Goal: Check status: Check status

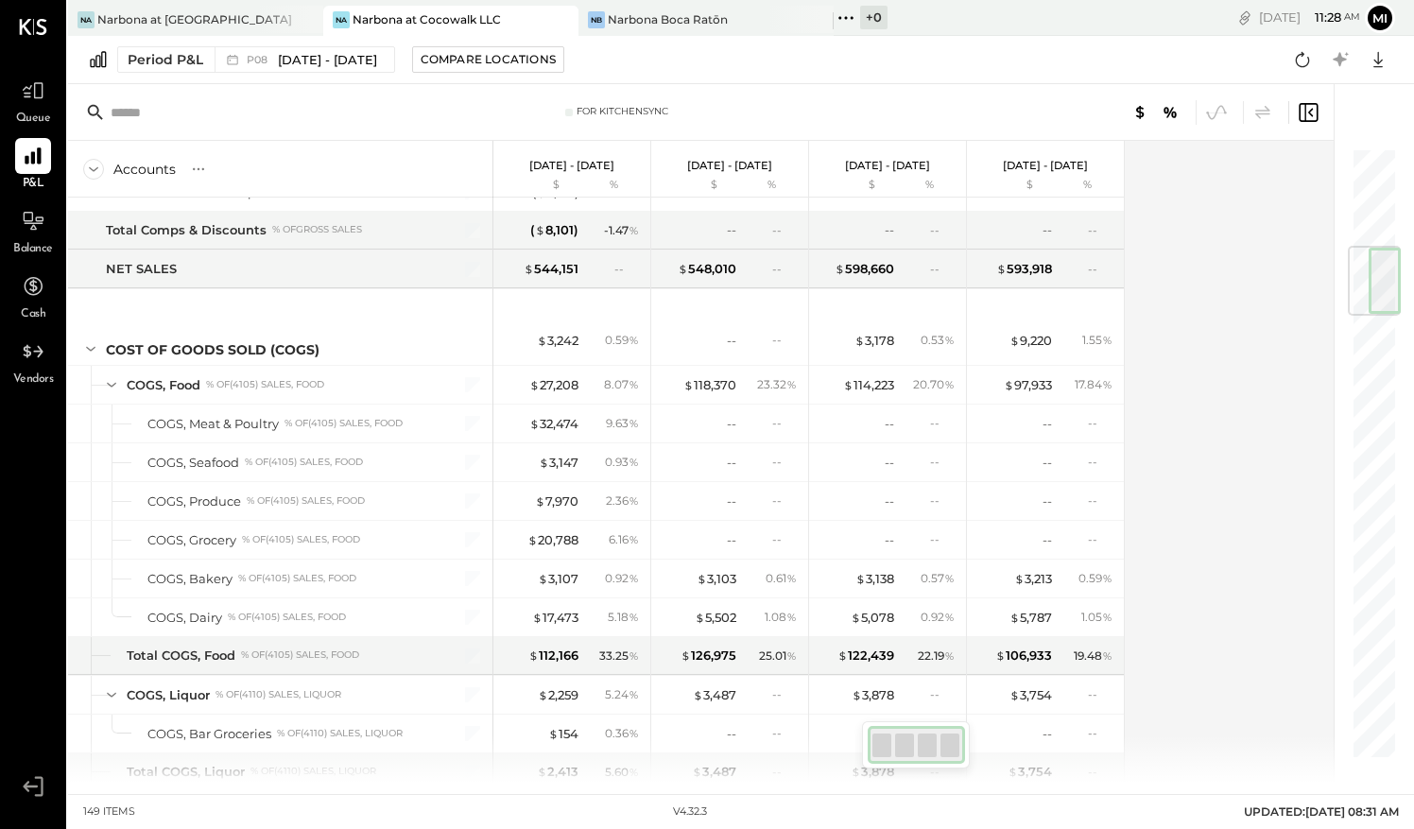
scroll to position [798, 0]
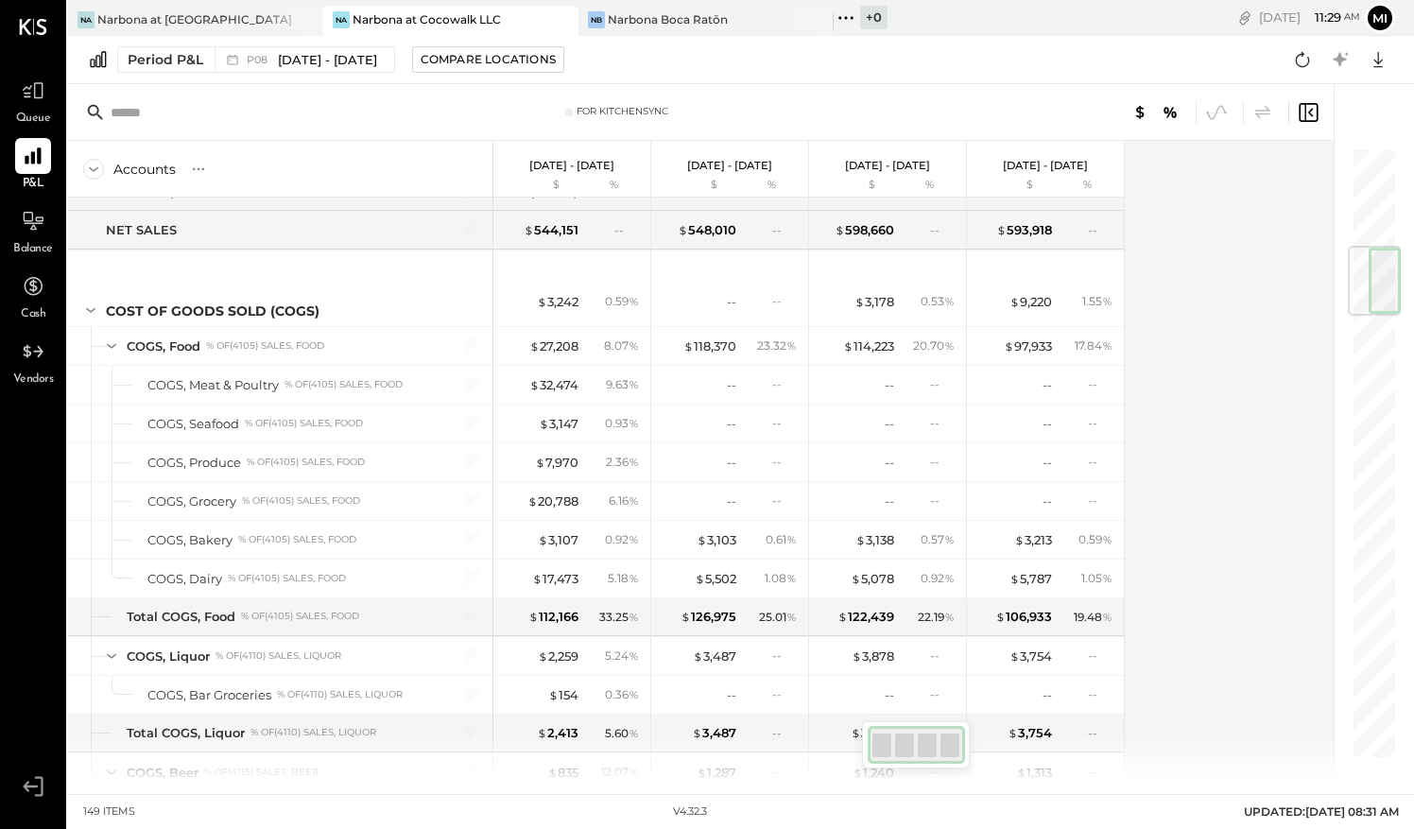
drag, startPoint x: 1382, startPoint y: 166, endPoint x: 1395, endPoint y: 267, distance: 101.1
click at [1395, 267] on div at bounding box center [1374, 281] width 53 height 70
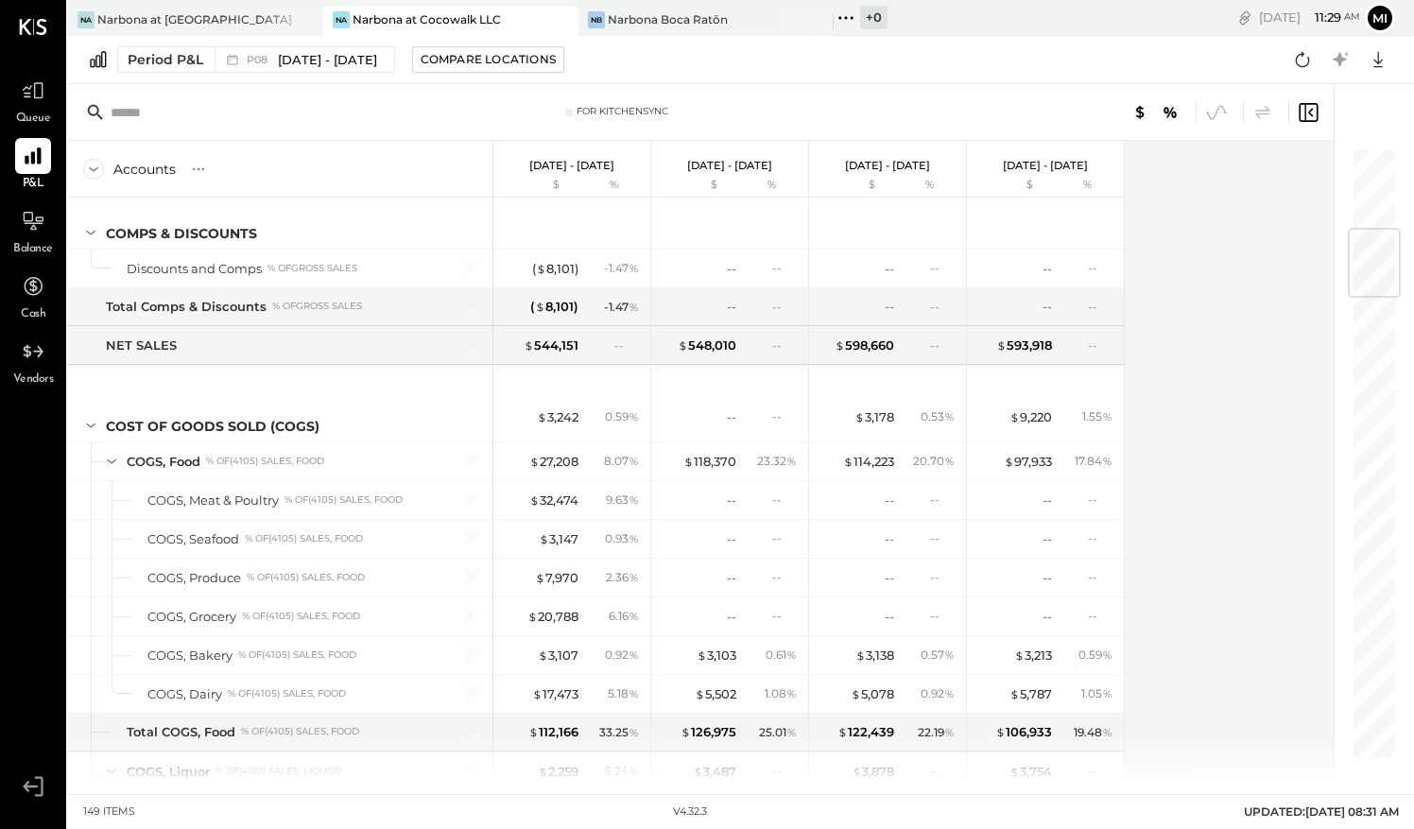
click at [1388, 256] on div at bounding box center [1374, 263] width 53 height 70
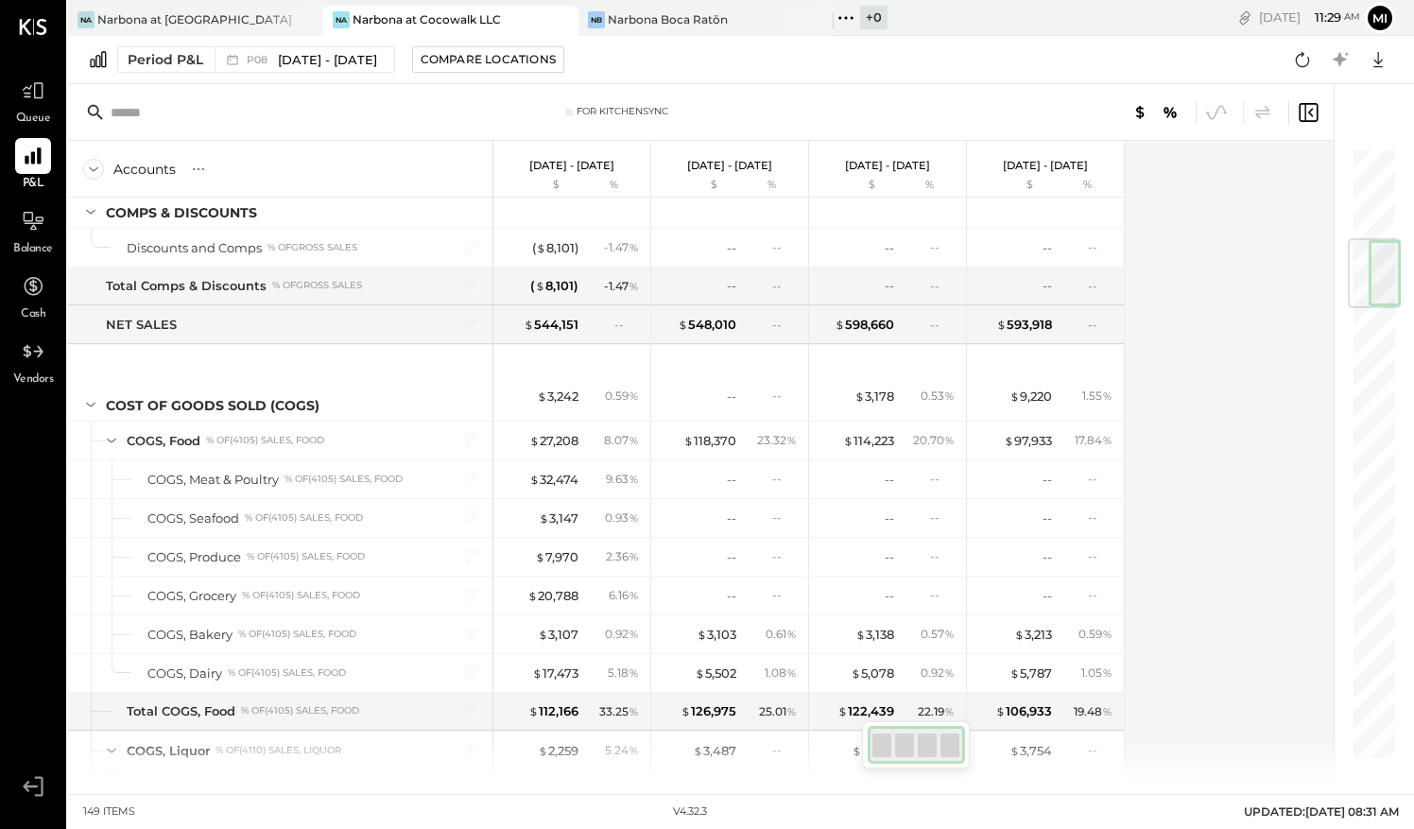
scroll to position [736, 0]
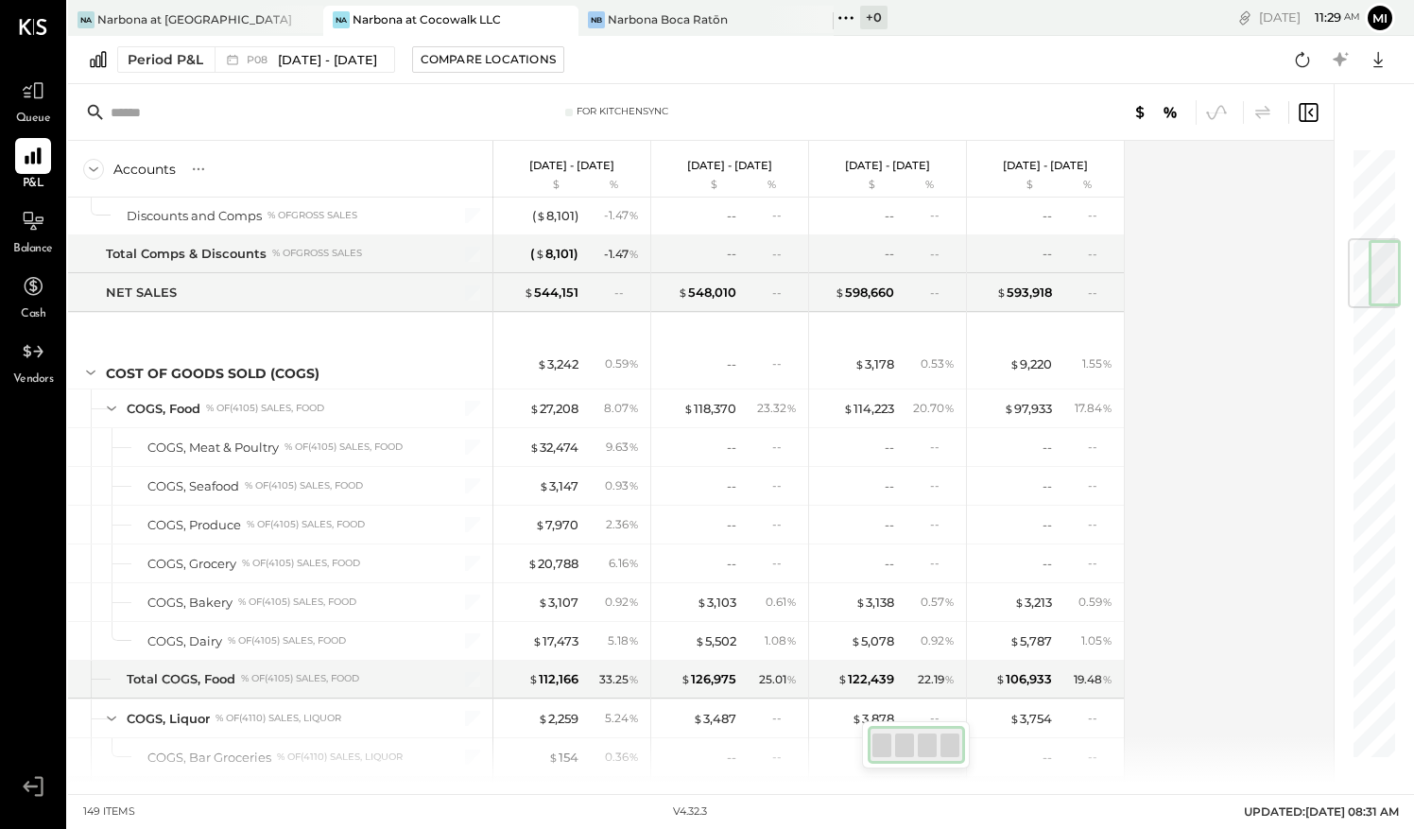
drag, startPoint x: 1389, startPoint y: 259, endPoint x: 1389, endPoint y: 280, distance: 20.8
click at [1389, 280] on div at bounding box center [1374, 273] width 53 height 70
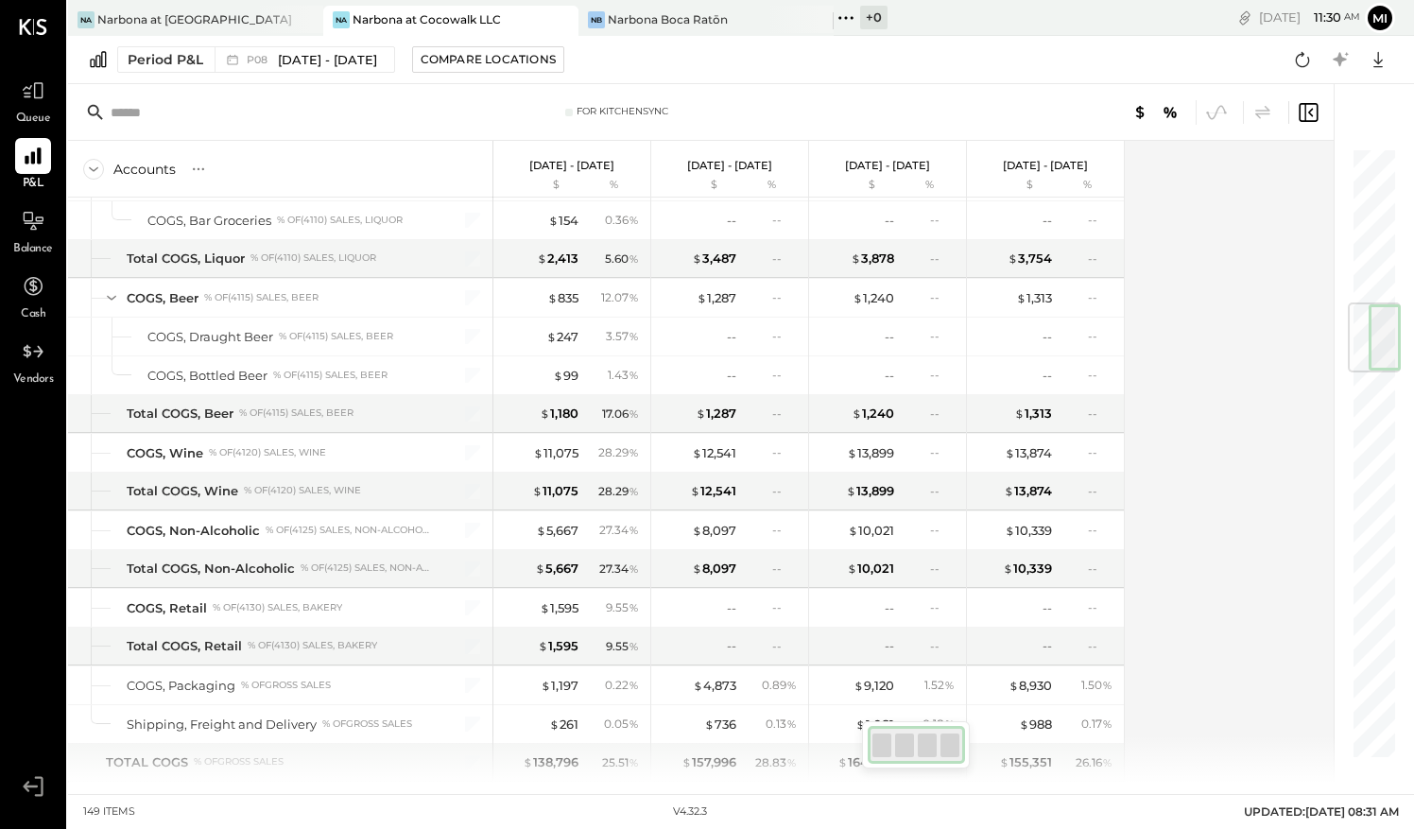
scroll to position [1297, 0]
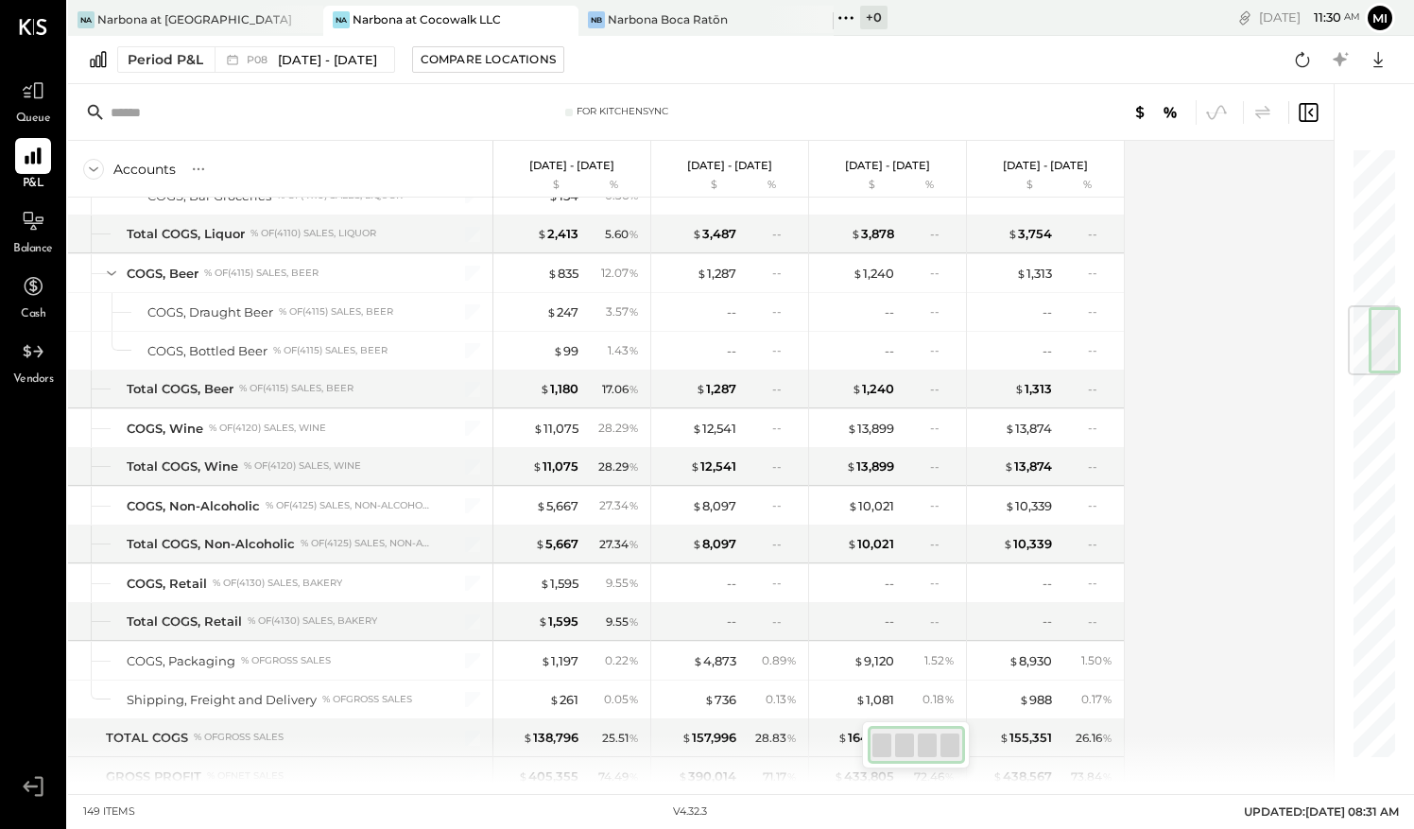
drag, startPoint x: 1375, startPoint y: 274, endPoint x: 1384, endPoint y: 338, distance: 65.0
click at [1384, 338] on div at bounding box center [1374, 340] width 53 height 70
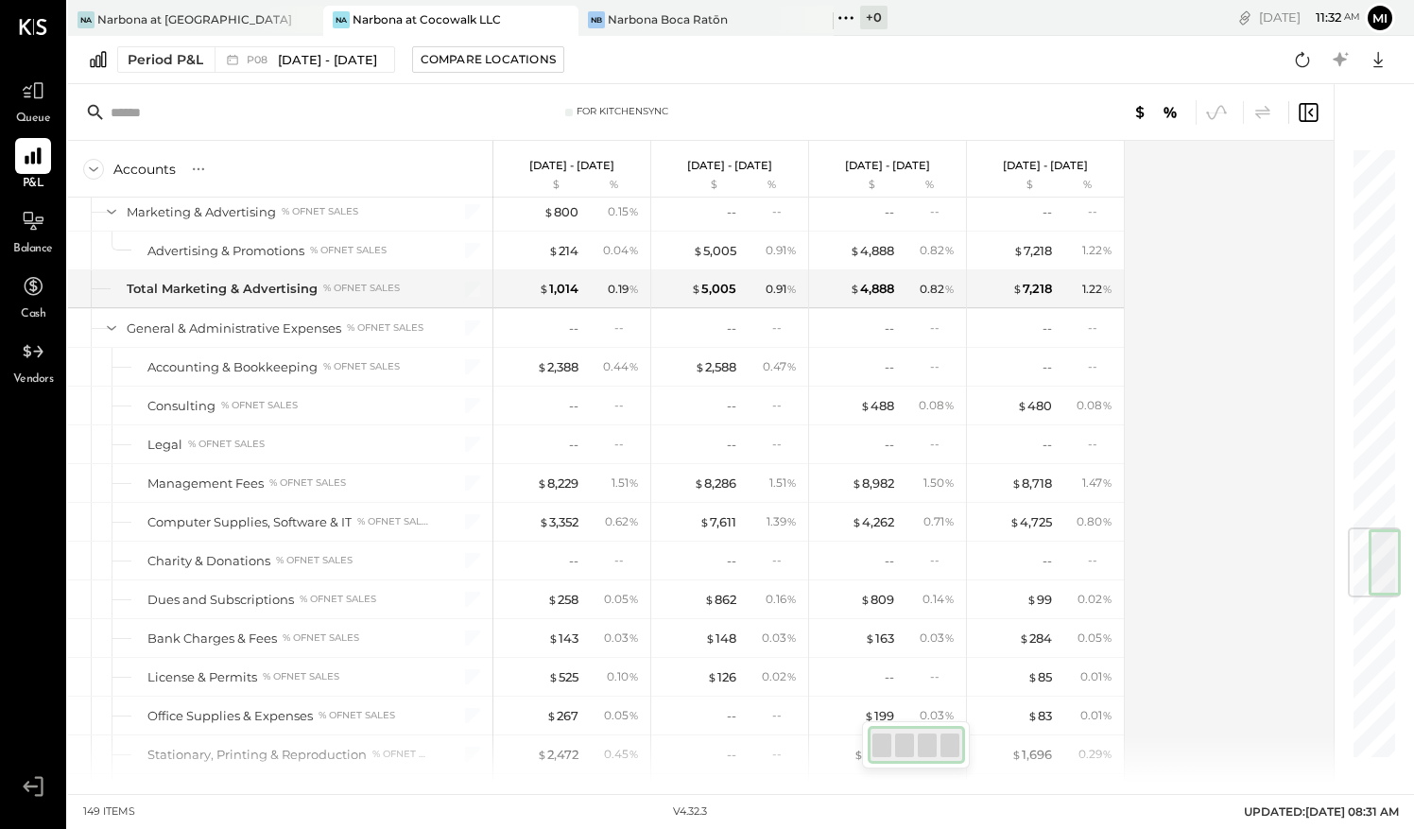
scroll to position [3171, 0]
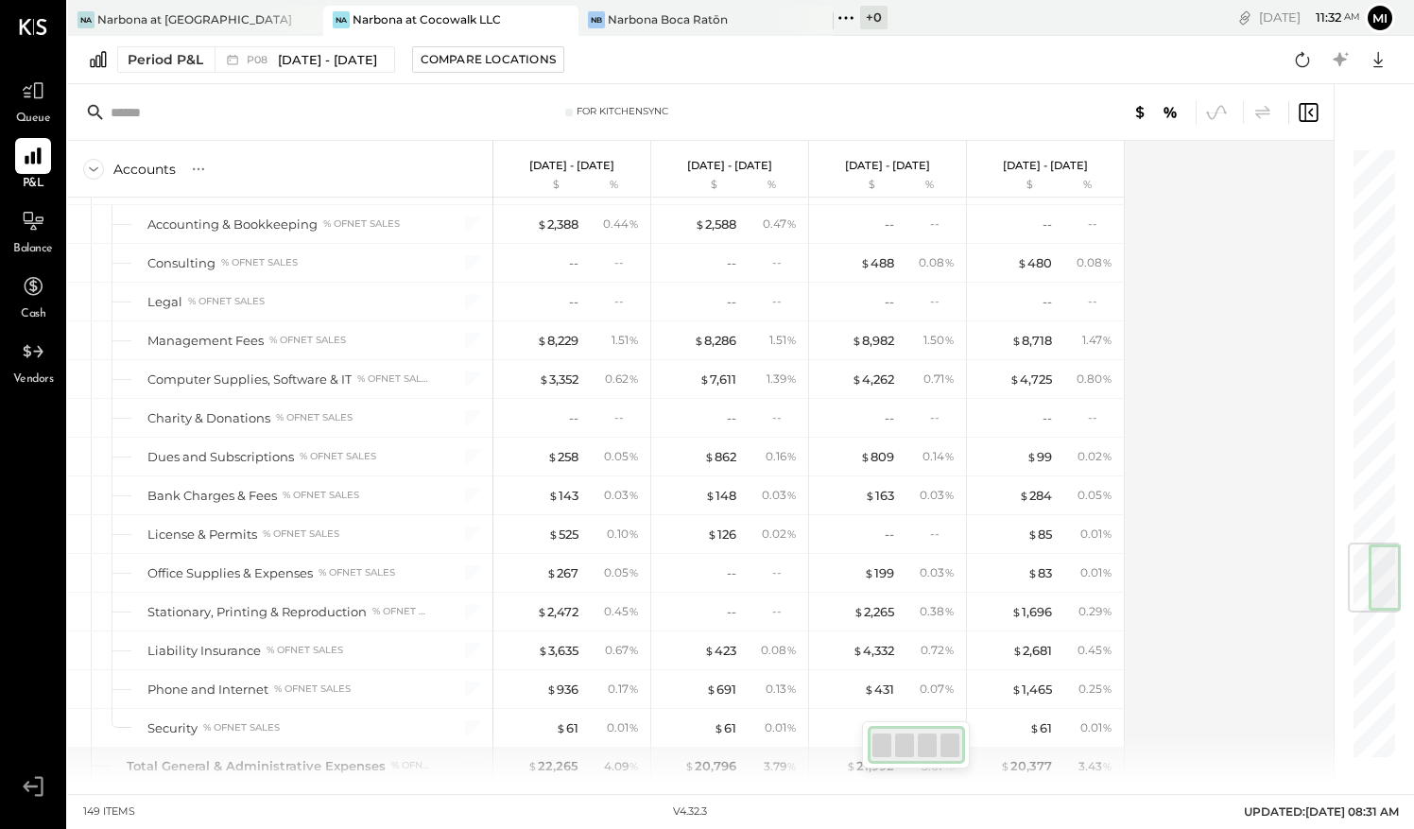
drag, startPoint x: 1361, startPoint y: 328, endPoint x: 1361, endPoint y: 571, distance: 243.0
click at [1361, 571] on div at bounding box center [1374, 578] width 53 height 70
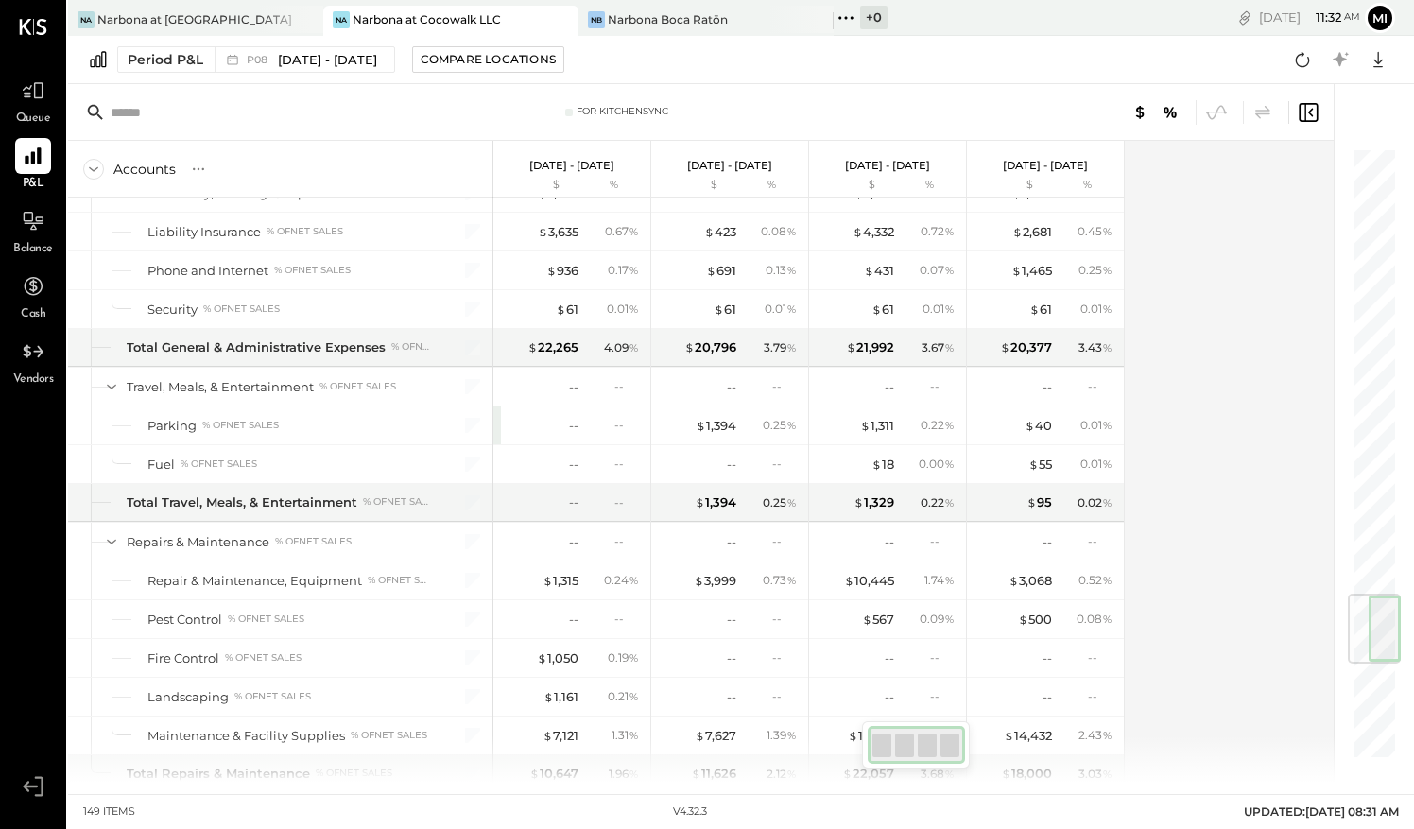
scroll to position [3710, 0]
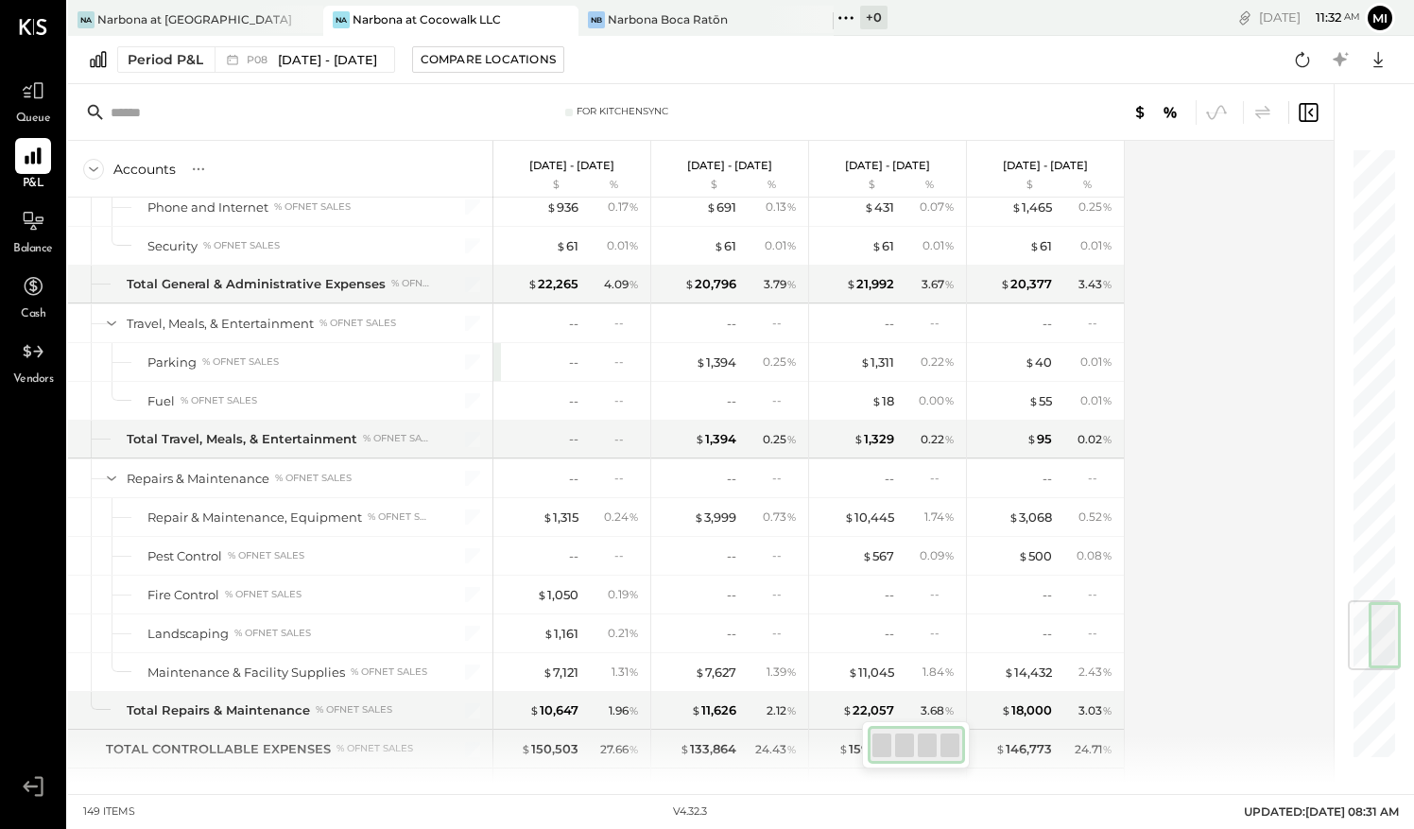
drag, startPoint x: 1382, startPoint y: 565, endPoint x: 1379, endPoint y: 633, distance: 68.1
click at [1379, 633] on div at bounding box center [1374, 635] width 53 height 70
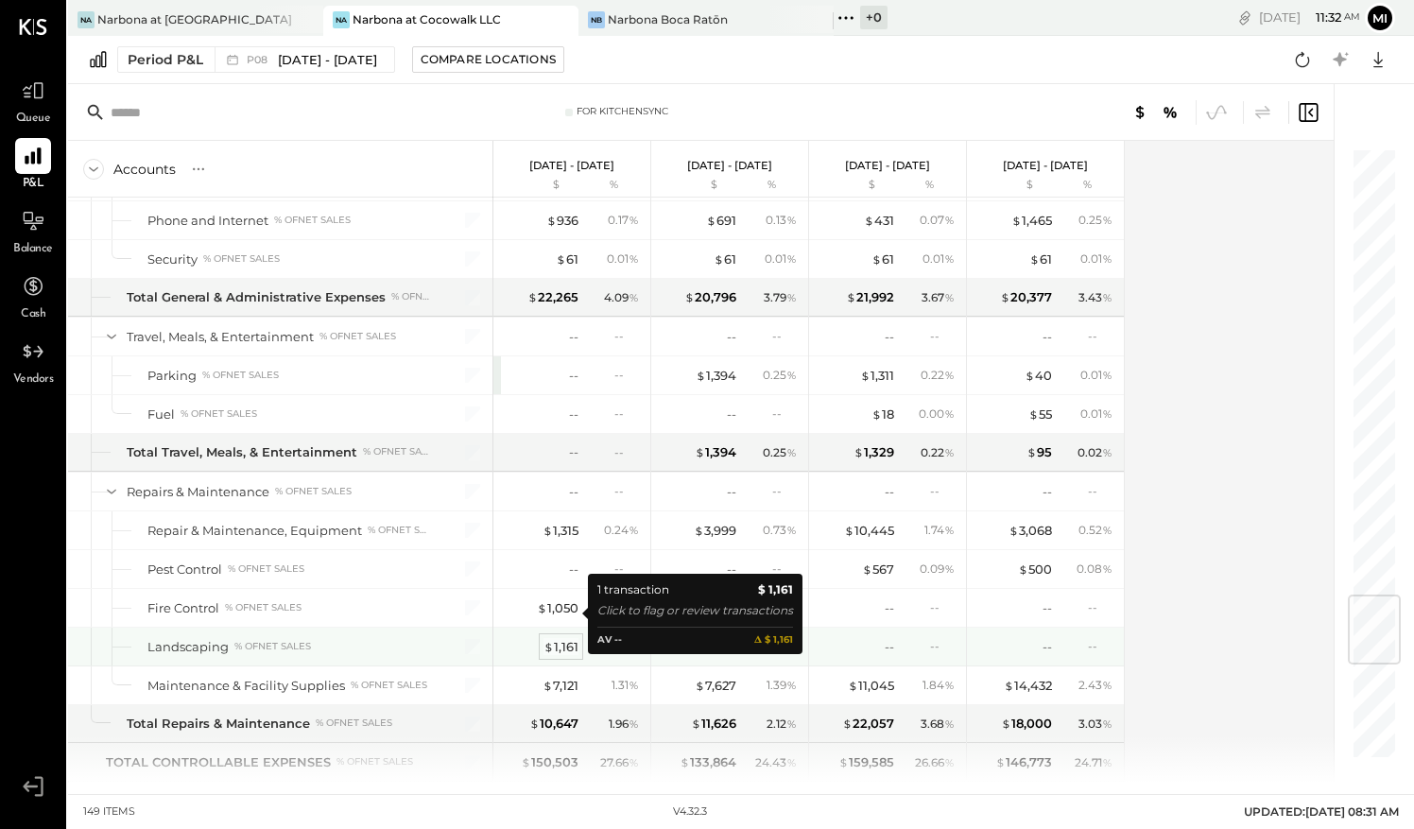
click at [563, 638] on div "$ 1,161" at bounding box center [561, 647] width 35 height 18
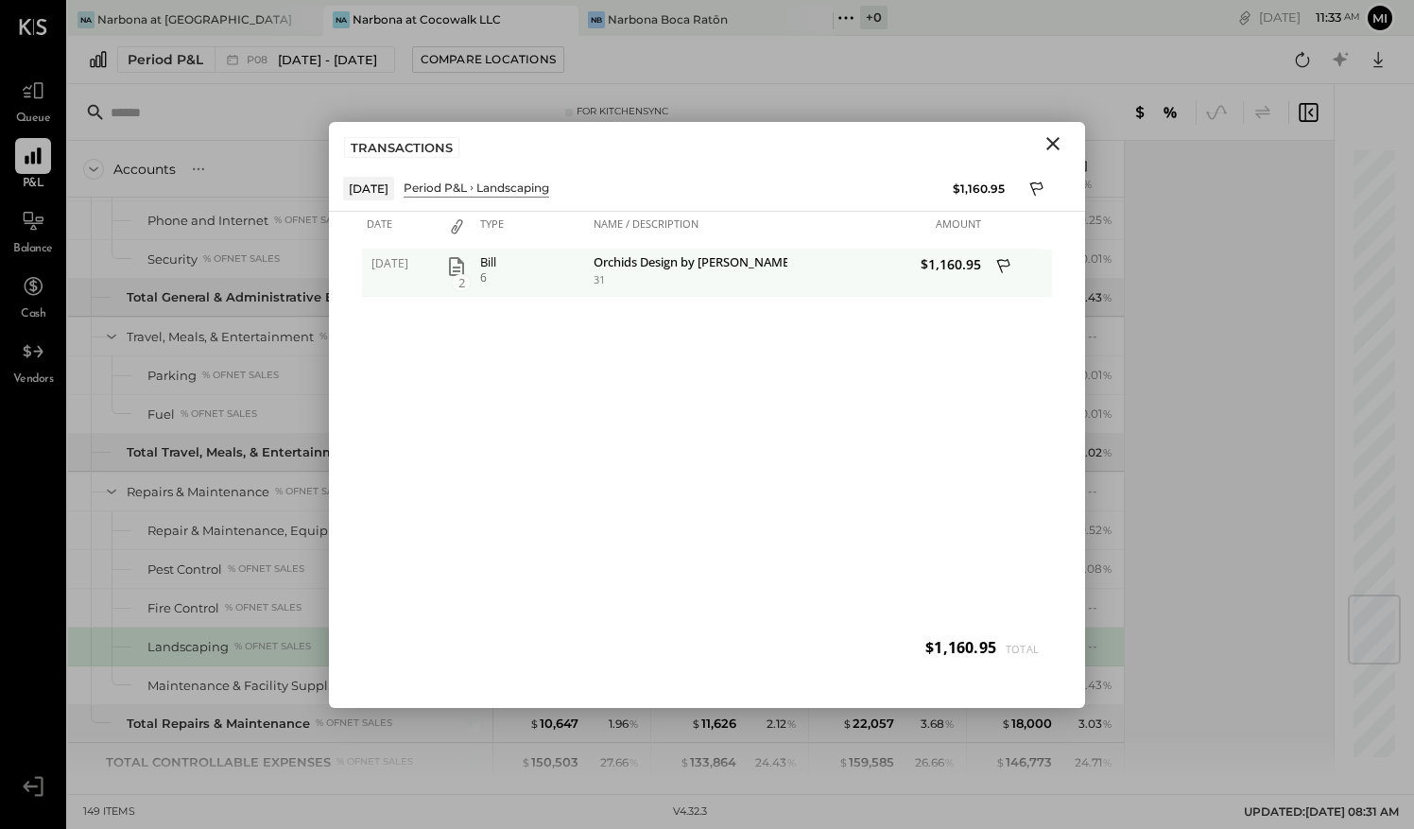
click at [459, 263] on icon "button" at bounding box center [456, 266] width 23 height 23
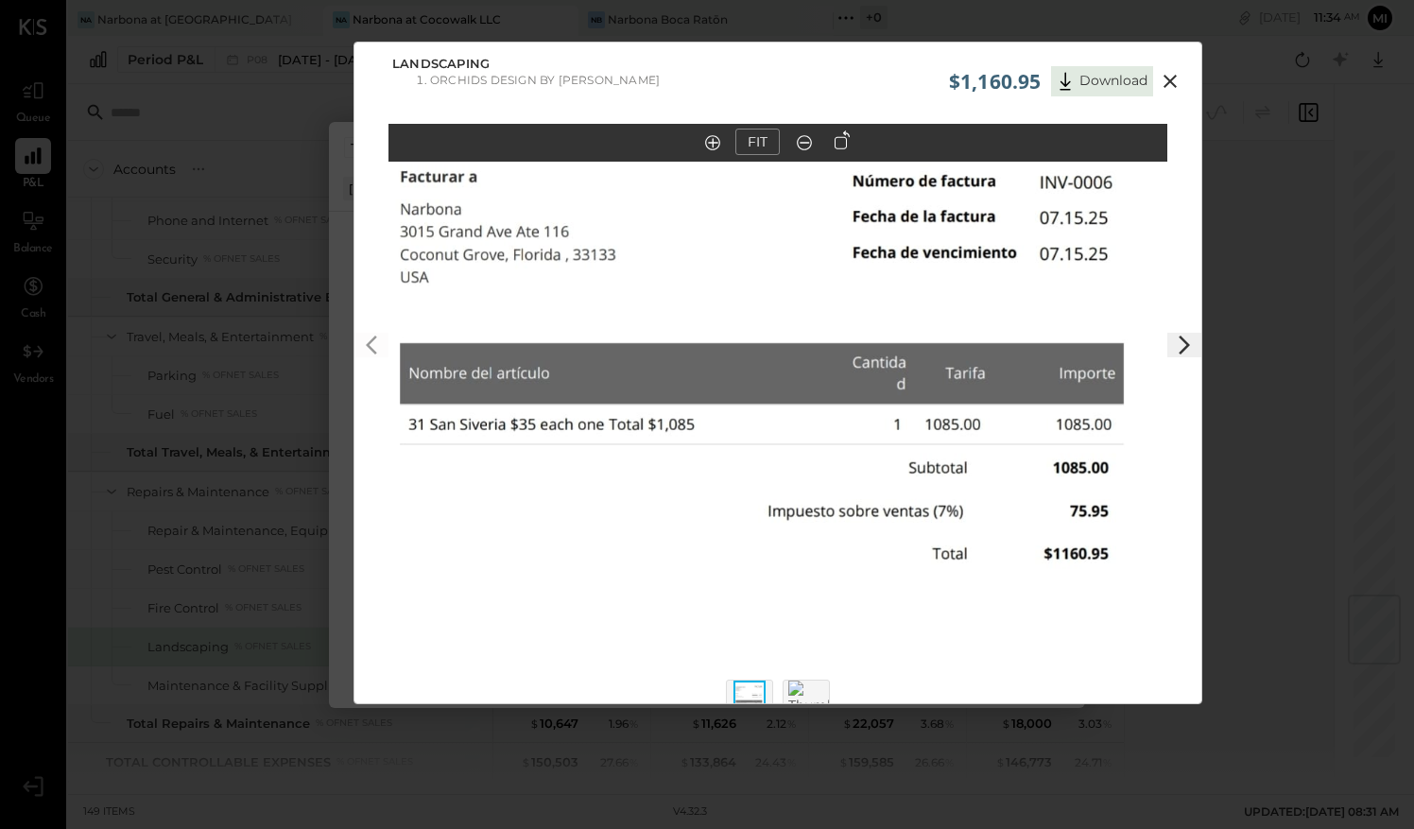
click at [1184, 345] on polygon at bounding box center [1184, 345] width 11 height 19
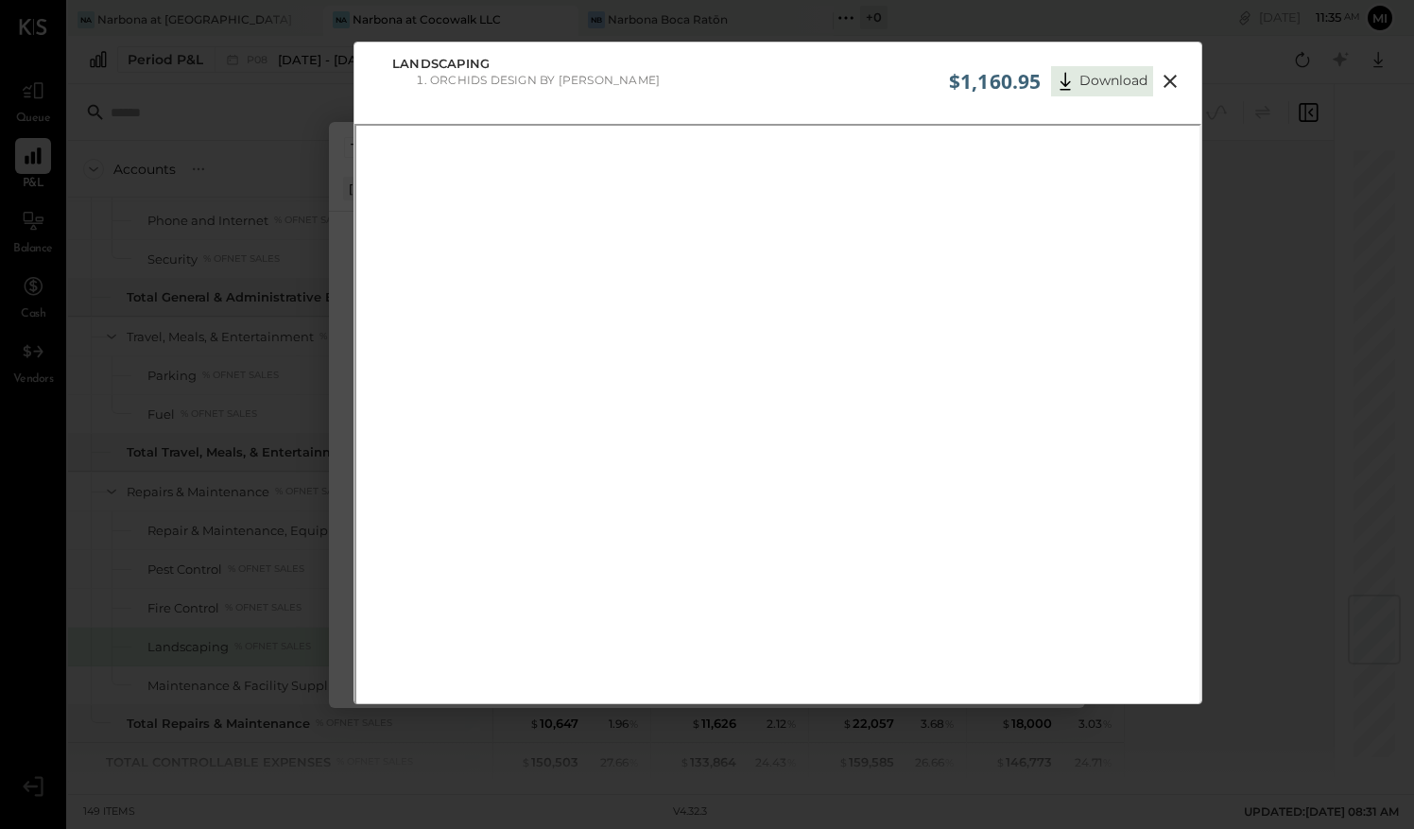
drag, startPoint x: 1169, startPoint y: 74, endPoint x: 1153, endPoint y: 102, distance: 32.6
click at [1169, 74] on icon at bounding box center [1170, 81] width 23 height 23
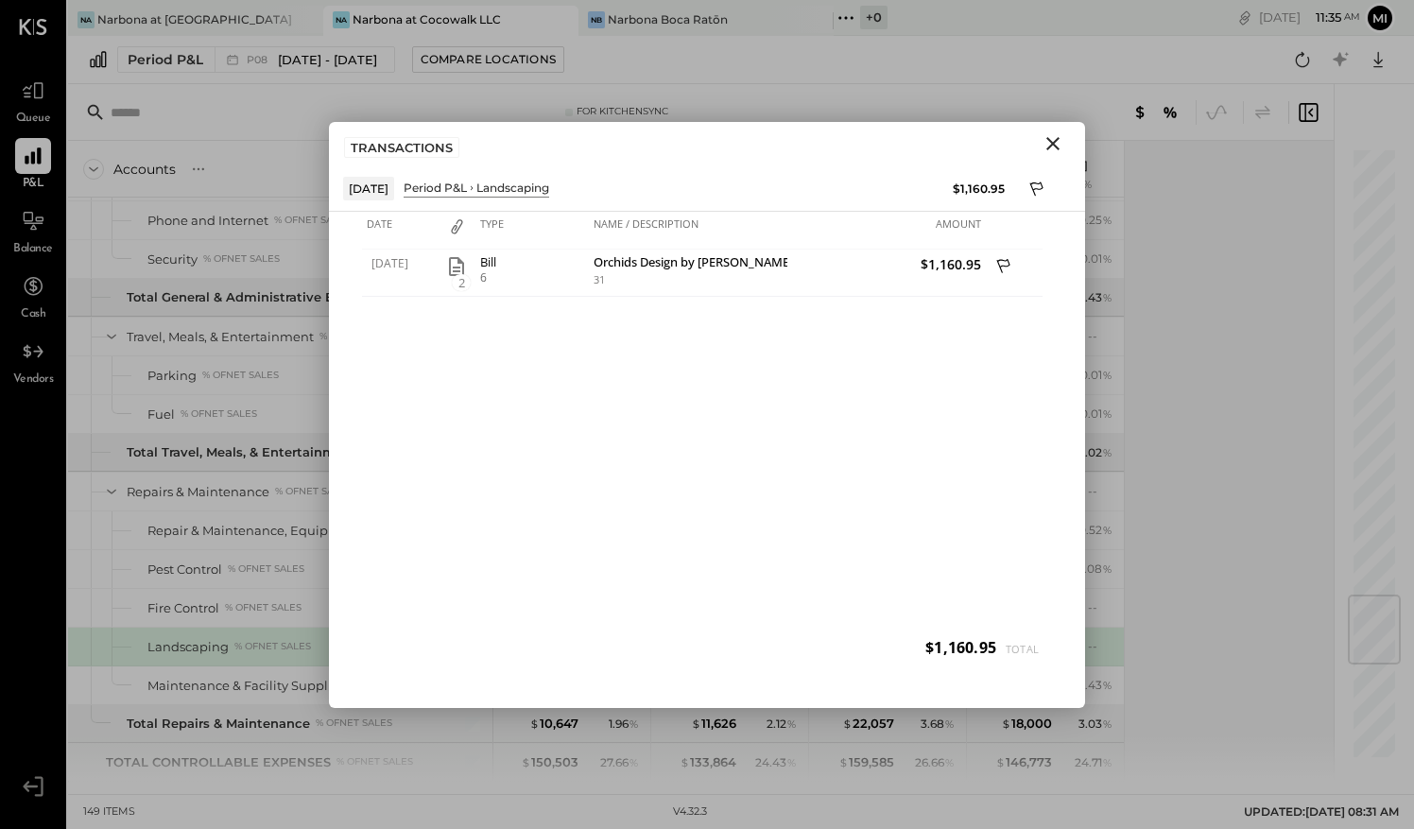
drag, startPoint x: 1055, startPoint y: 145, endPoint x: 658, endPoint y: 497, distance: 531.0
click at [1053, 146] on icon "Close" at bounding box center [1053, 143] width 23 height 23
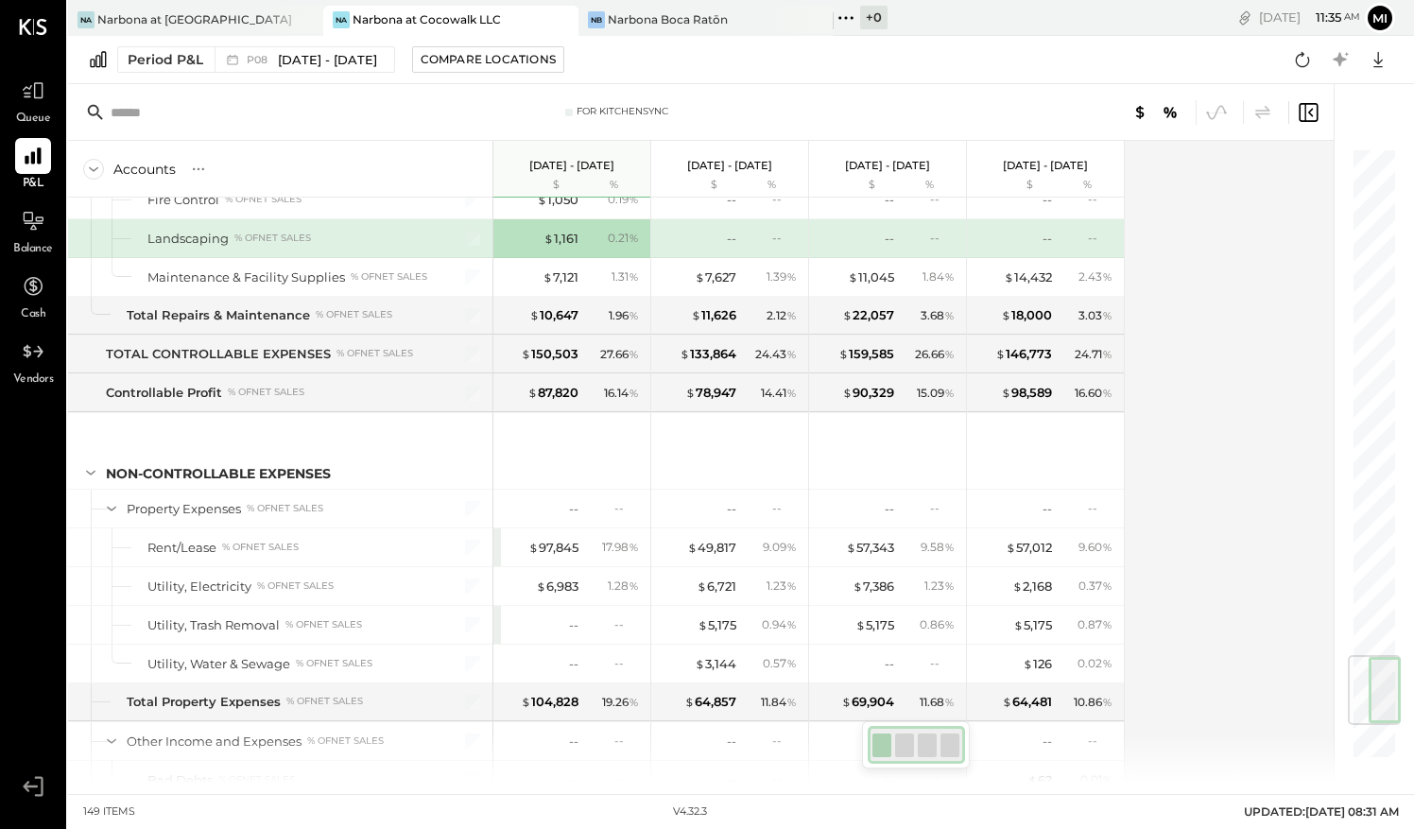
scroll to position [4223, 0]
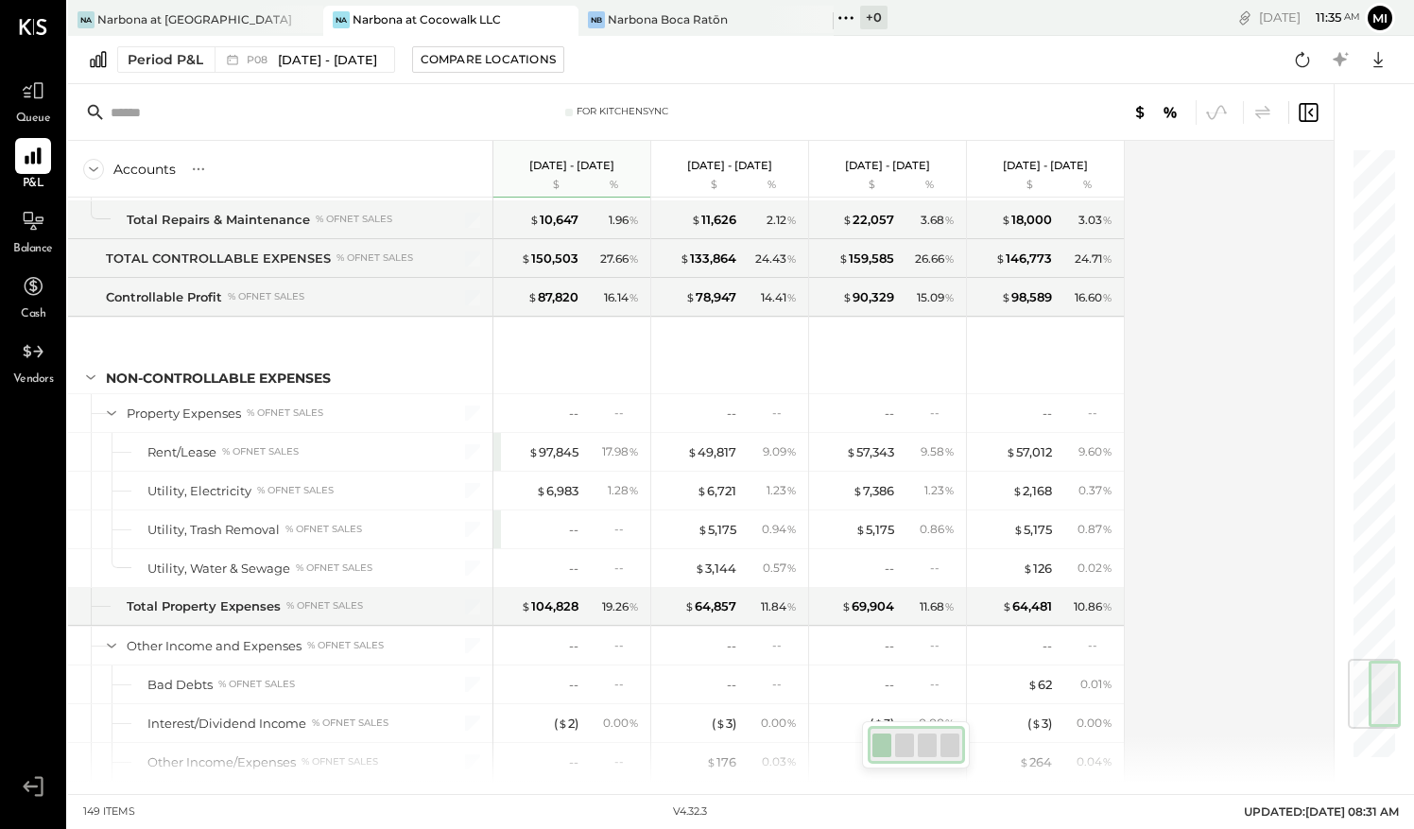
drag, startPoint x: 1365, startPoint y: 622, endPoint x: 1376, endPoint y: 685, distance: 64.3
click at [1376, 685] on div at bounding box center [1374, 694] width 53 height 70
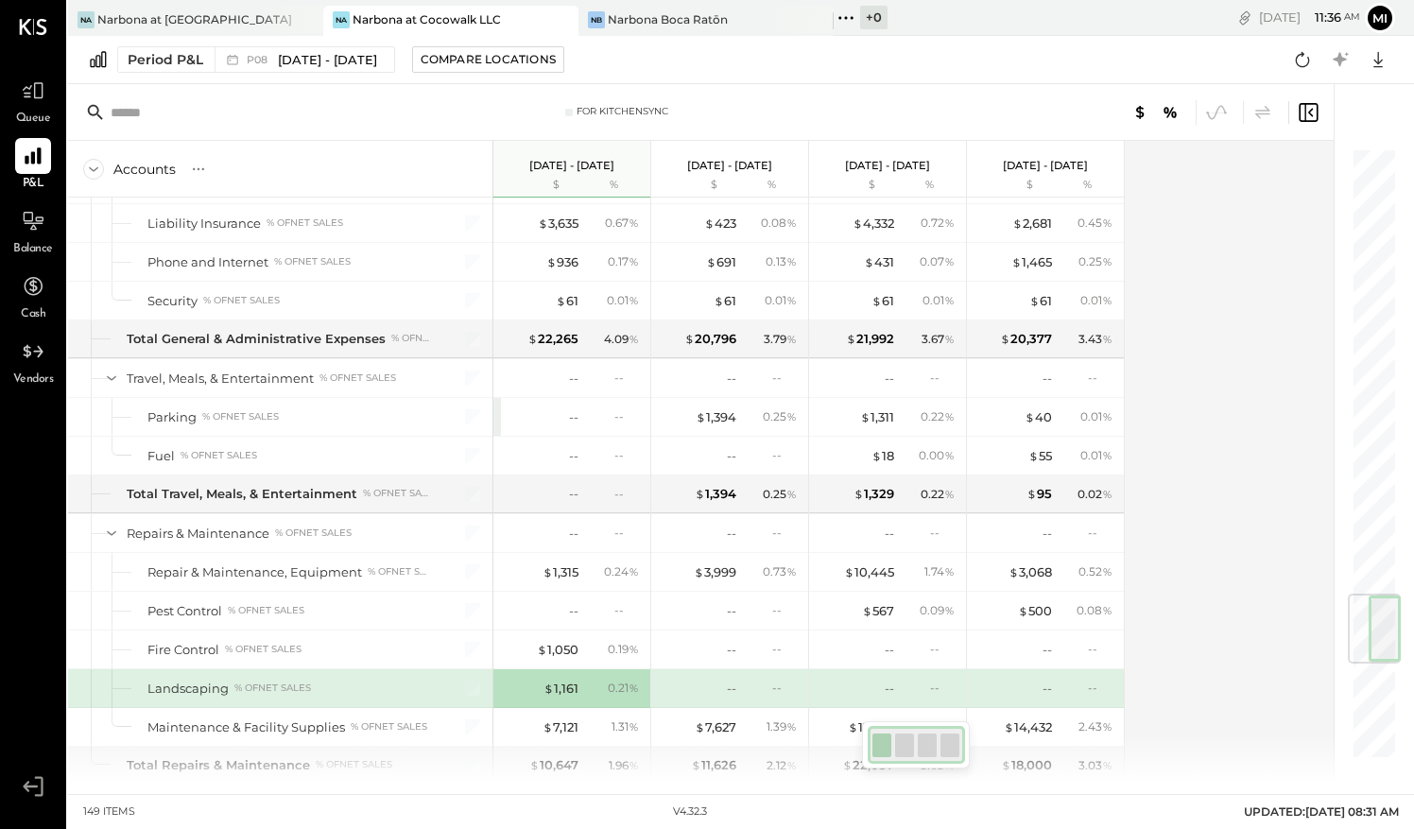
scroll to position [3701, 0]
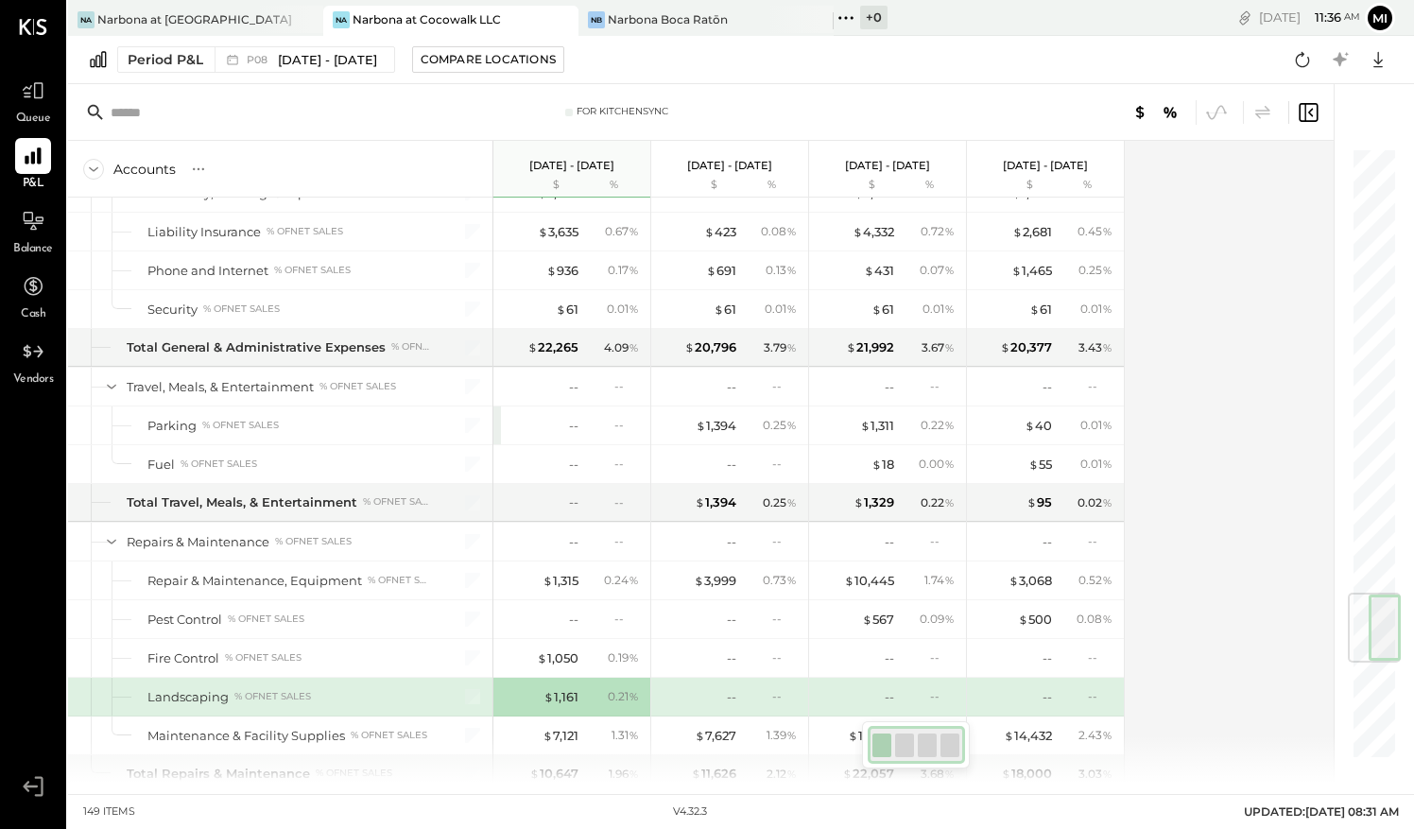
drag, startPoint x: 1382, startPoint y: 664, endPoint x: 1381, endPoint y: 610, distance: 53.9
click at [1381, 610] on div at bounding box center [1374, 628] width 53 height 70
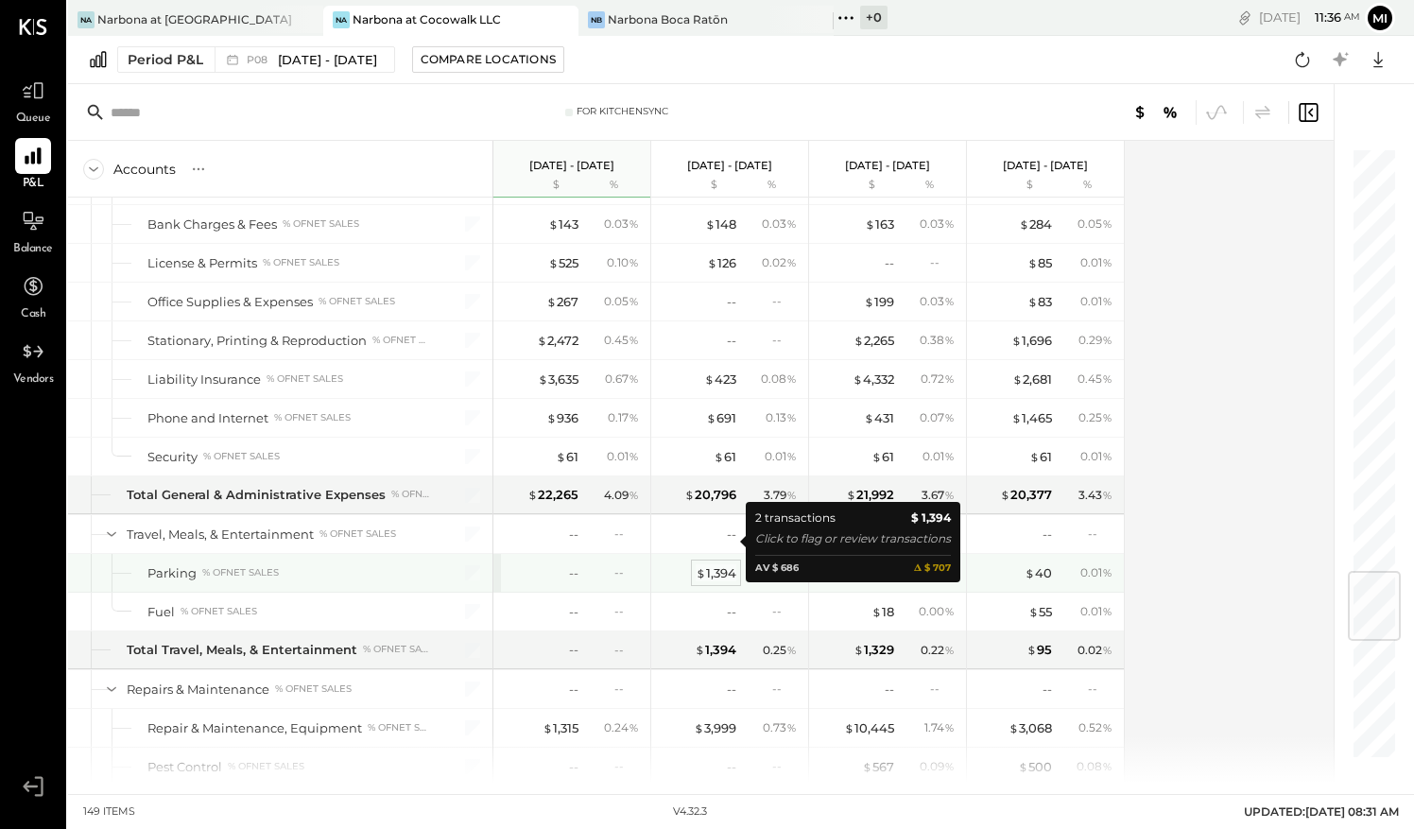
click at [716, 564] on div "$ 1,394" at bounding box center [716, 573] width 41 height 18
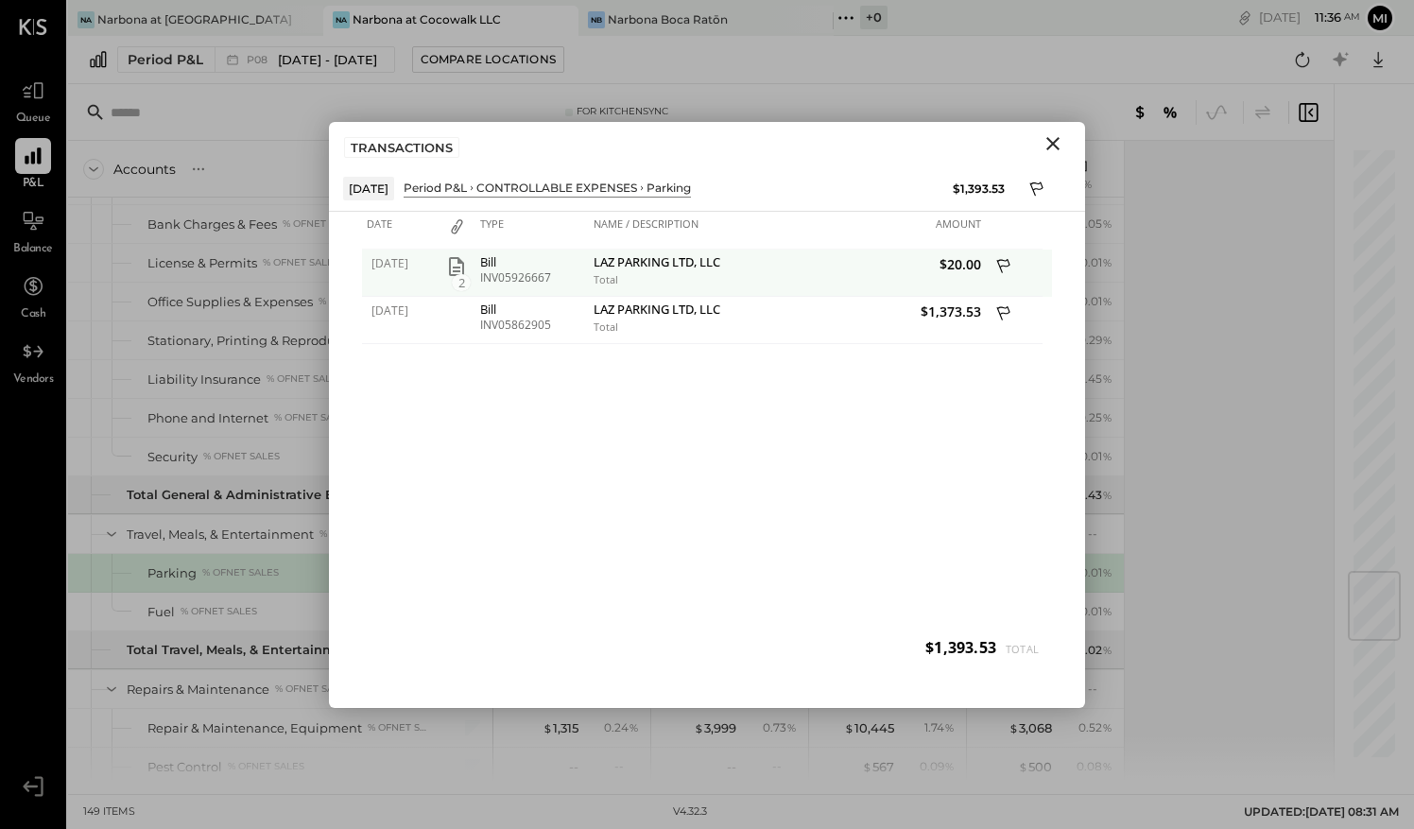
click at [460, 267] on icon "button" at bounding box center [456, 266] width 23 height 23
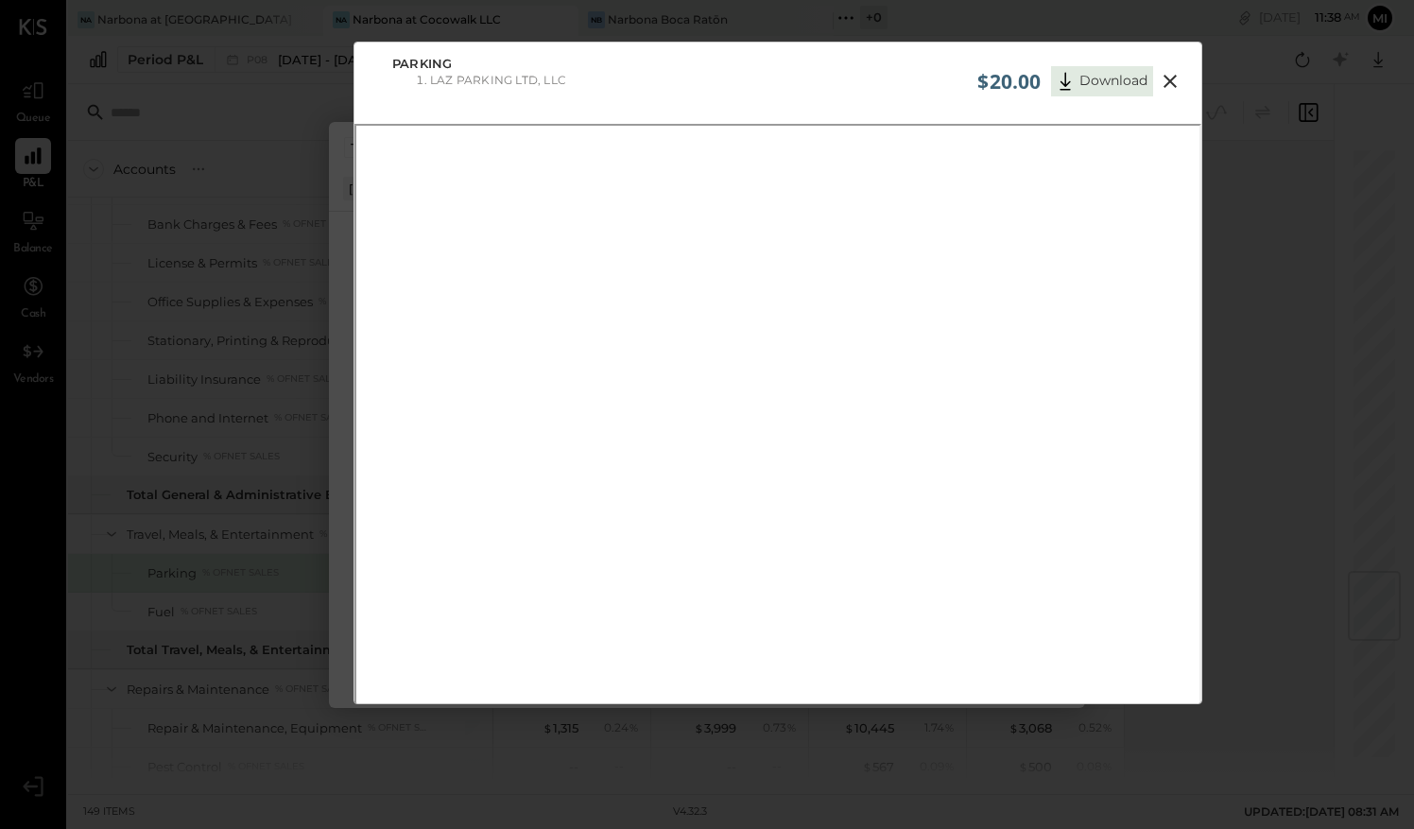
click at [1162, 80] on icon at bounding box center [1170, 81] width 23 height 23
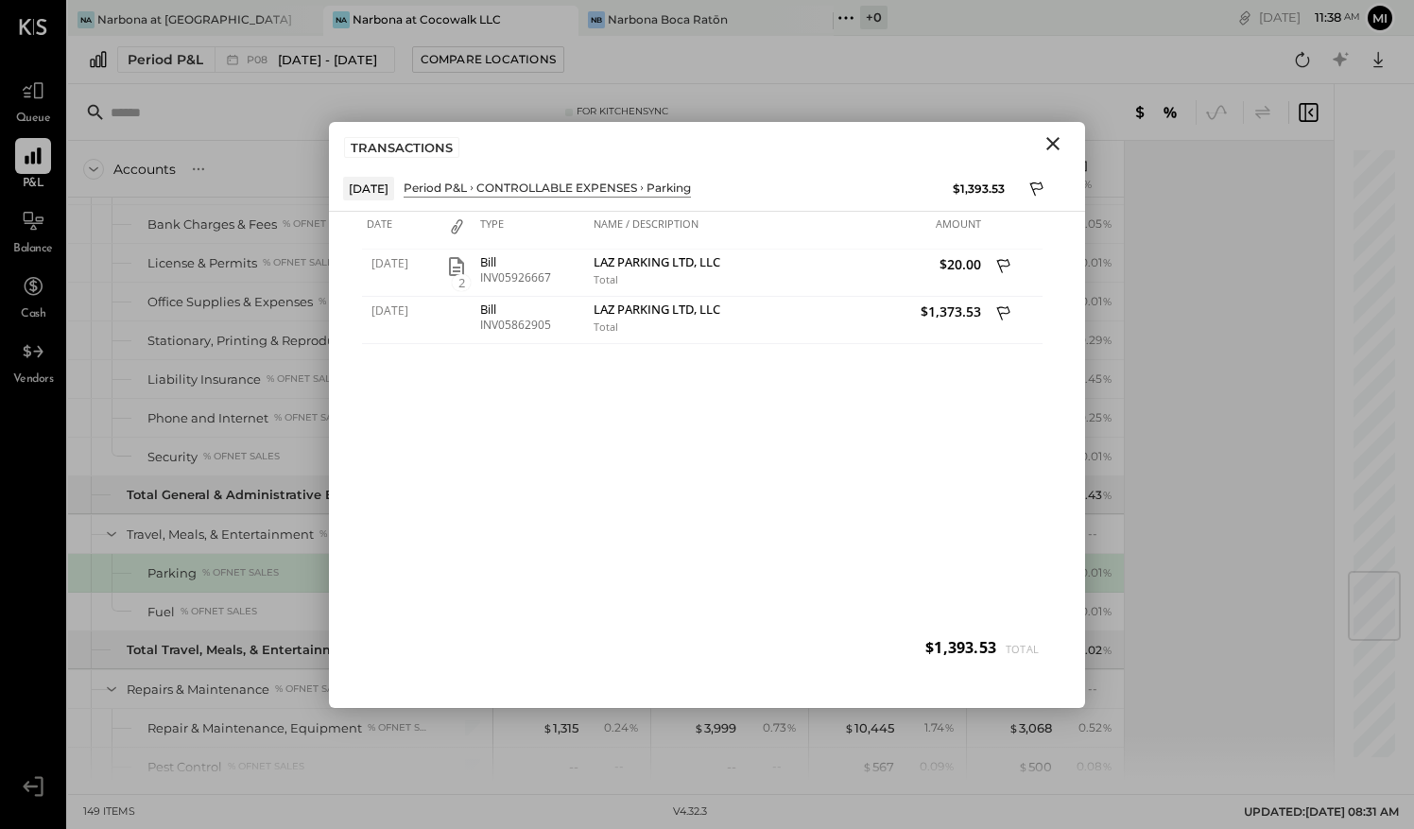
click at [1047, 145] on icon "Close" at bounding box center [1053, 143] width 23 height 23
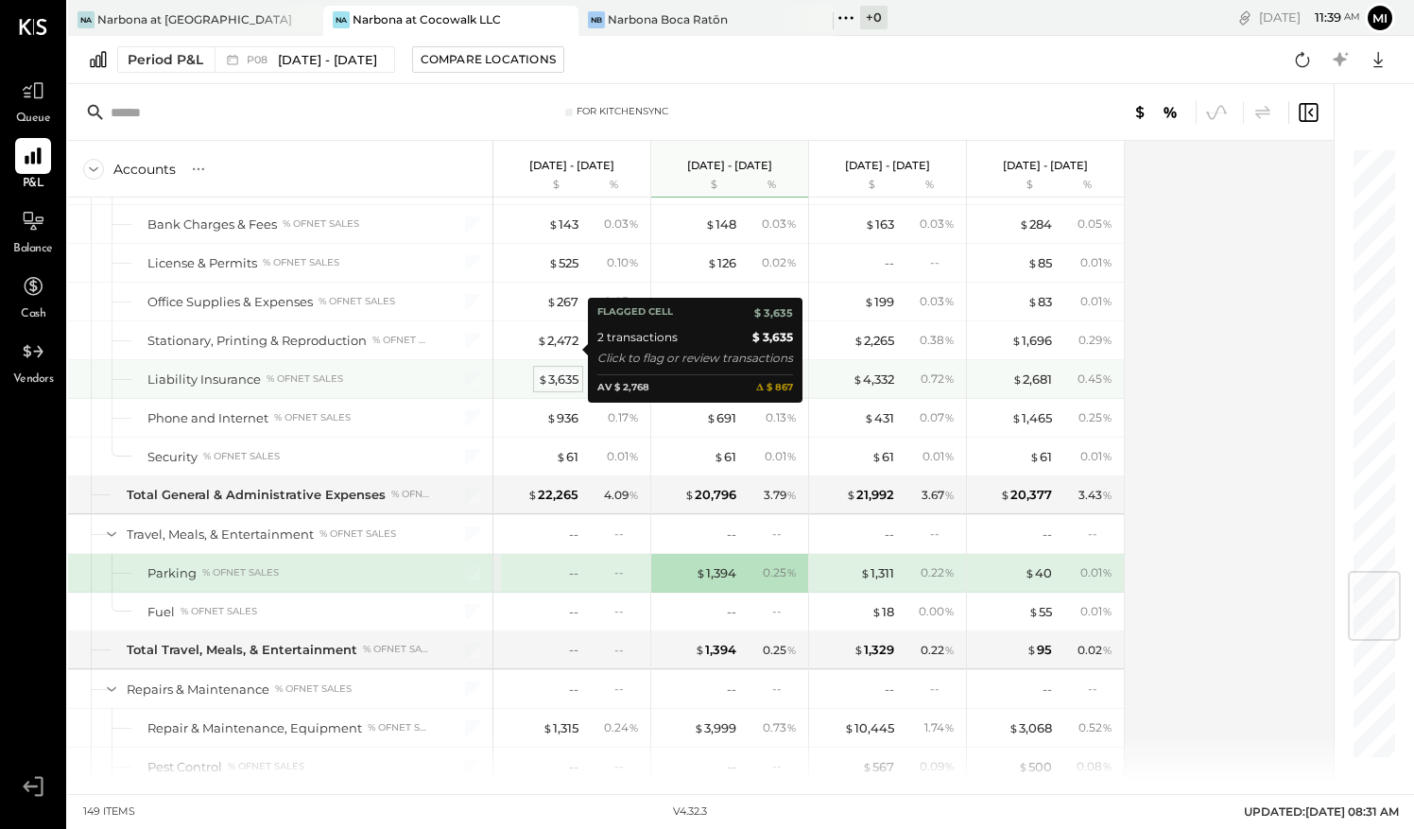
click at [558, 371] on div "$ 3,635" at bounding box center [558, 380] width 41 height 18
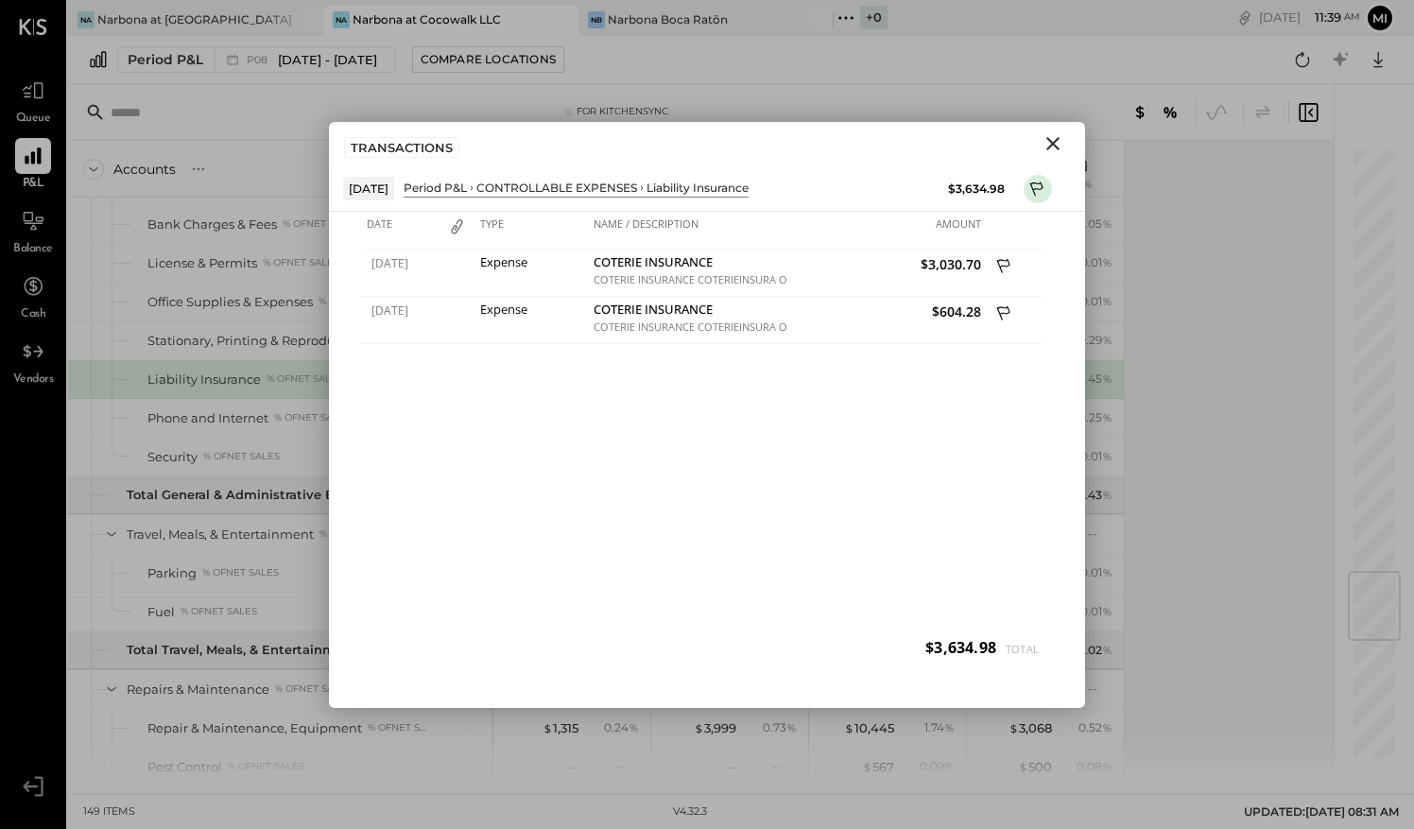
click at [1049, 140] on icon "Close" at bounding box center [1053, 143] width 13 height 13
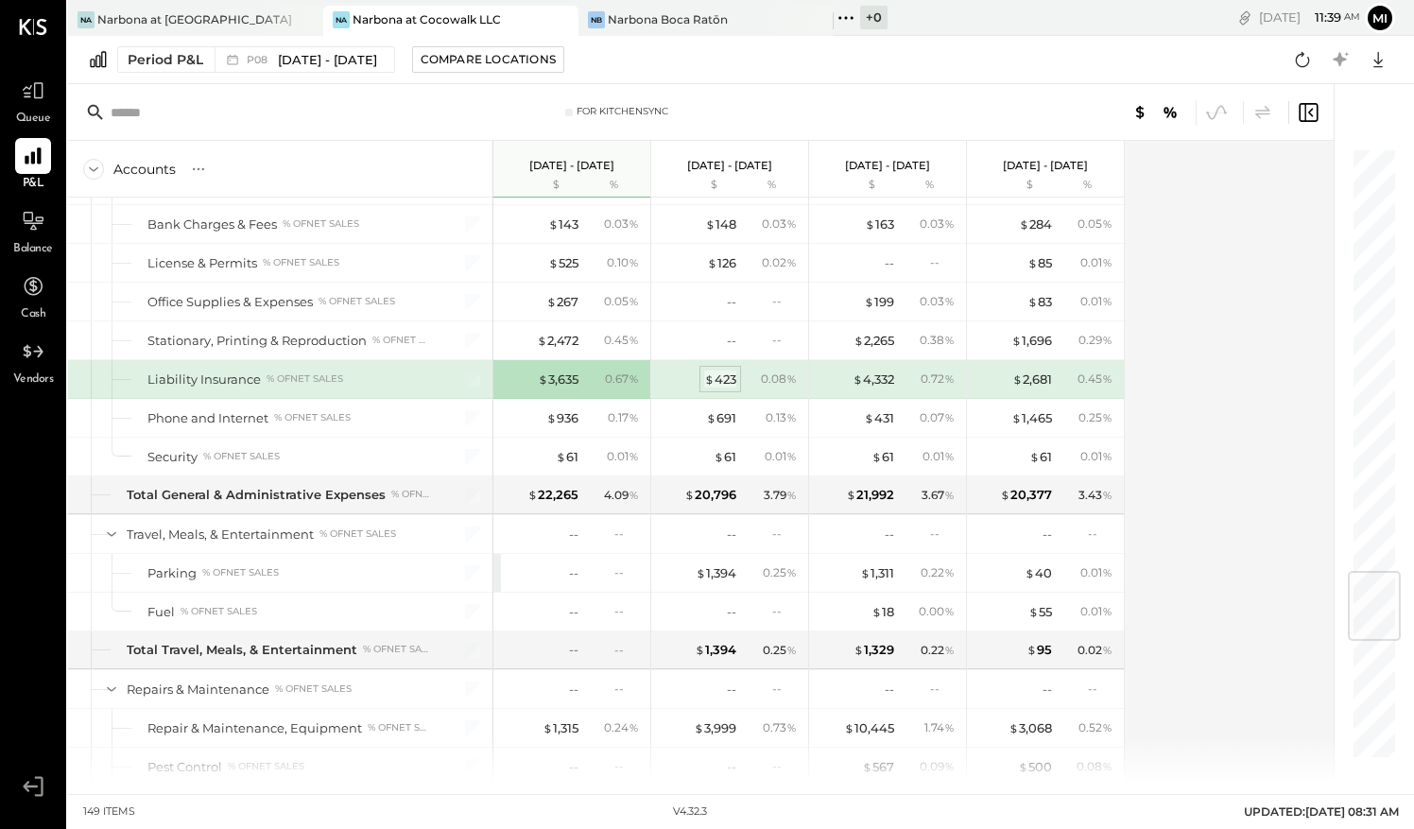
click at [730, 371] on div "$ 423" at bounding box center [720, 380] width 32 height 18
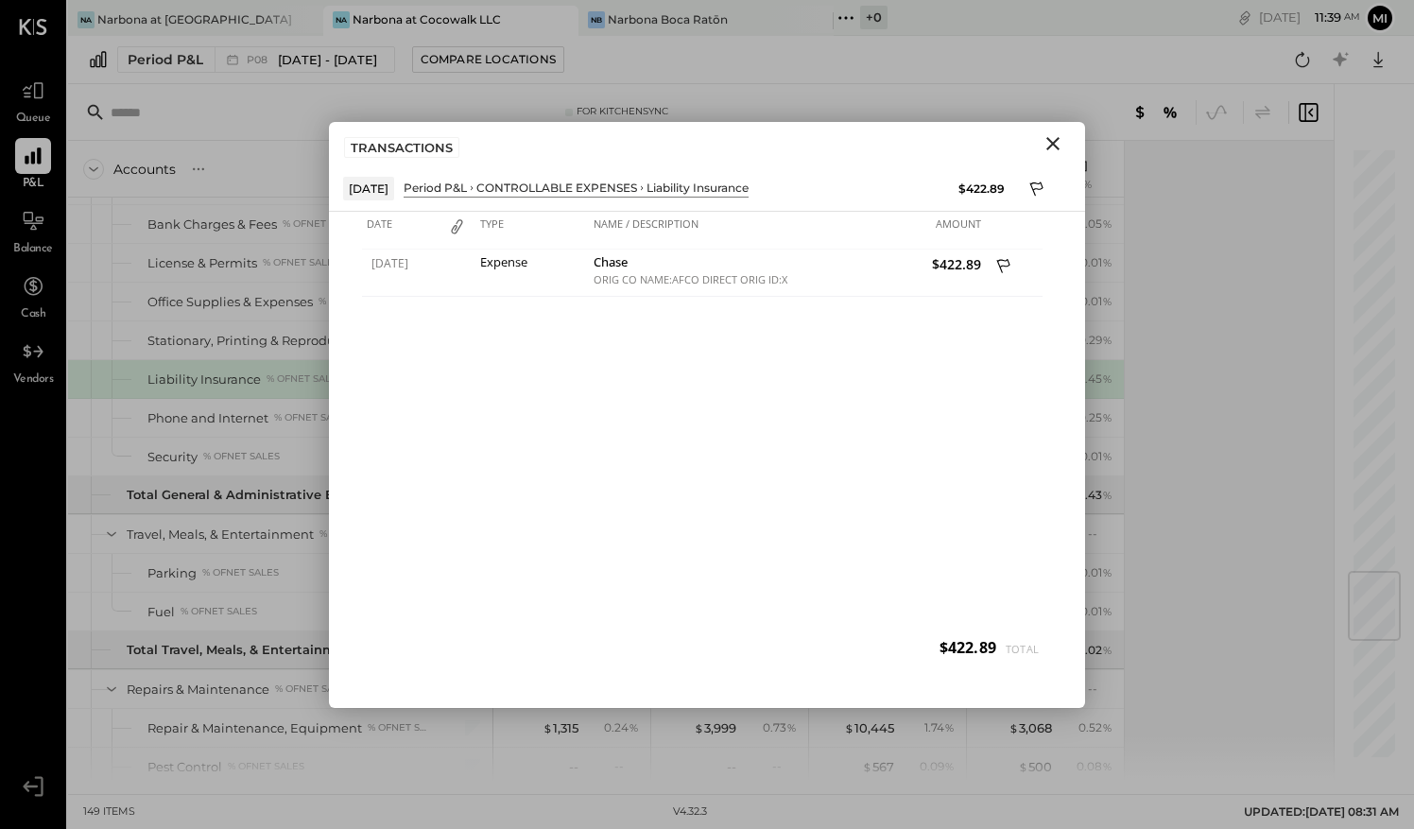
click at [1052, 149] on icon "Close" at bounding box center [1053, 143] width 23 height 23
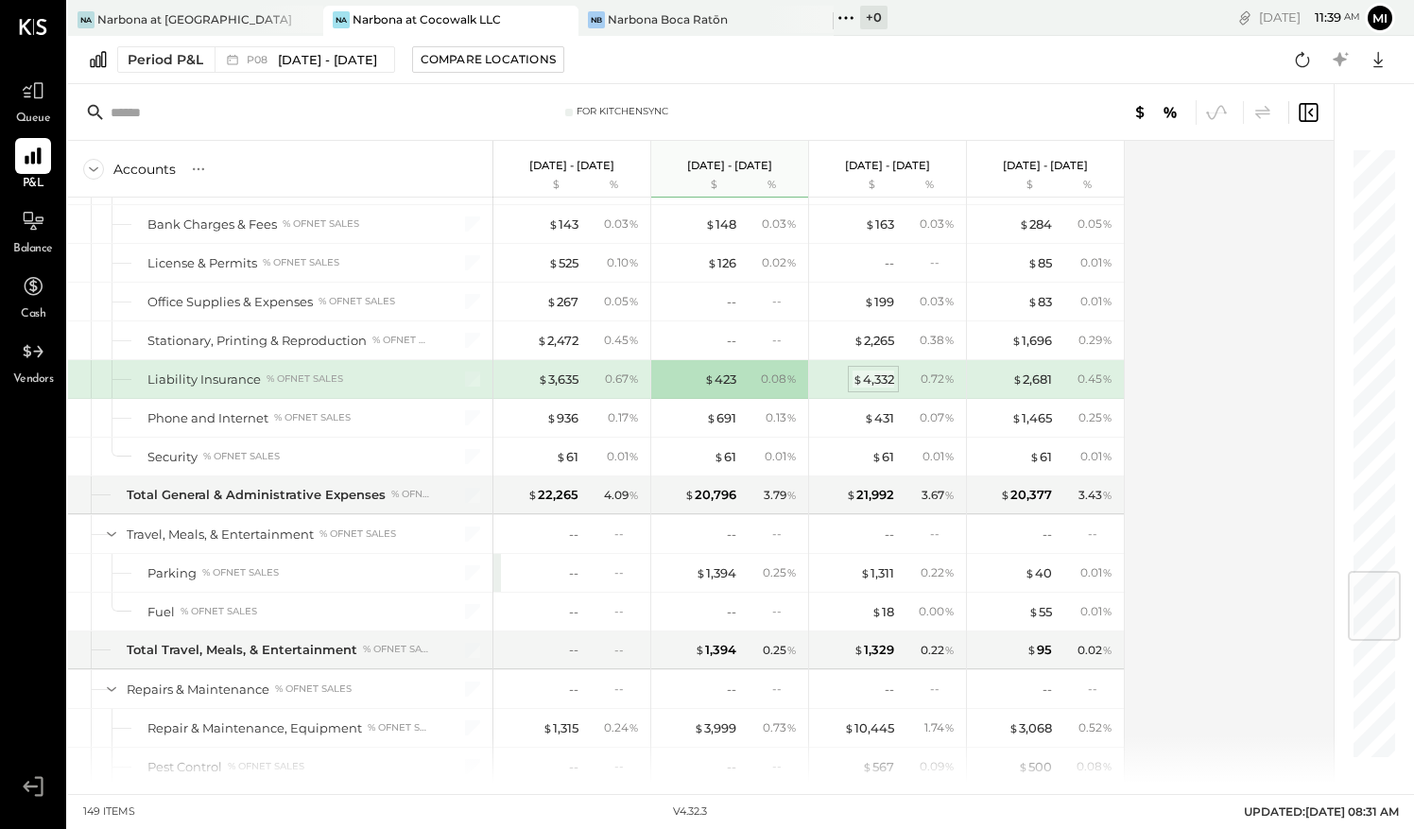
click at [883, 371] on div "$ 4,332" at bounding box center [874, 380] width 42 height 18
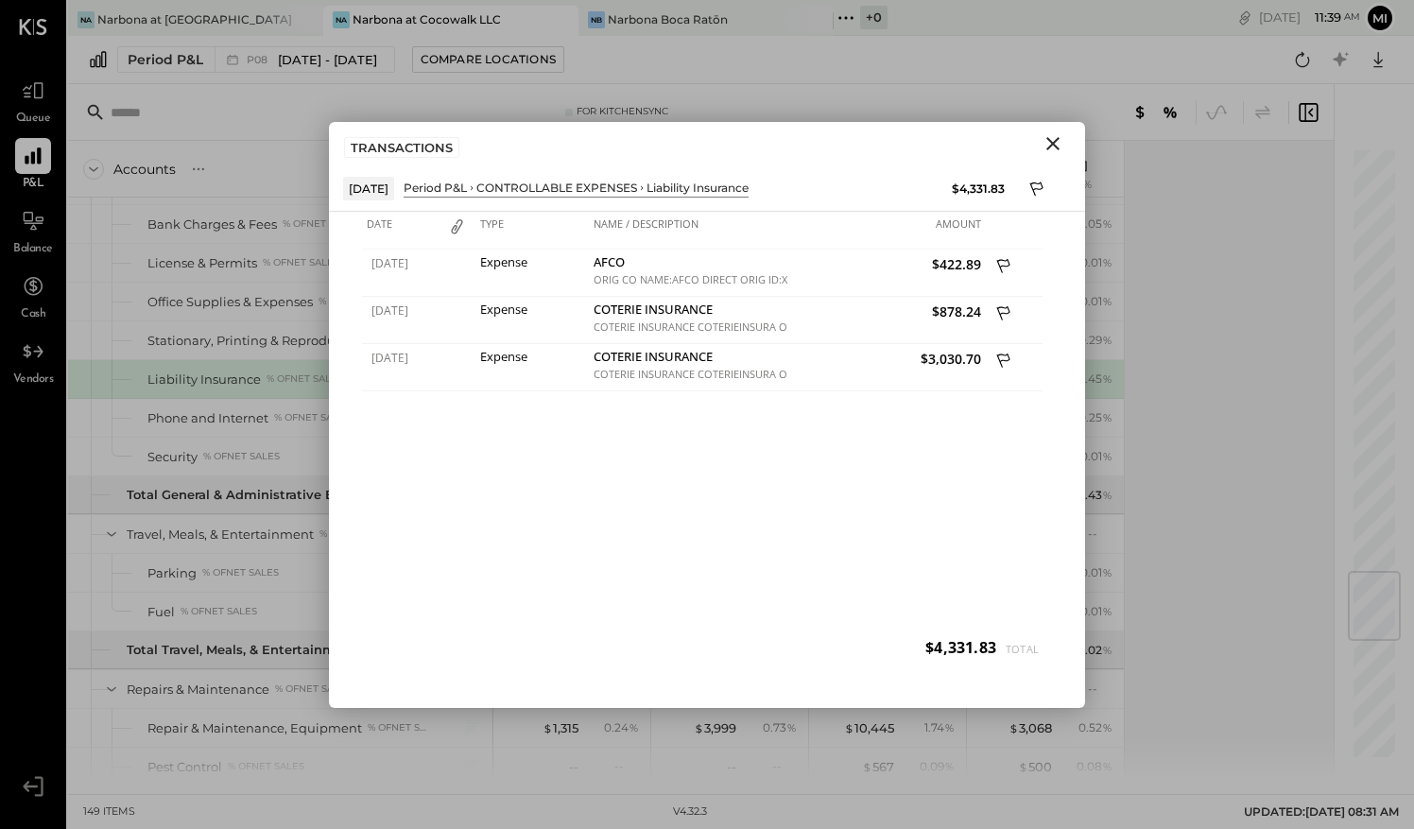
click at [1060, 140] on icon "Close" at bounding box center [1053, 143] width 23 height 23
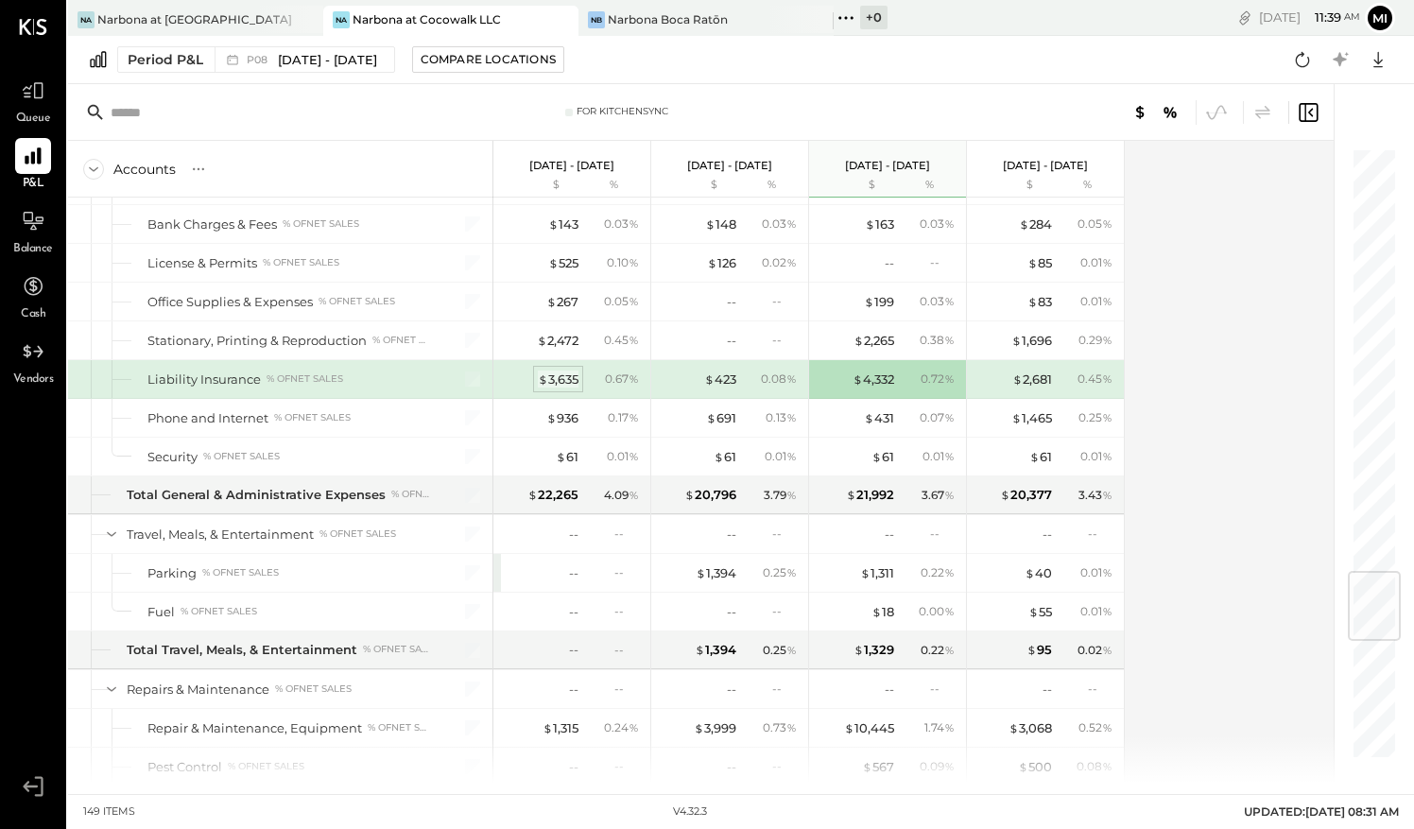
click at [563, 371] on div "$ 3,635" at bounding box center [558, 380] width 41 height 18
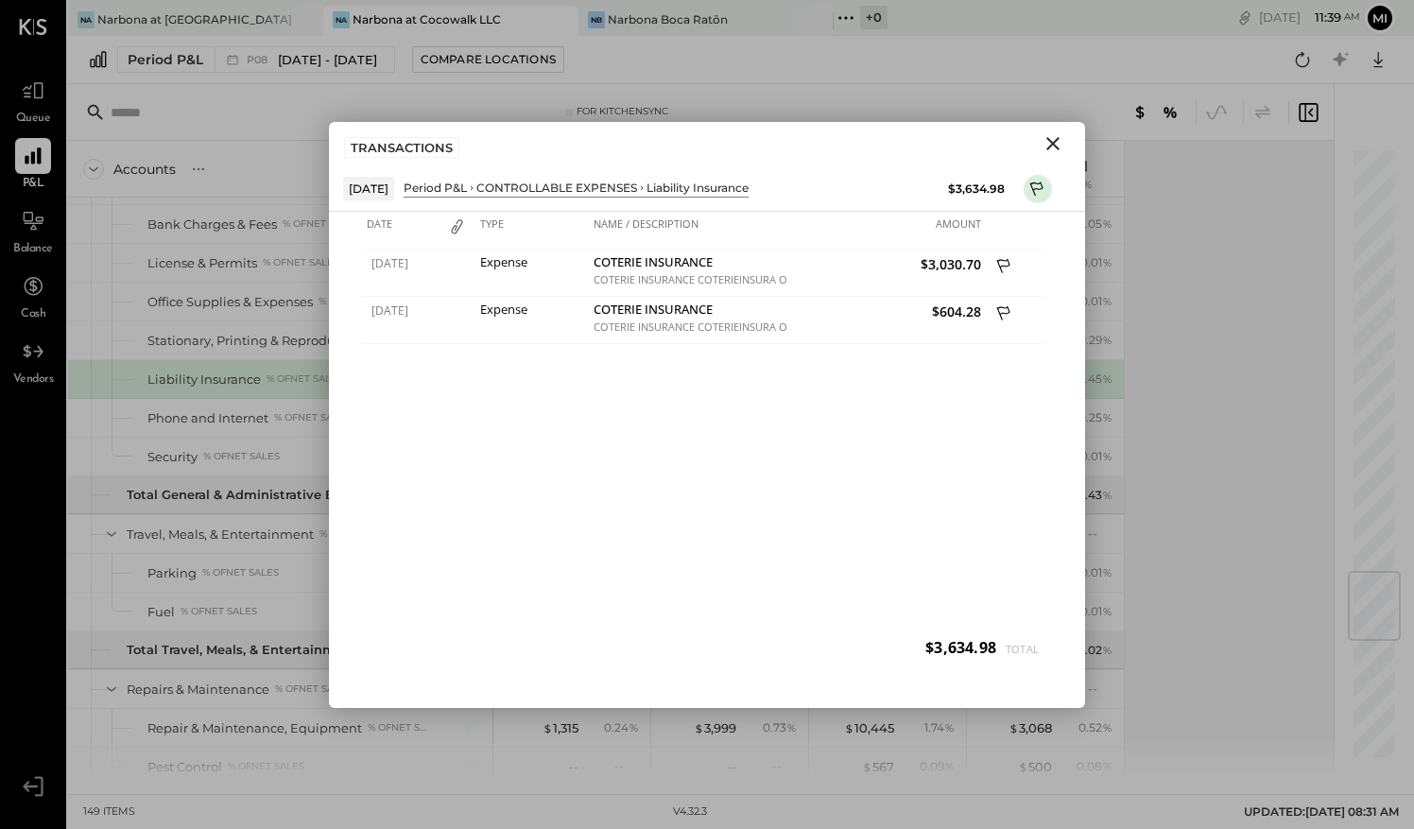
click at [1046, 143] on icon "Close" at bounding box center [1053, 143] width 23 height 23
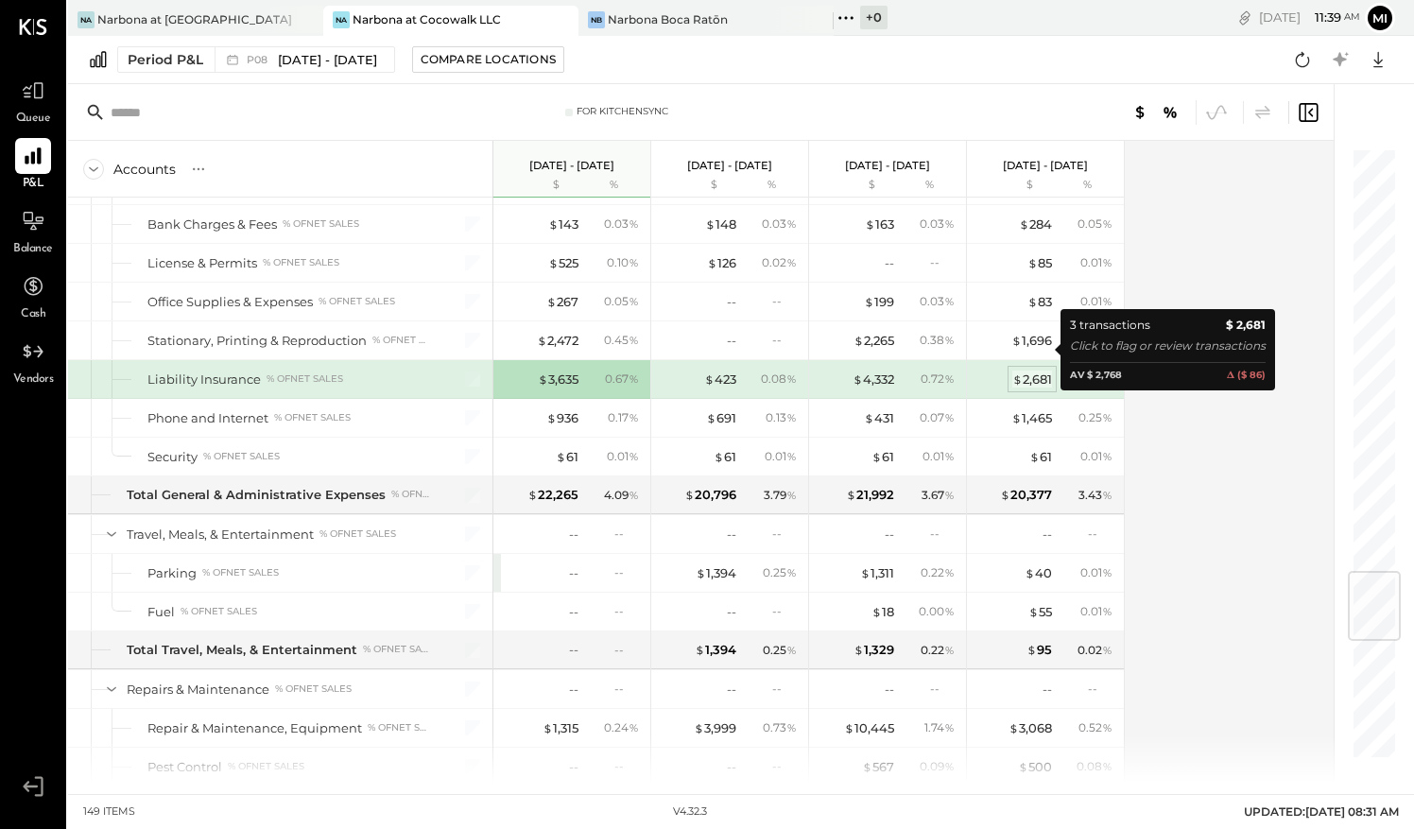
click at [1024, 371] on div "$ 2,681" at bounding box center [1033, 380] width 40 height 18
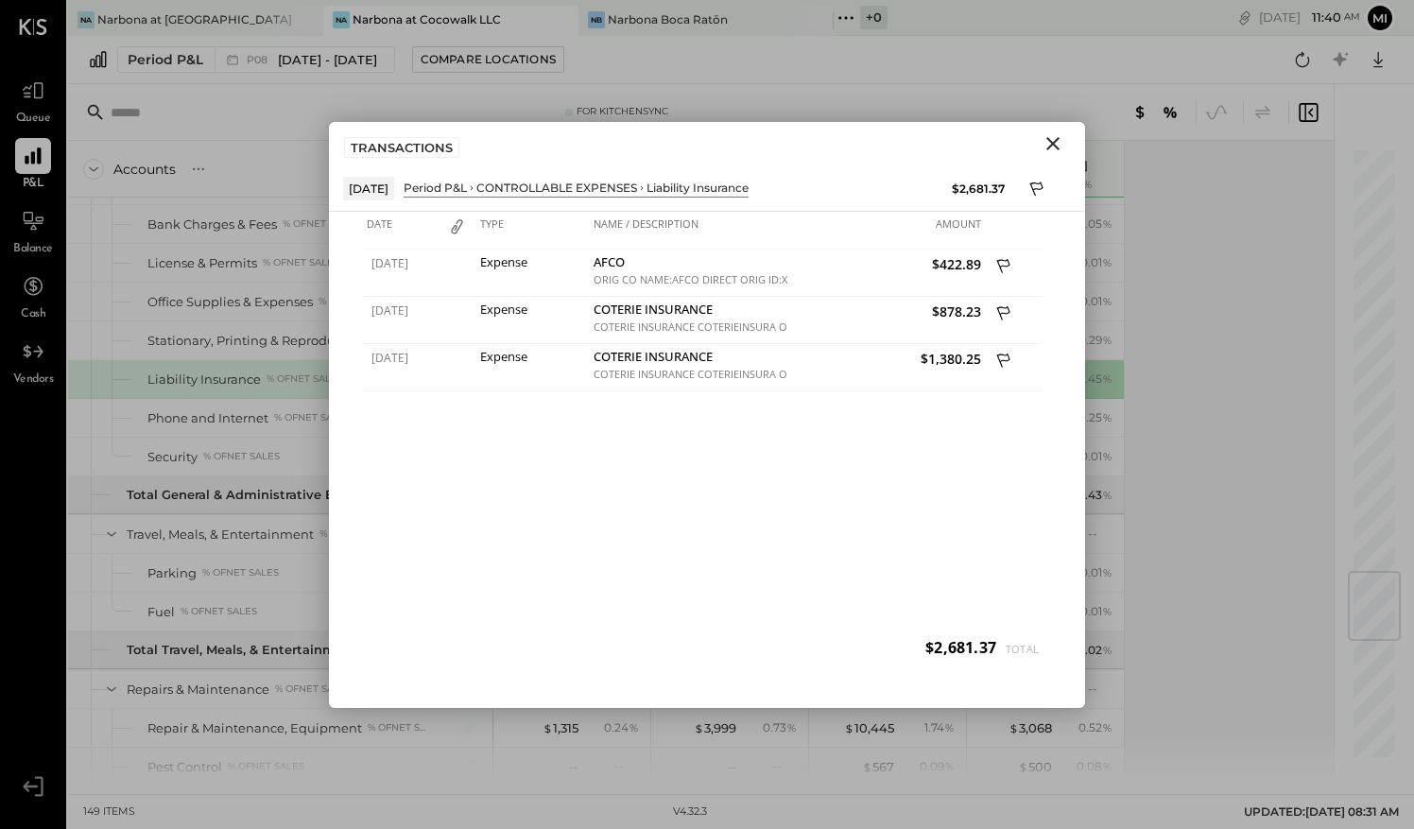
click at [1054, 147] on icon "Close" at bounding box center [1053, 143] width 23 height 23
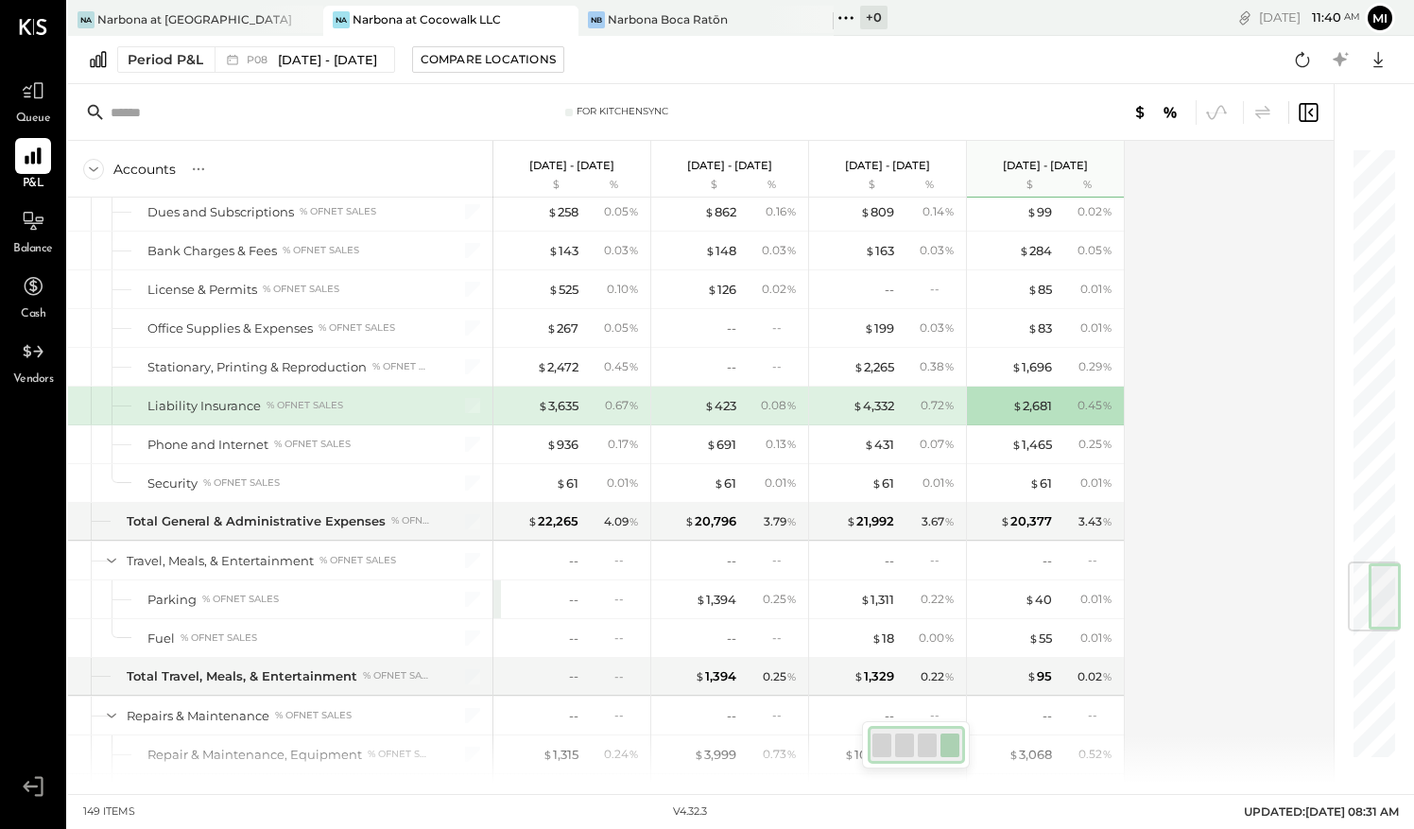
scroll to position [3417, 0]
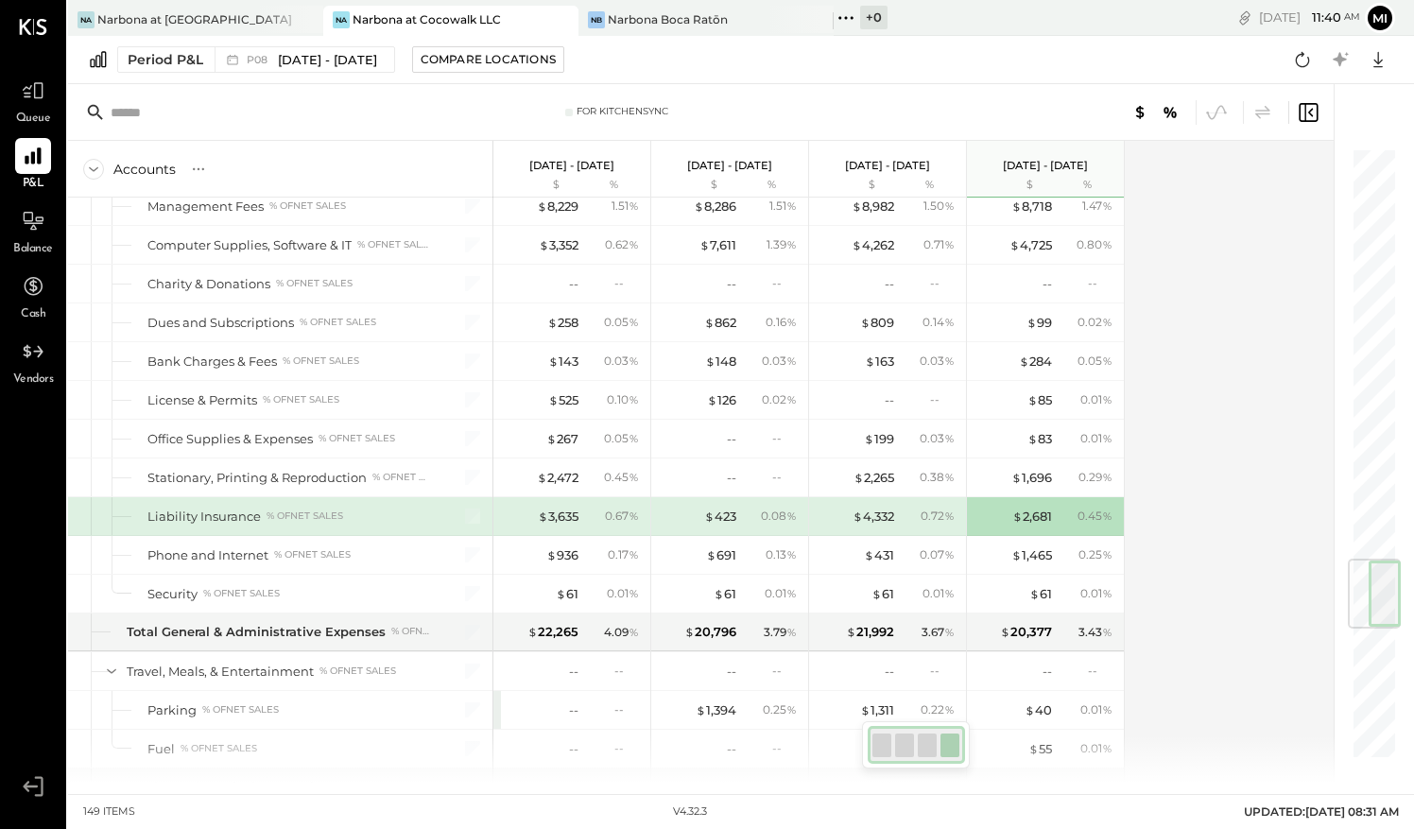
drag, startPoint x: 1373, startPoint y: 606, endPoint x: 1386, endPoint y: 594, distance: 18.1
click at [1386, 594] on div at bounding box center [1374, 594] width 53 height 70
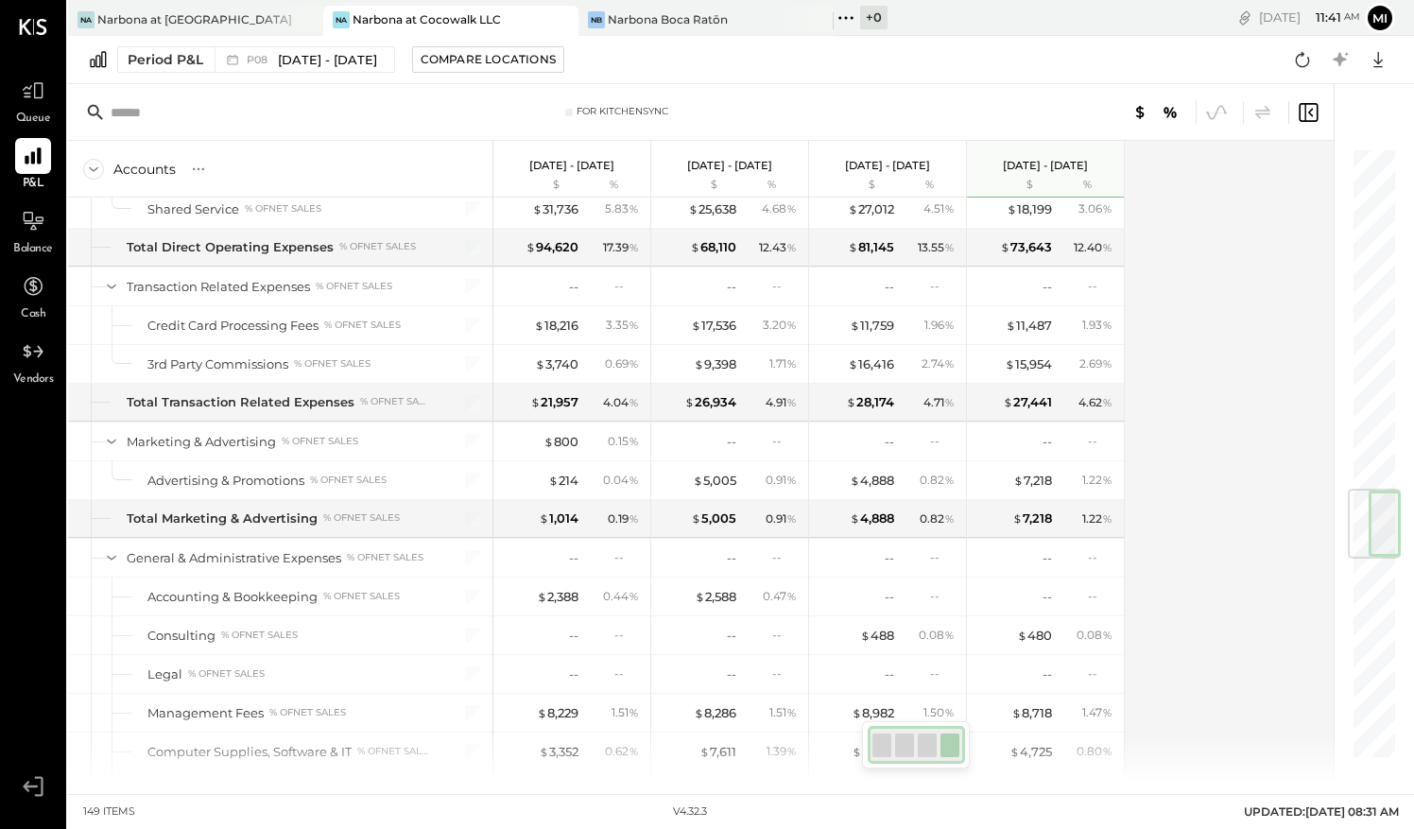
scroll to position [2831, 0]
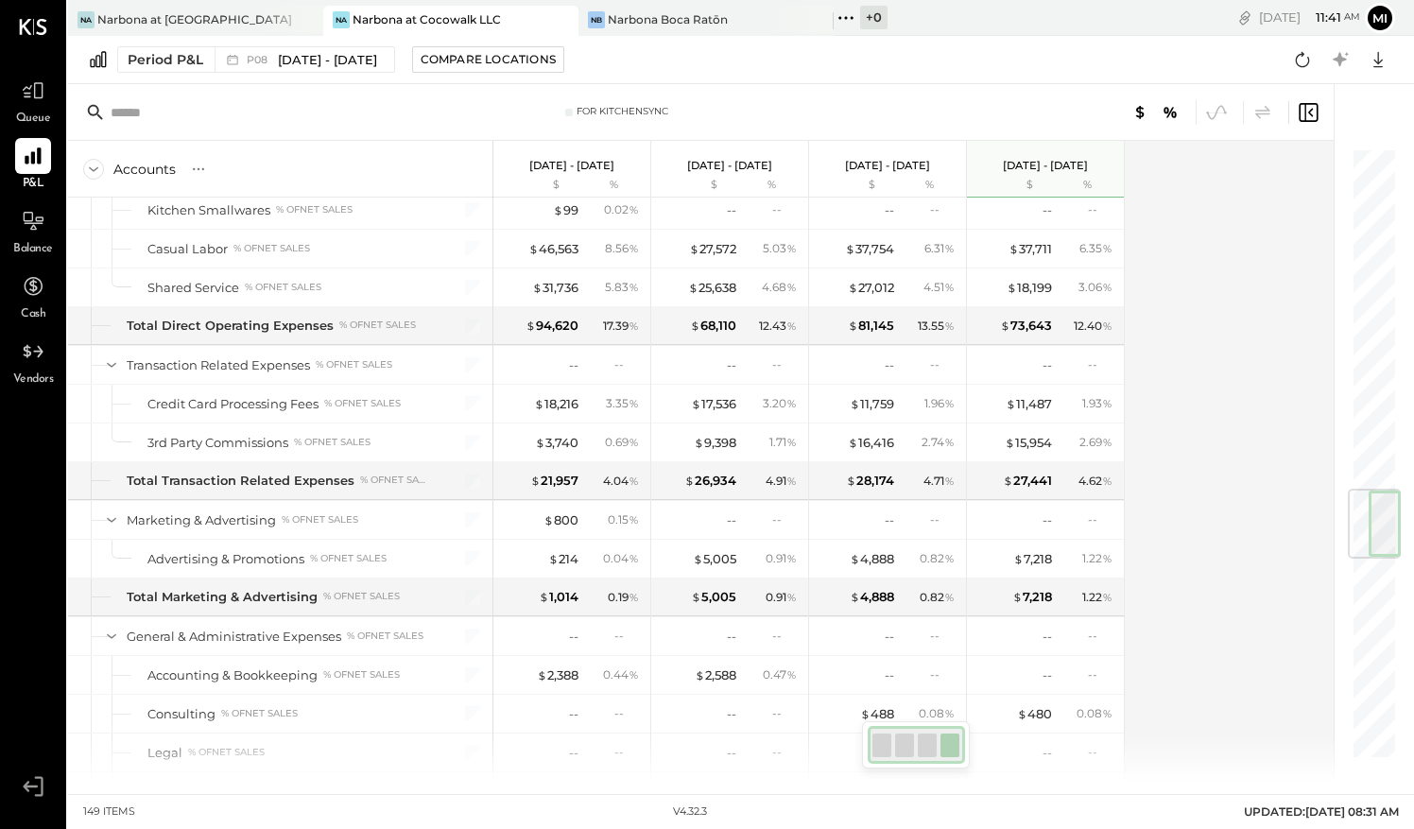
drag, startPoint x: 1386, startPoint y: 594, endPoint x: 1411, endPoint y: 528, distance: 70.6
click at [1411, 528] on div "For KitchenSync Accounts S % GL [DATE] - [DATE] $ % [DATE] - [DATE] $ % [DATE] …" at bounding box center [741, 433] width 1346 height 699
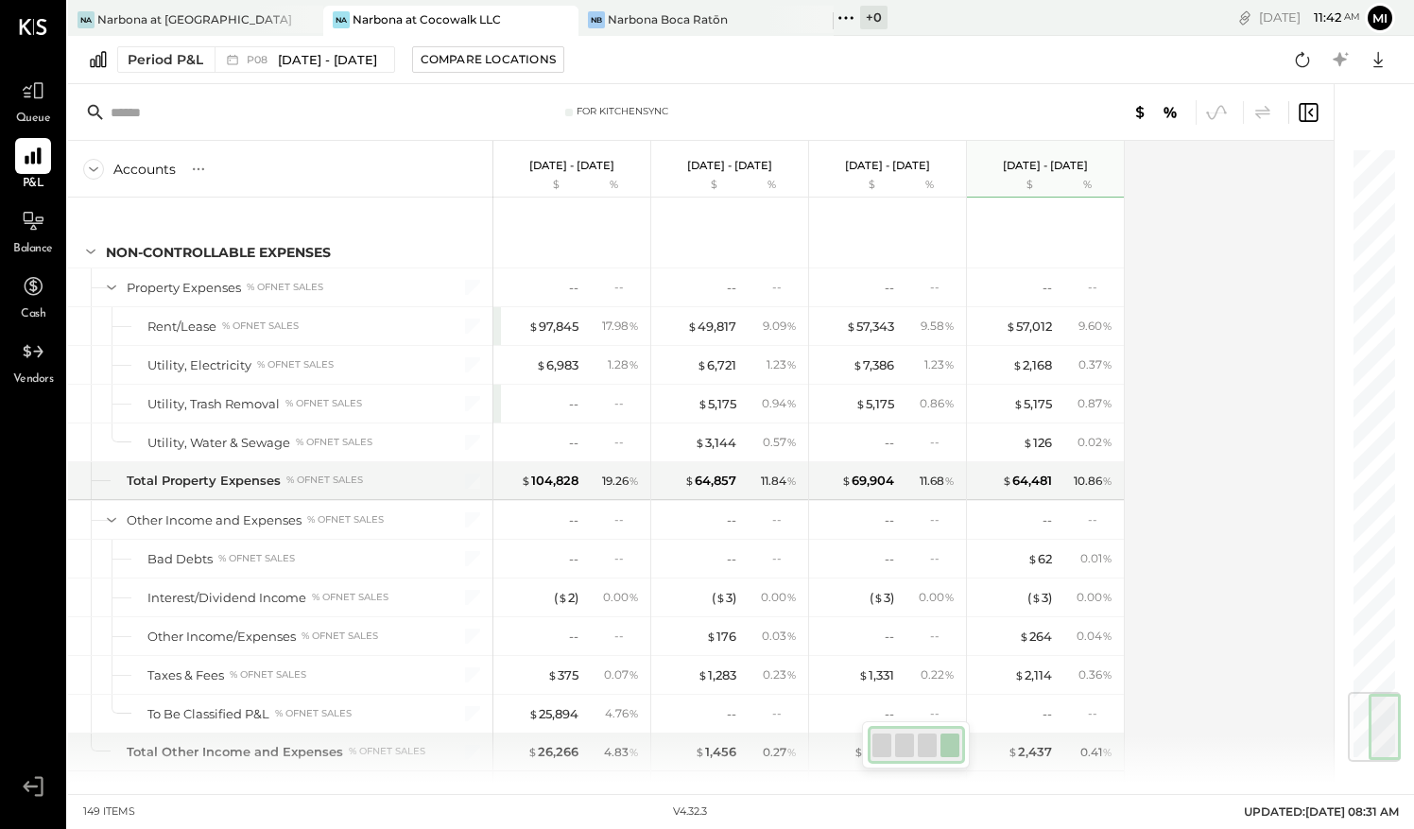
scroll to position [4532, 0]
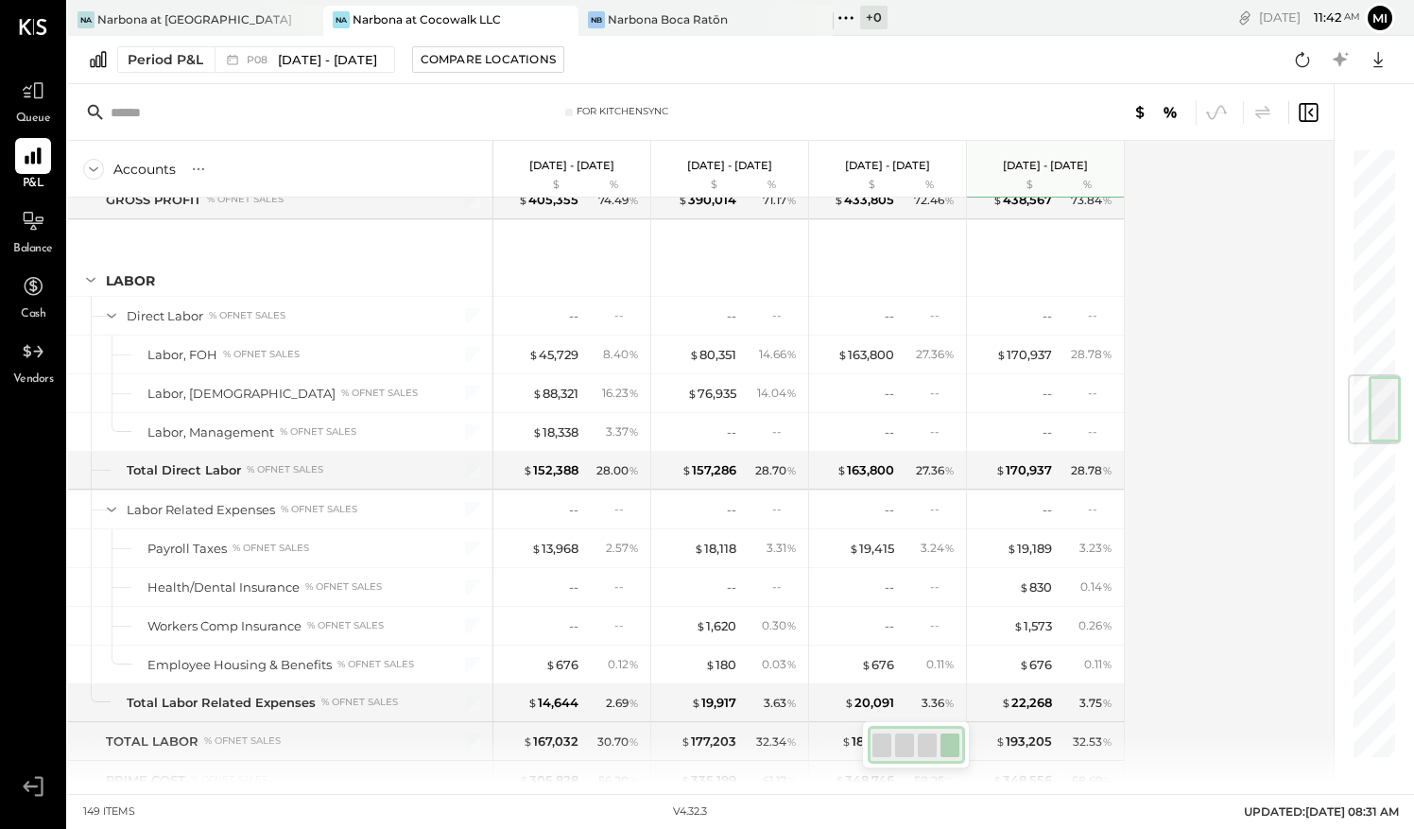
drag, startPoint x: 1379, startPoint y: 516, endPoint x: 1393, endPoint y: 402, distance: 115.2
click at [1393, 402] on div at bounding box center [1385, 409] width 32 height 66
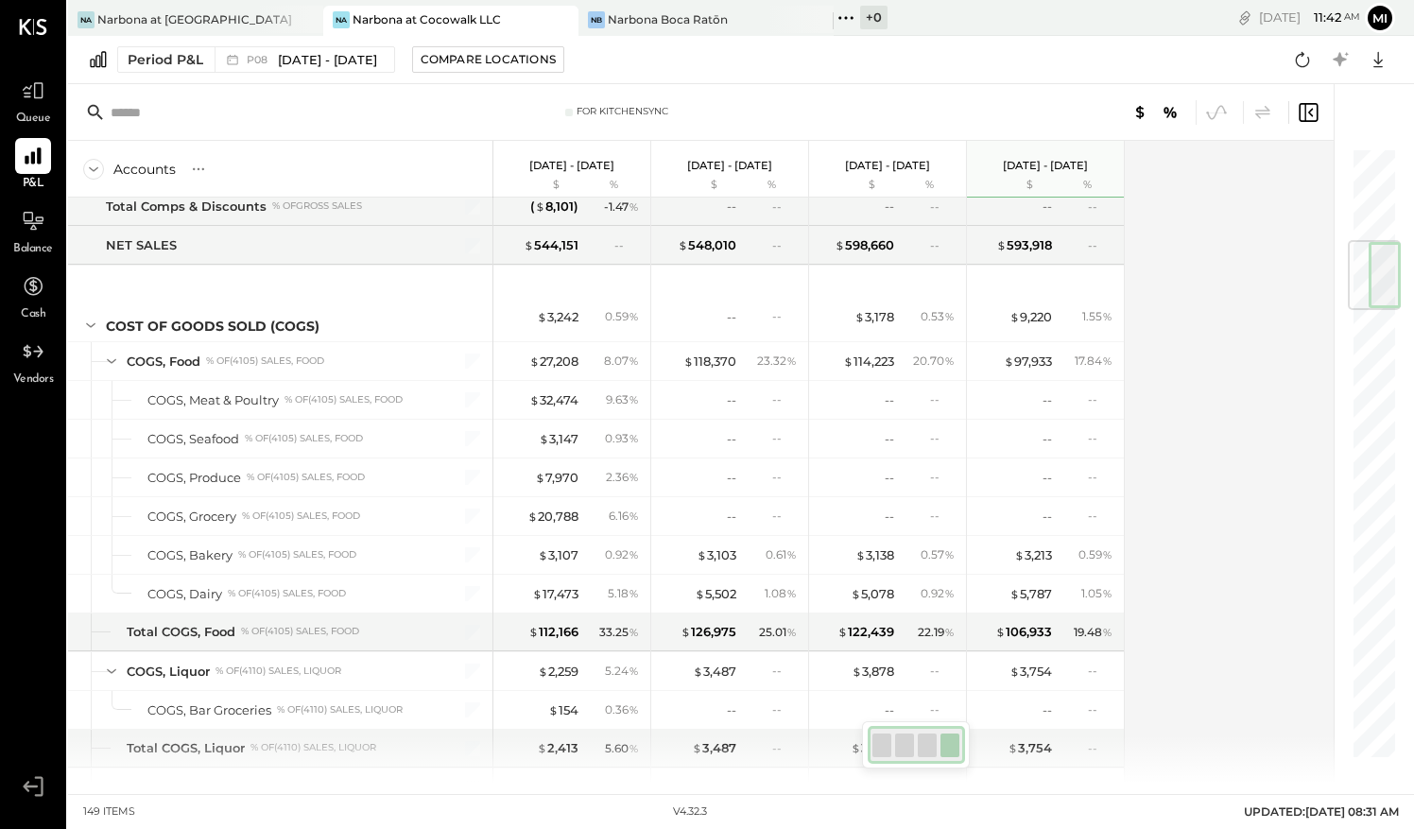
scroll to position [751, 0]
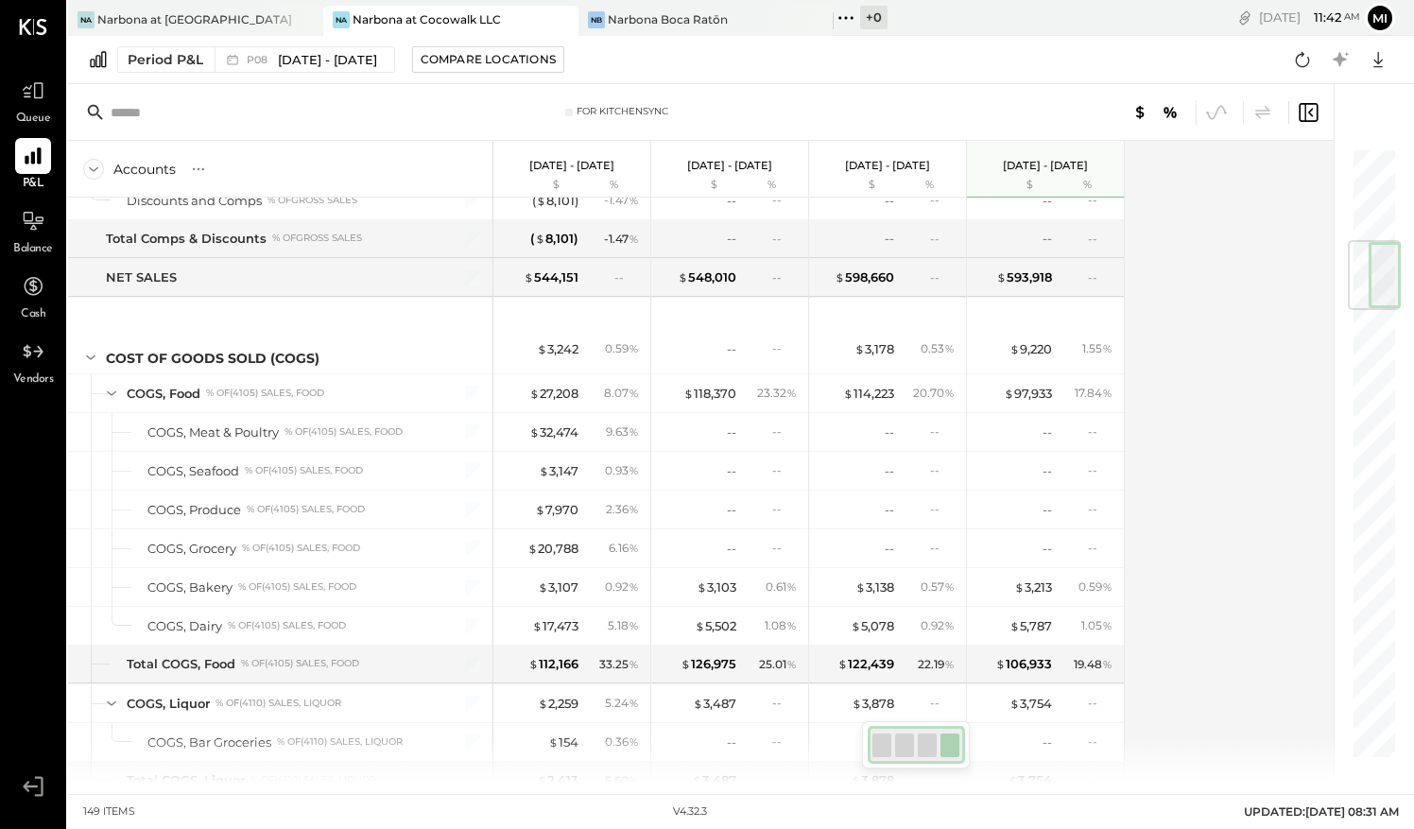
drag, startPoint x: 1368, startPoint y: 401, endPoint x: 1378, endPoint y: 278, distance: 123.3
click at [1378, 278] on div at bounding box center [1374, 275] width 53 height 70
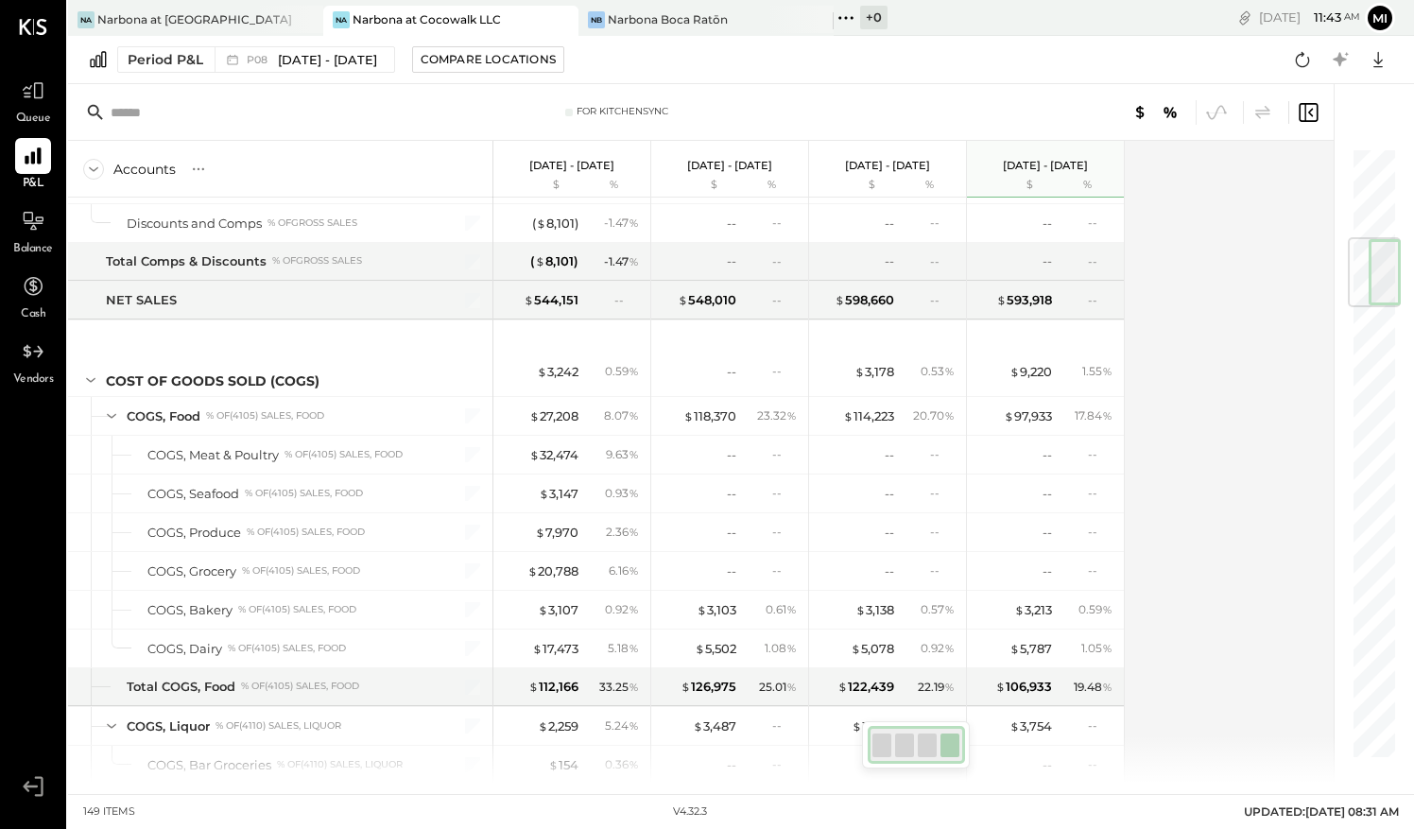
scroll to position [806, 0]
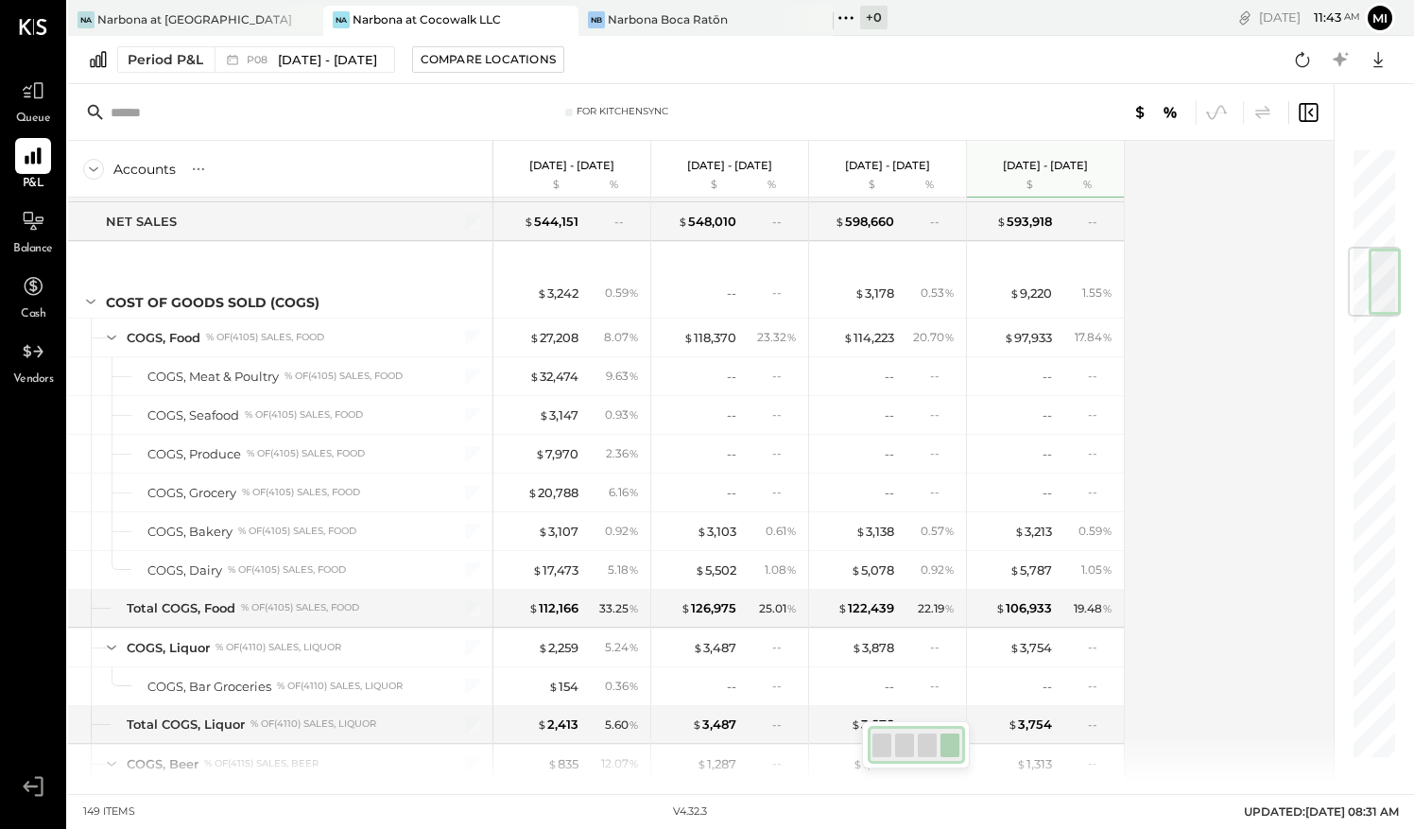
drag, startPoint x: 1383, startPoint y: 290, endPoint x: 1416, endPoint y: 298, distance: 33.9
click at [1413, 298] on html "Queue P&L Balance Cash Vendors v 4.32.3 Na Narbona at [GEOGRAPHIC_DATA] LLC [GE…" at bounding box center [707, 414] width 1414 height 829
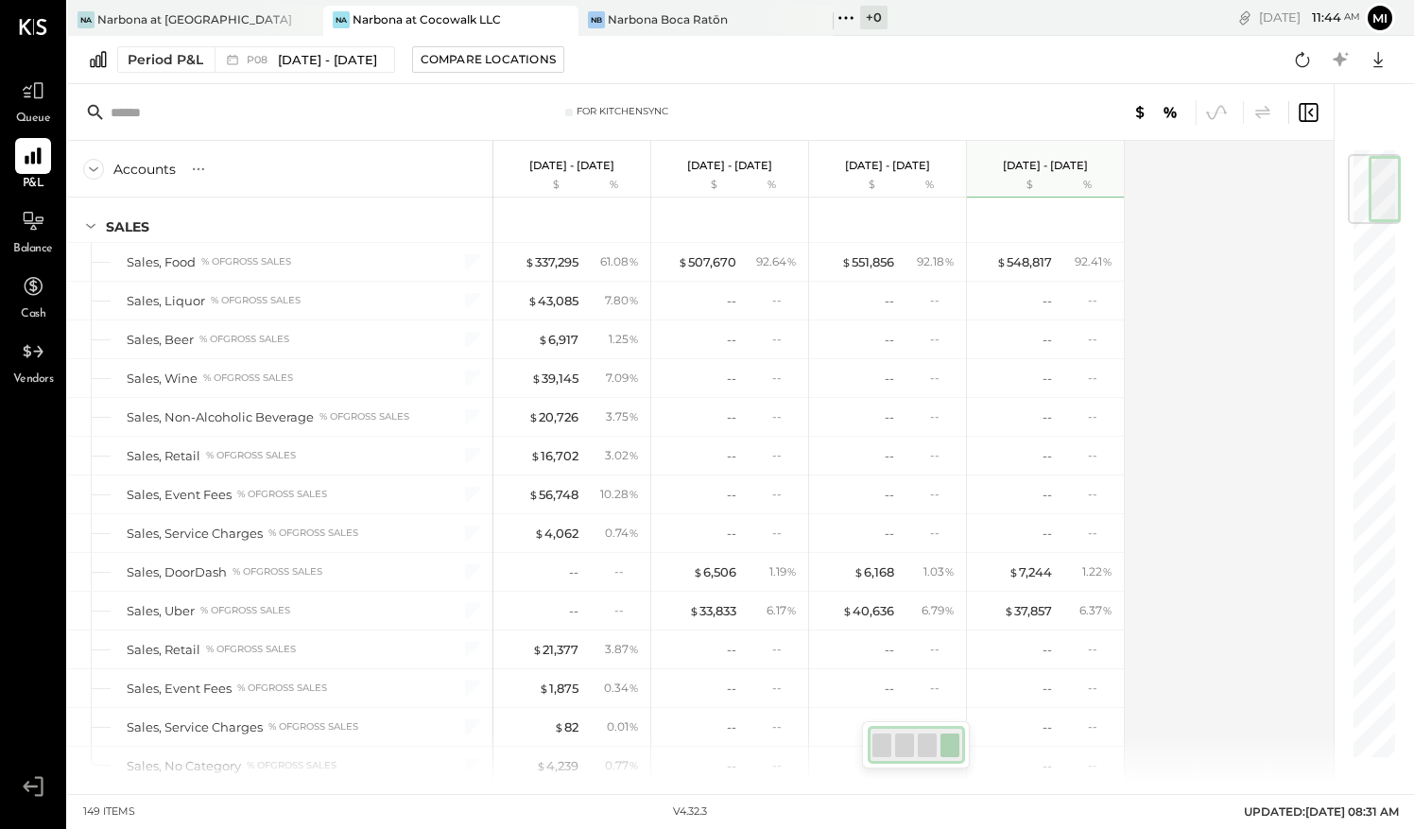
scroll to position [0, 0]
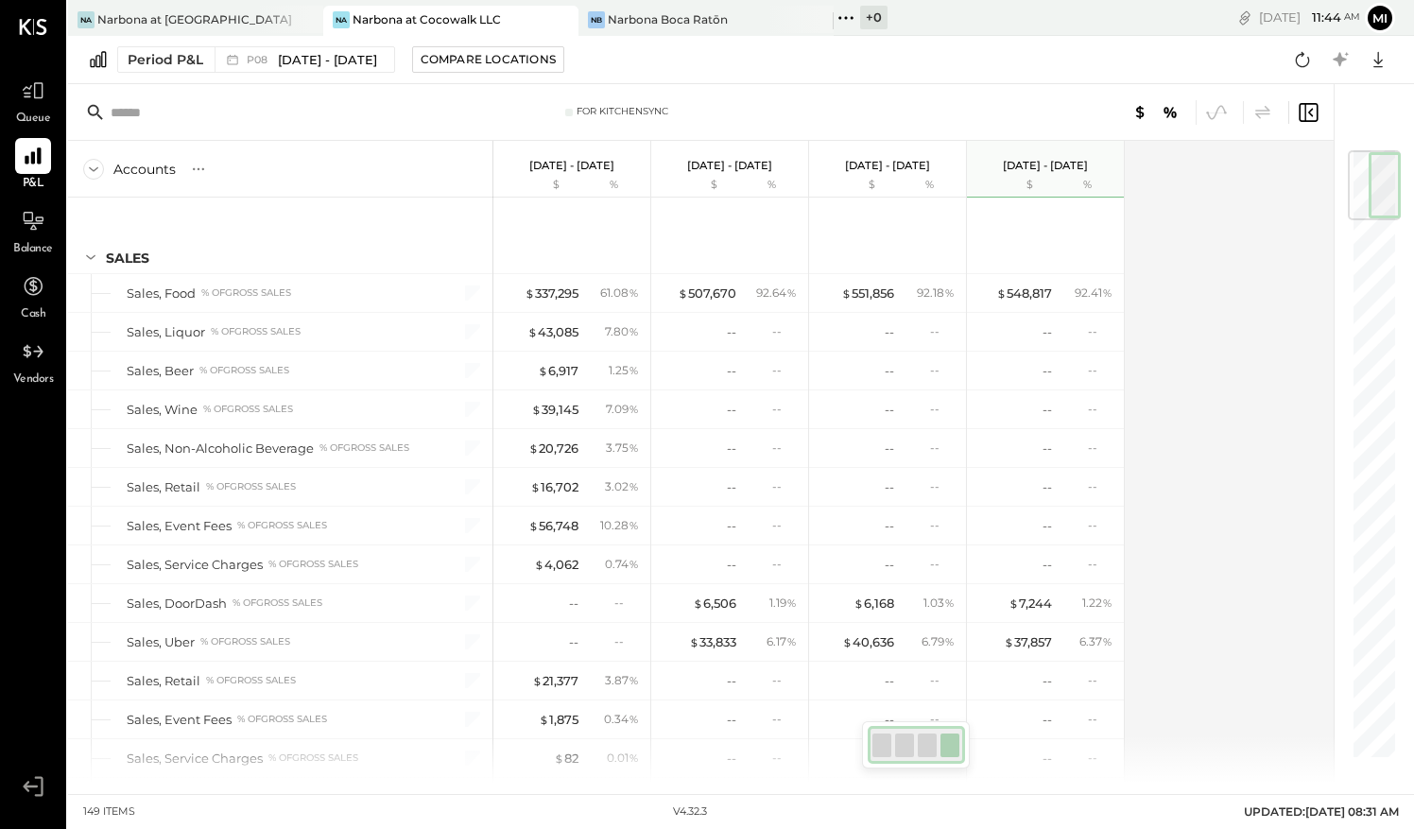
drag, startPoint x: 1376, startPoint y: 287, endPoint x: 1388, endPoint y: 176, distance: 112.1
click at [1388, 176] on div at bounding box center [1385, 185] width 32 height 66
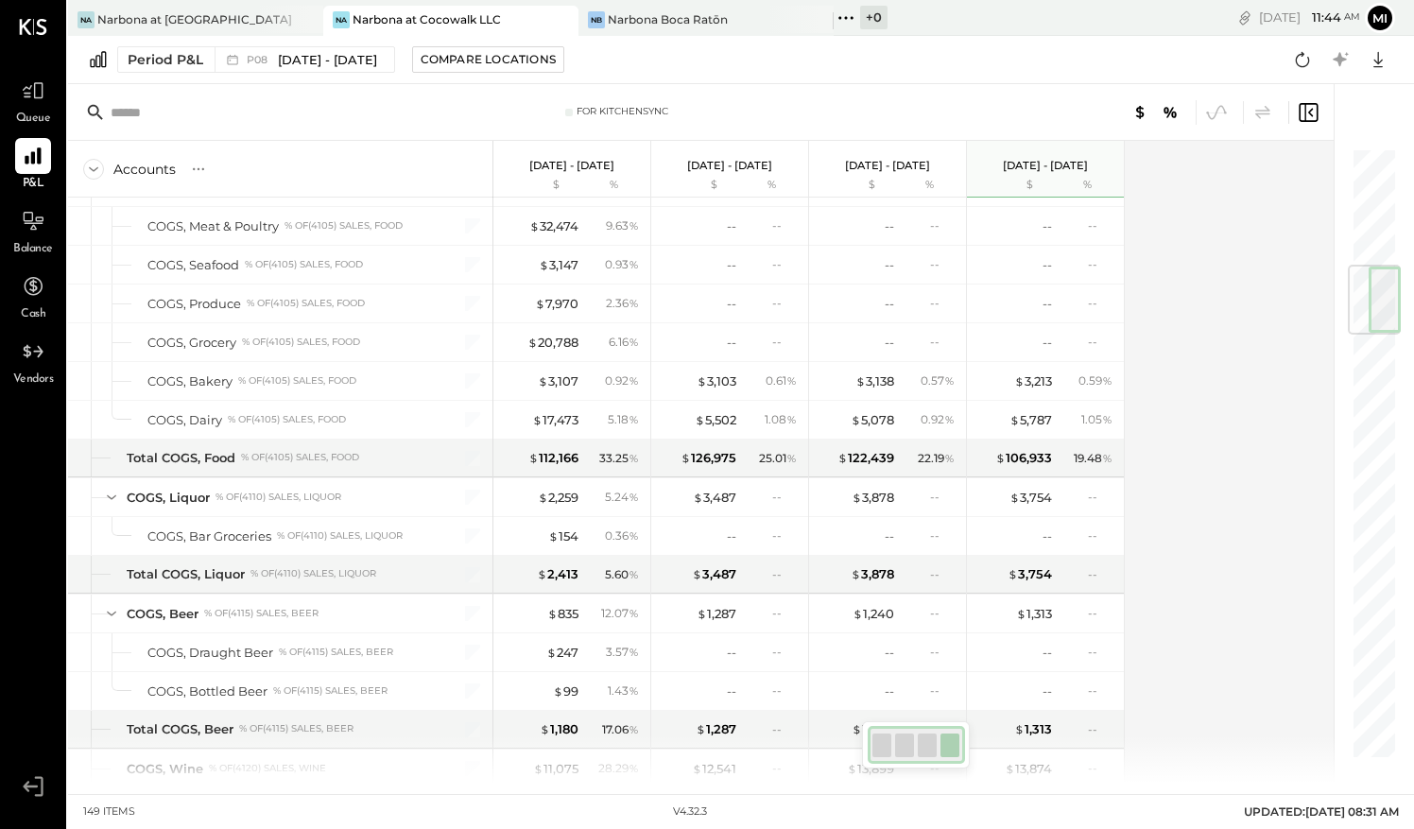
drag, startPoint x: 1389, startPoint y: 201, endPoint x: 1403, endPoint y: 319, distance: 118.1
click at [1403, 319] on div "For KitchenSync Accounts S % GL [DATE] - [DATE] $ % [DATE] - [DATE] $ % [DATE] …" at bounding box center [741, 433] width 1346 height 699
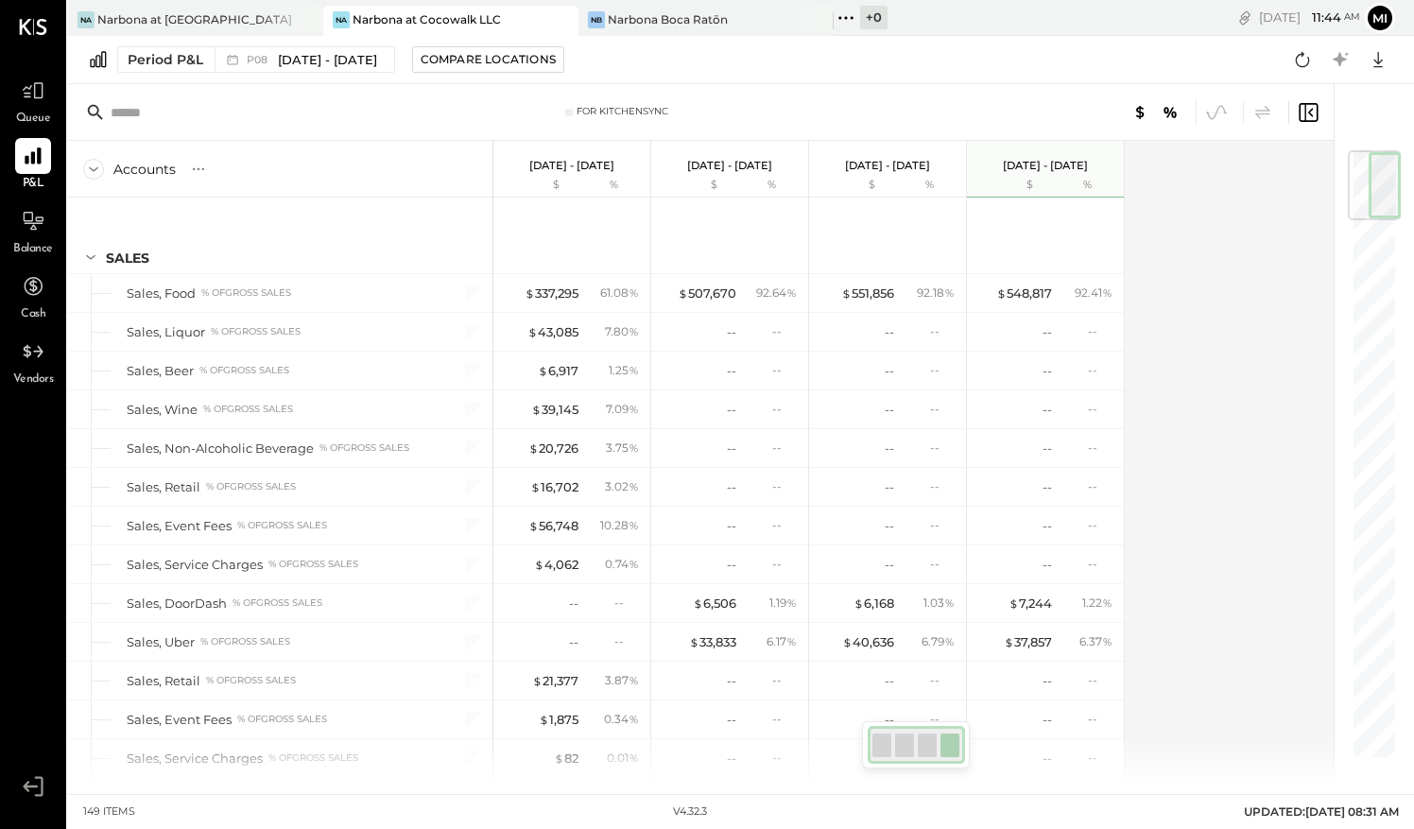
drag, startPoint x: 1379, startPoint y: 297, endPoint x: 1395, endPoint y: 169, distance: 128.6
click at [1395, 169] on div at bounding box center [1385, 185] width 32 height 66
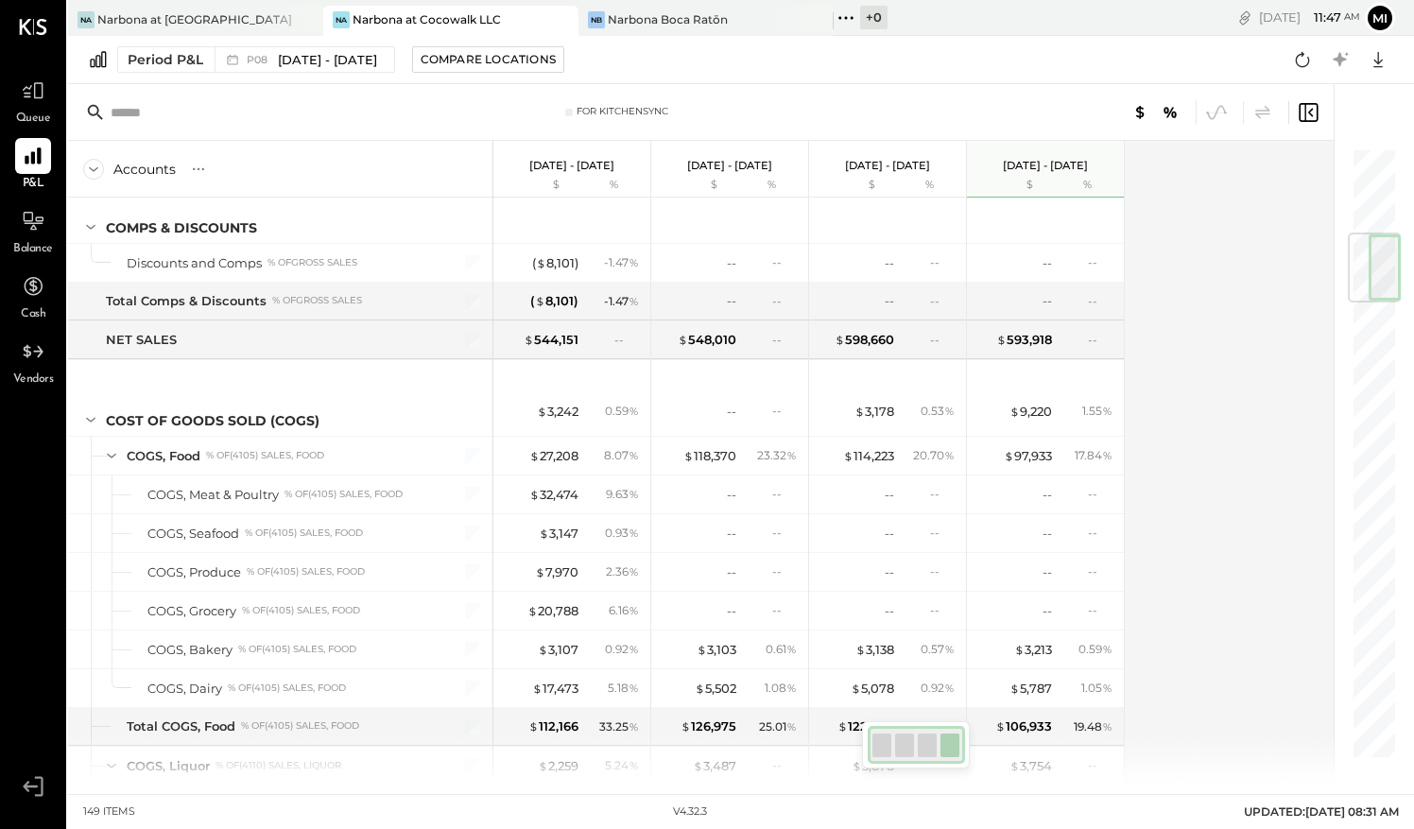
scroll to position [743, 0]
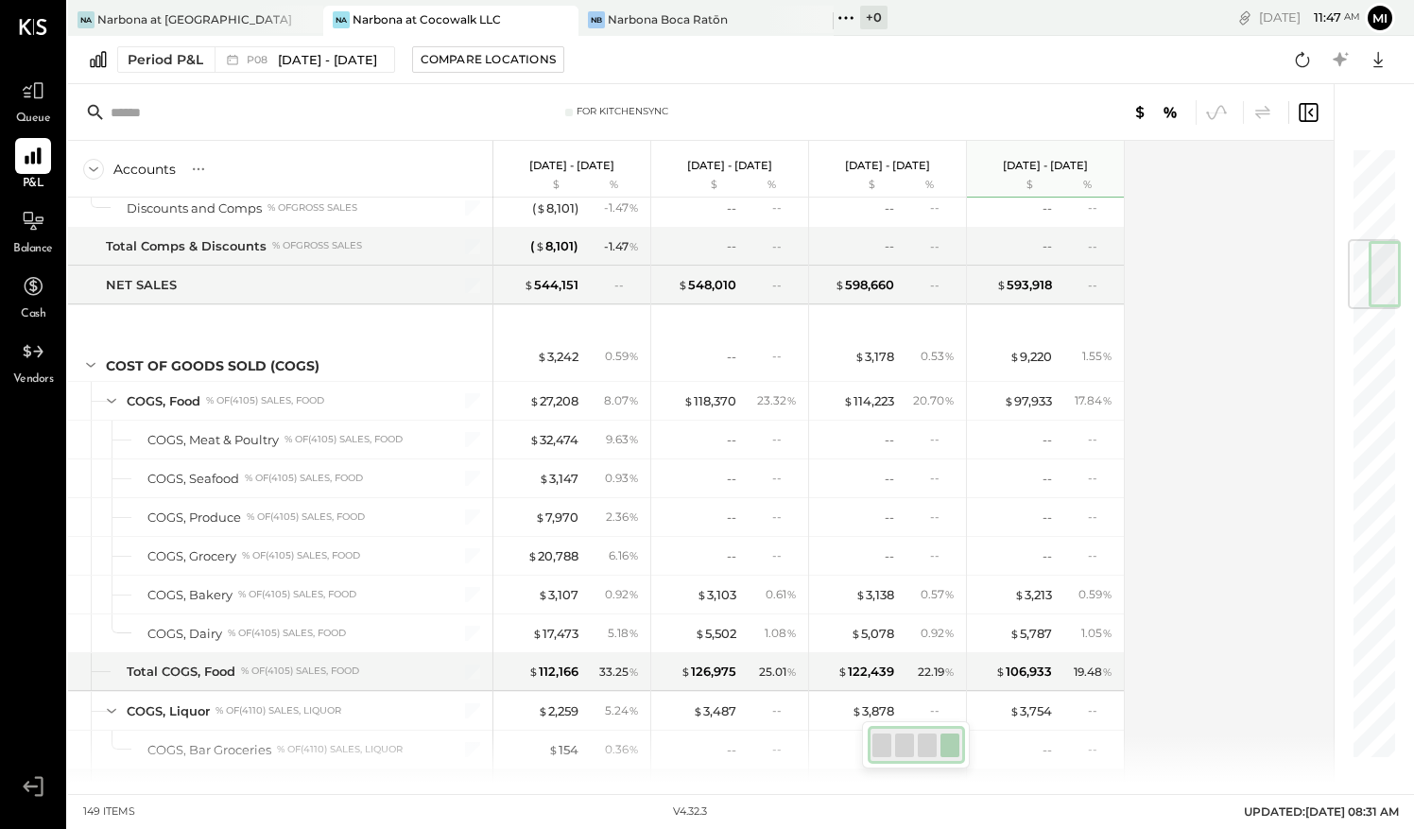
drag, startPoint x: 1384, startPoint y: 187, endPoint x: 1416, endPoint y: 280, distance: 98.1
click at [1413, 280] on html "Queue P&L Balance Cash Vendors v 4.32.3 Na Narbona at [GEOGRAPHIC_DATA] LLC [GE…" at bounding box center [707, 414] width 1414 height 829
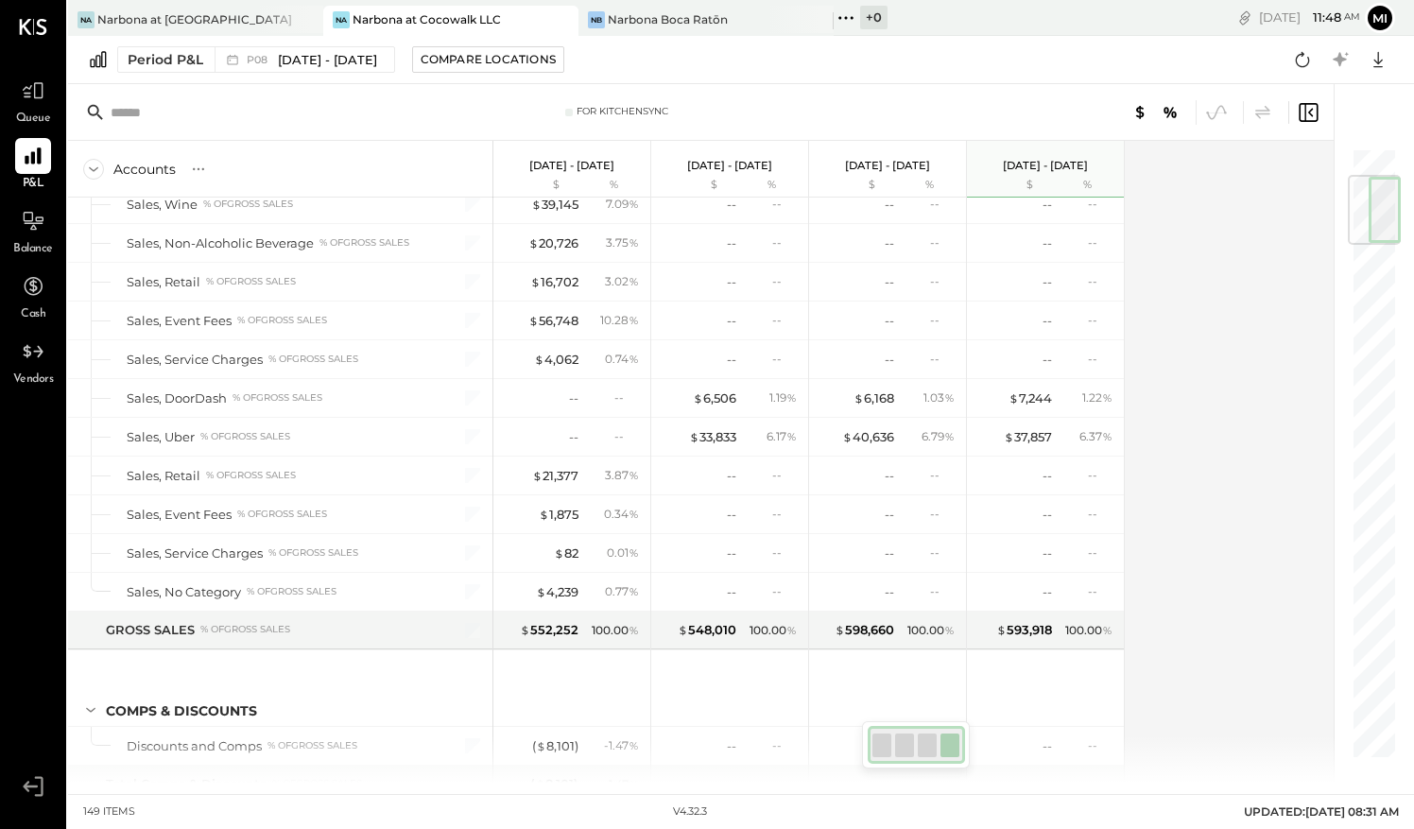
scroll to position [0, 0]
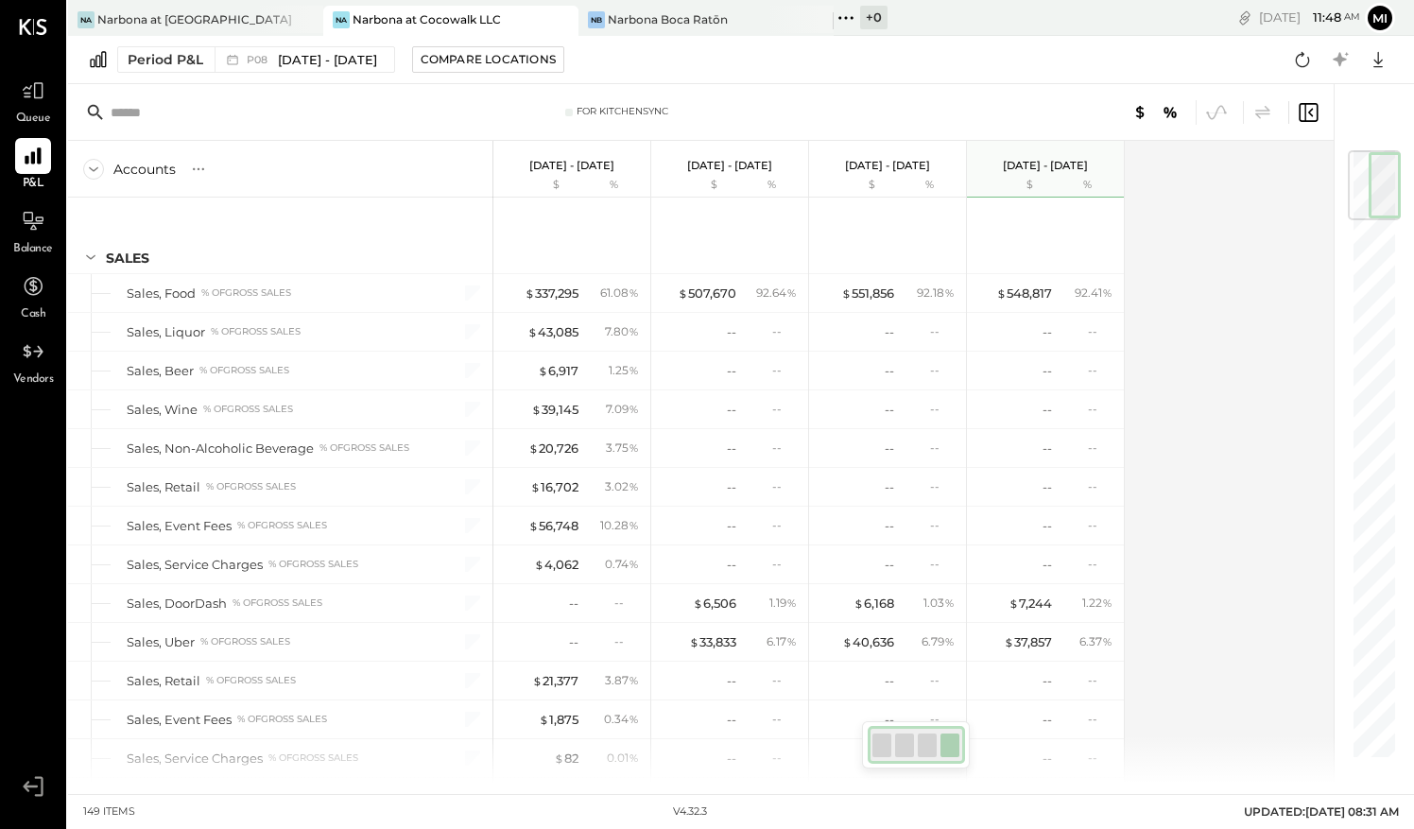
drag, startPoint x: 1385, startPoint y: 278, endPoint x: 1359, endPoint y: 162, distance: 119.3
click at [1359, 162] on div at bounding box center [1374, 185] width 53 height 70
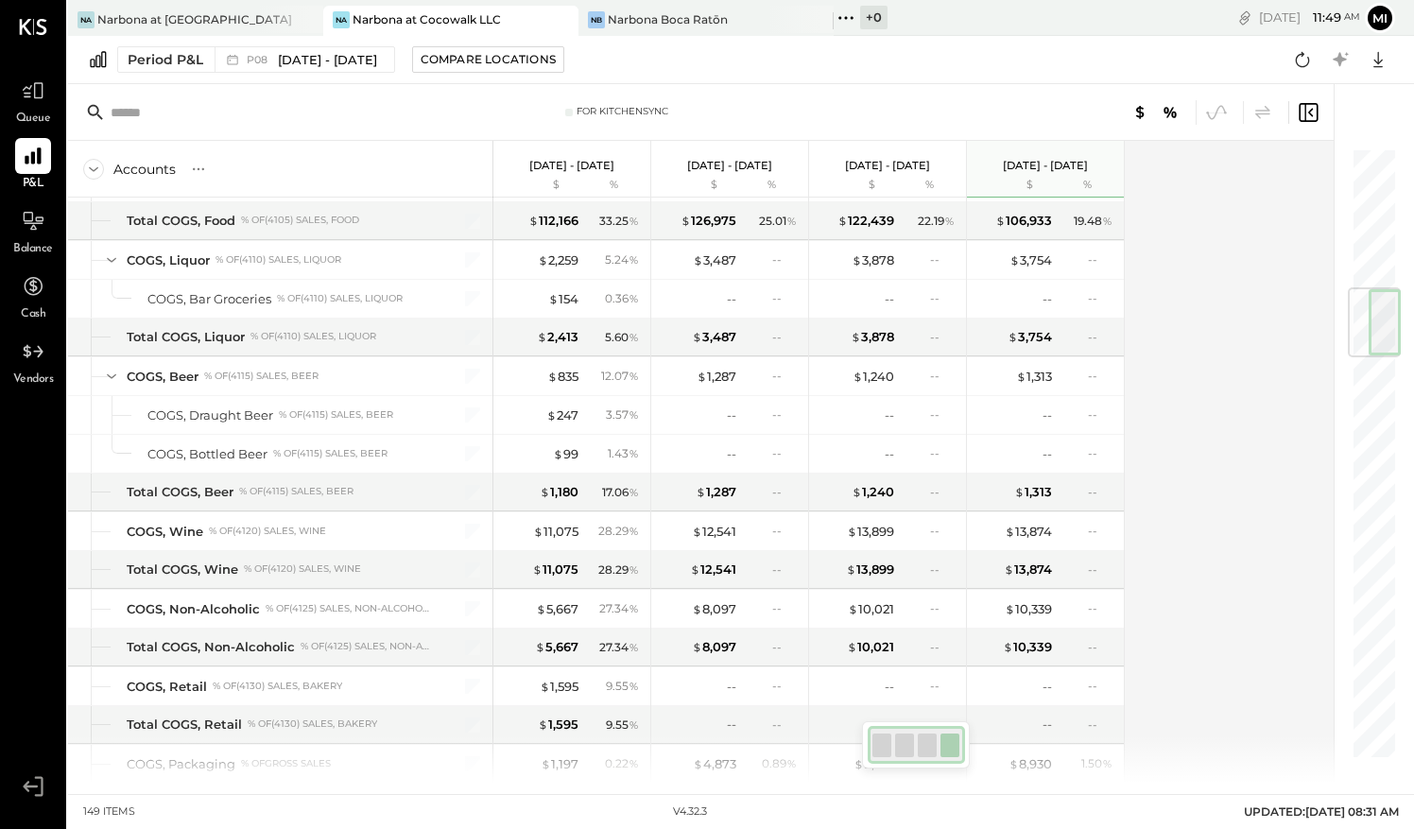
scroll to position [1123, 0]
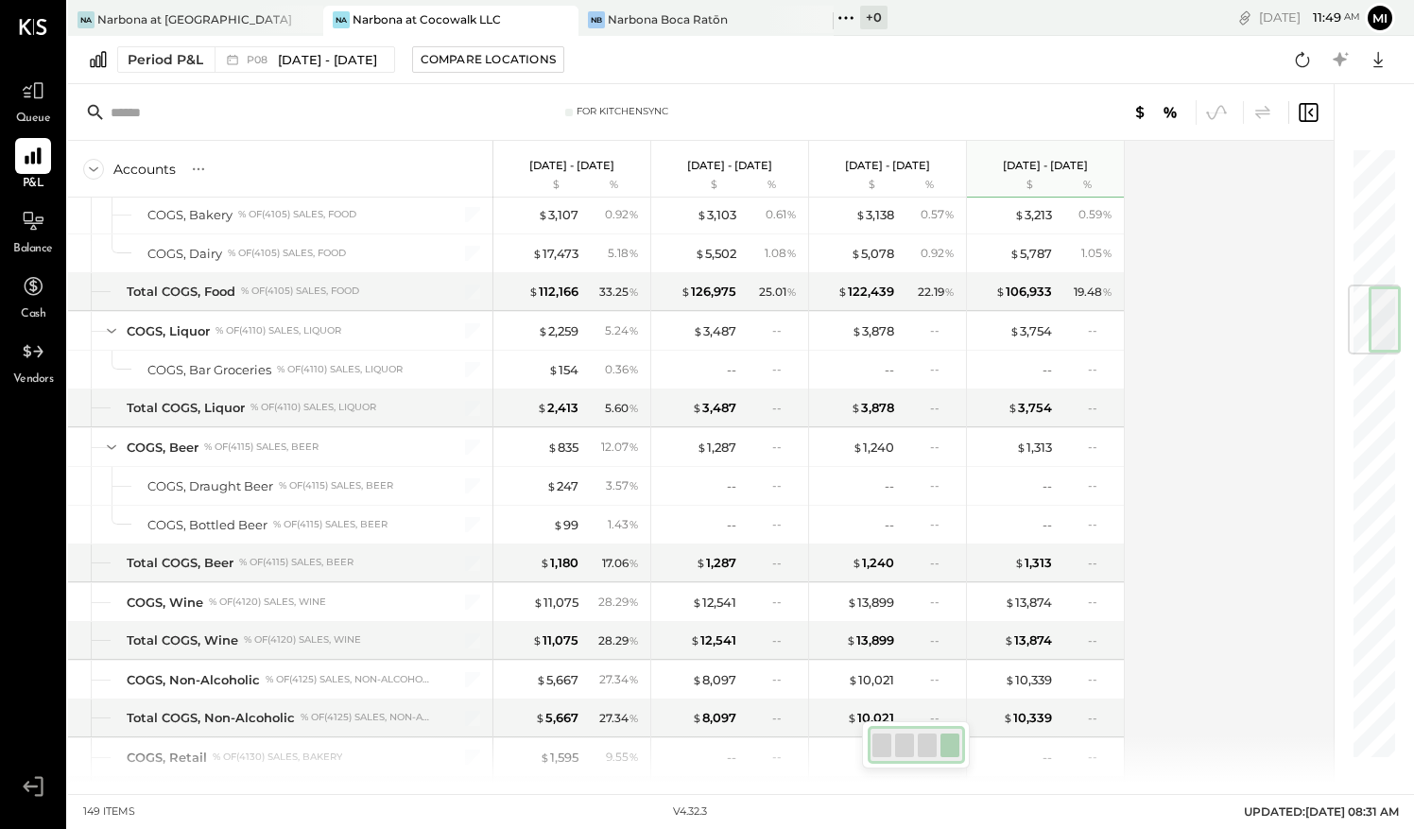
drag, startPoint x: 1364, startPoint y: 172, endPoint x: 1380, endPoint y: 308, distance: 137.1
click at [1380, 309] on div at bounding box center [1374, 320] width 53 height 70
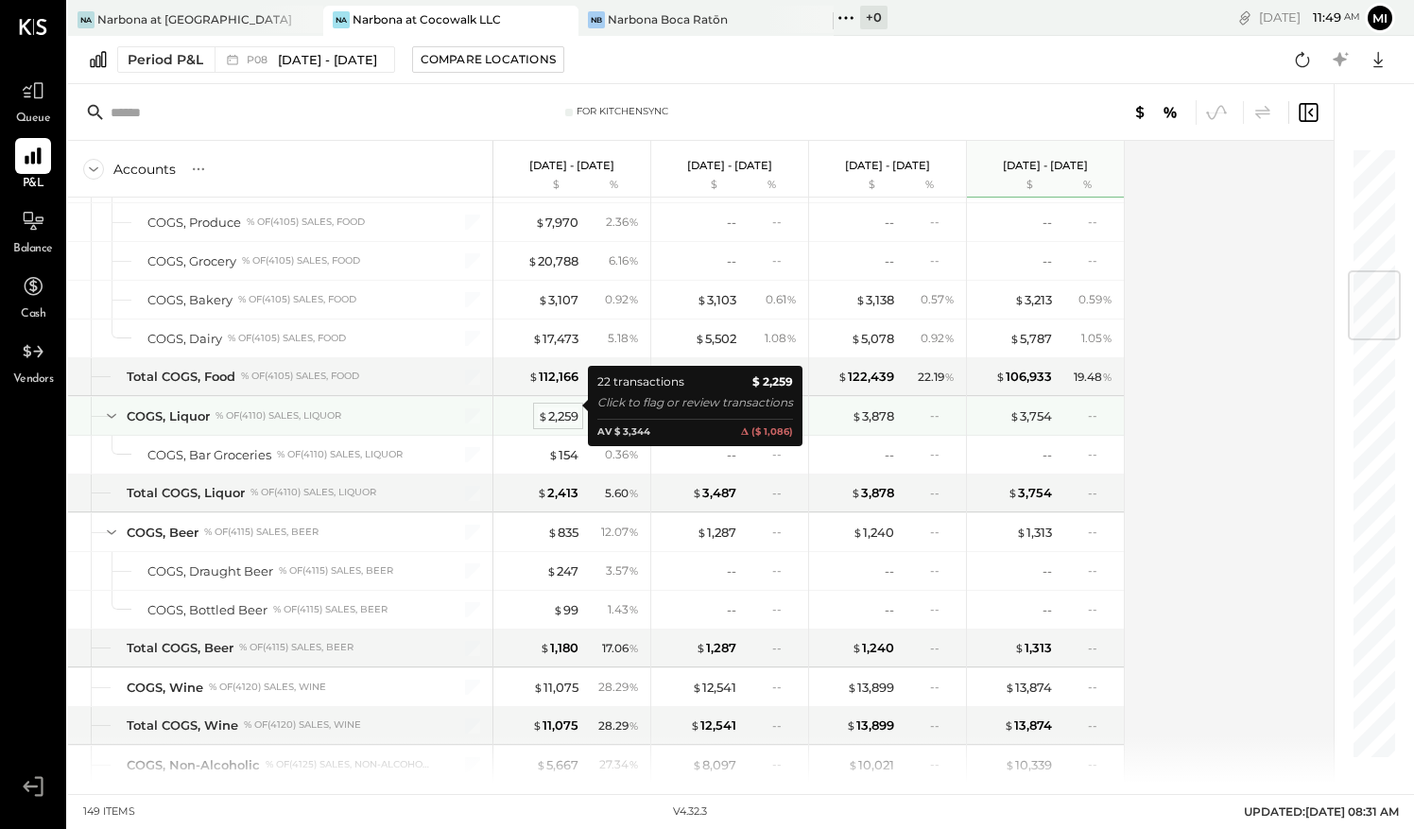
click at [563, 407] on div "$ 2,259" at bounding box center [558, 416] width 41 height 18
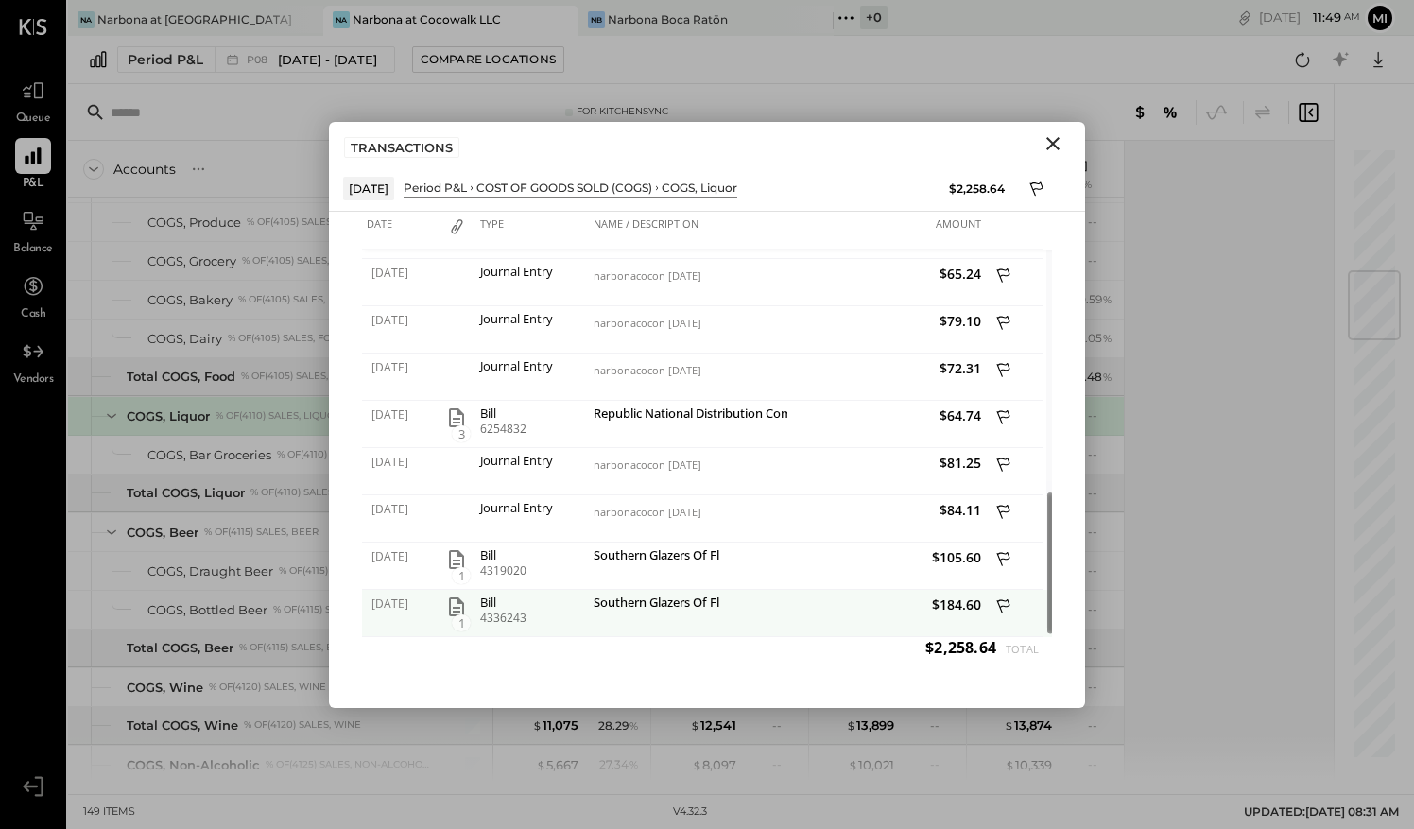
drag, startPoint x: 1039, startPoint y: 344, endPoint x: 1029, endPoint y: 606, distance: 262.1
click at [1029, 606] on div "[DATE] Journal Entry narbonacocon [DATE] $29.19 [DATE] Journal Entry narbonacoc…" at bounding box center [707, 444] width 690 height 388
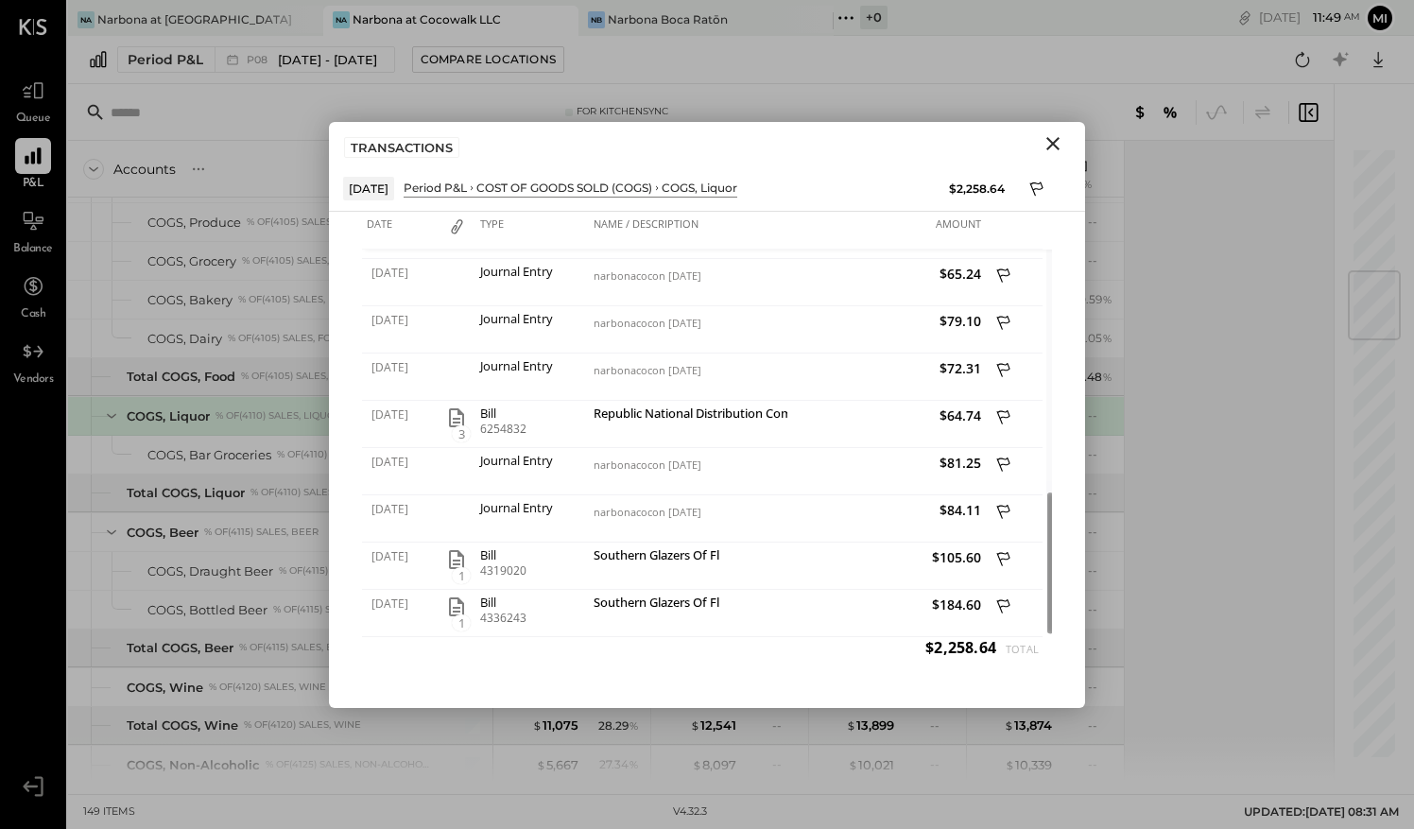
click at [1051, 144] on icon "Close" at bounding box center [1053, 143] width 13 height 13
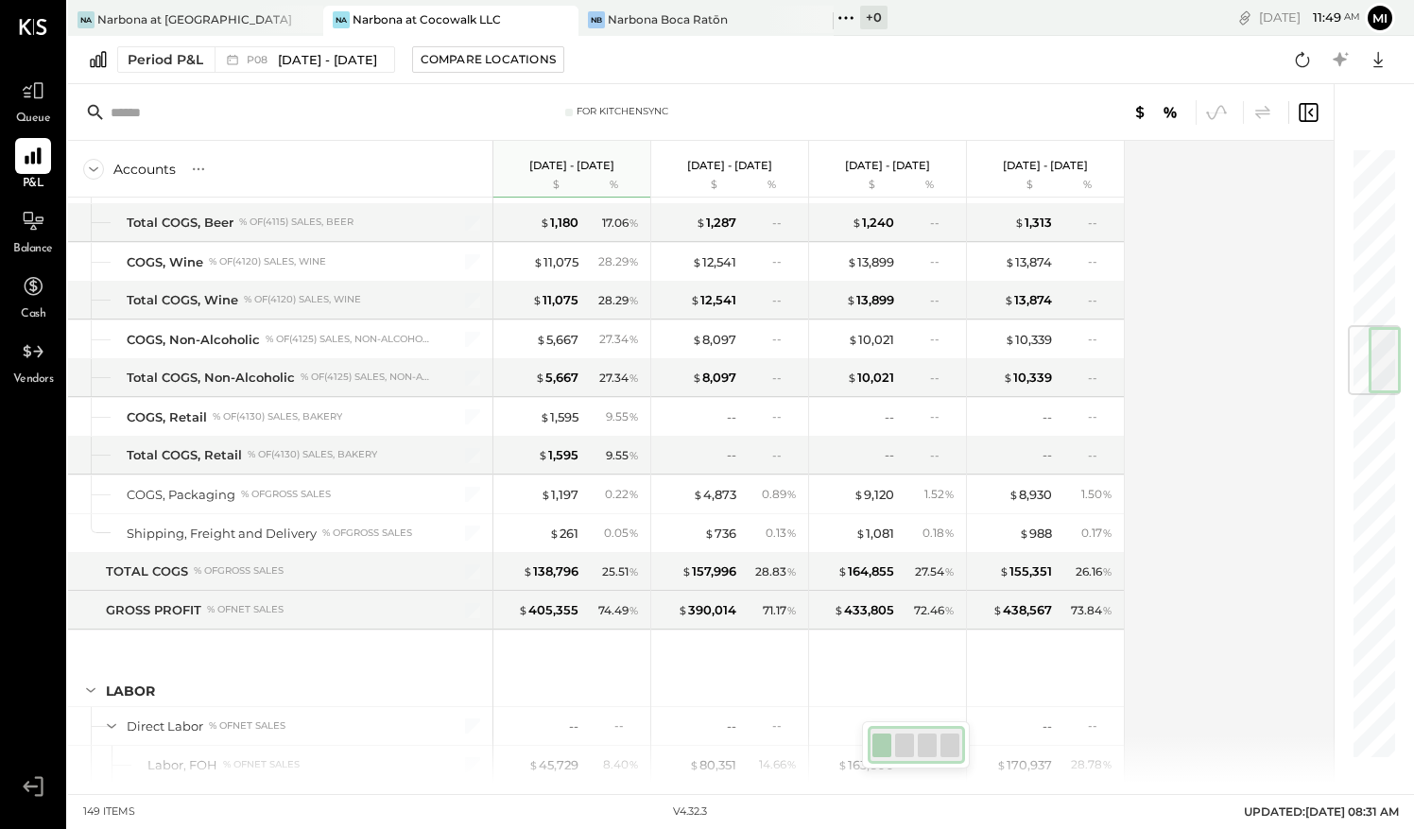
scroll to position [1479, 0]
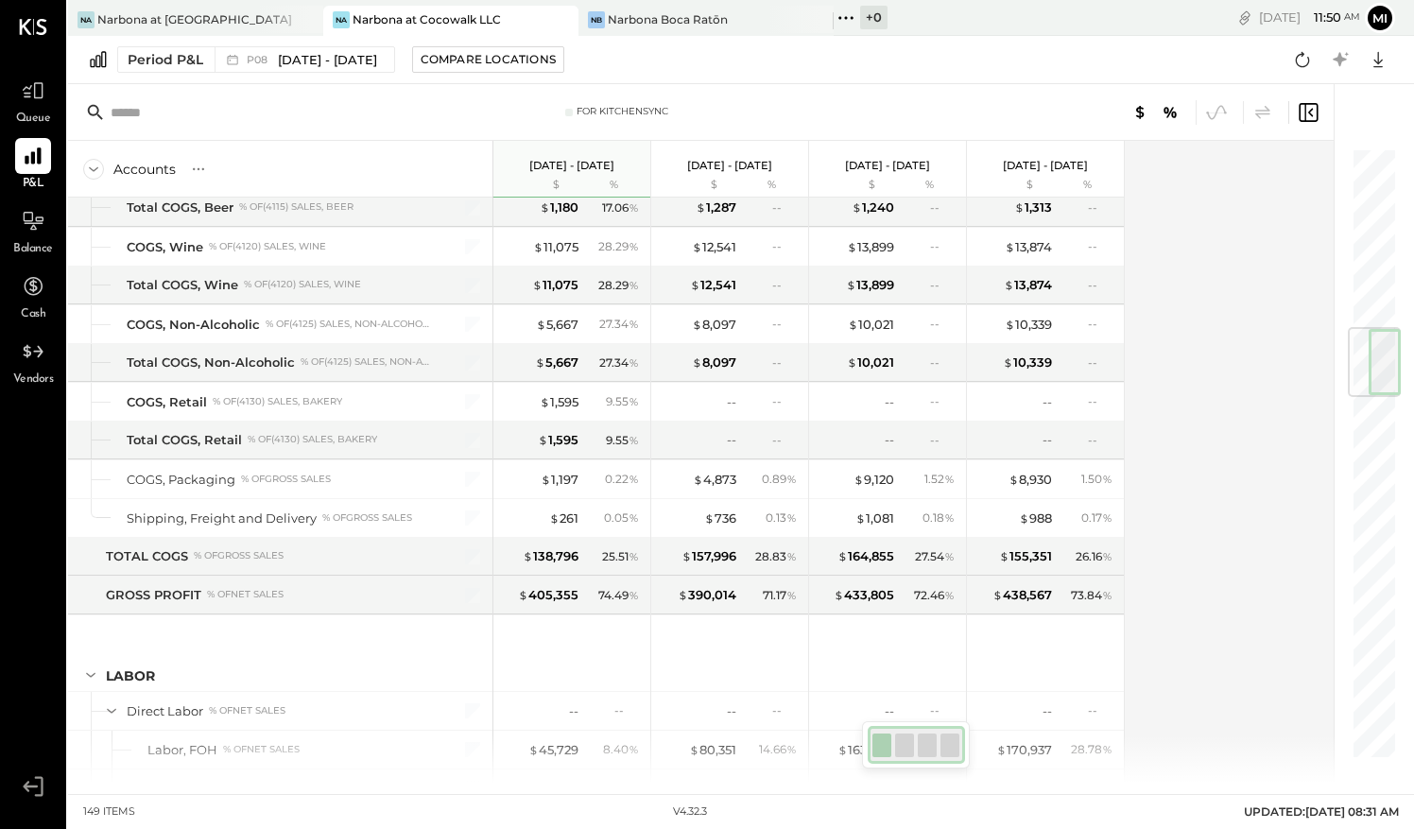
drag, startPoint x: 1366, startPoint y: 312, endPoint x: 1368, endPoint y: 369, distance: 56.8
click at [1368, 369] on div at bounding box center [1374, 362] width 53 height 70
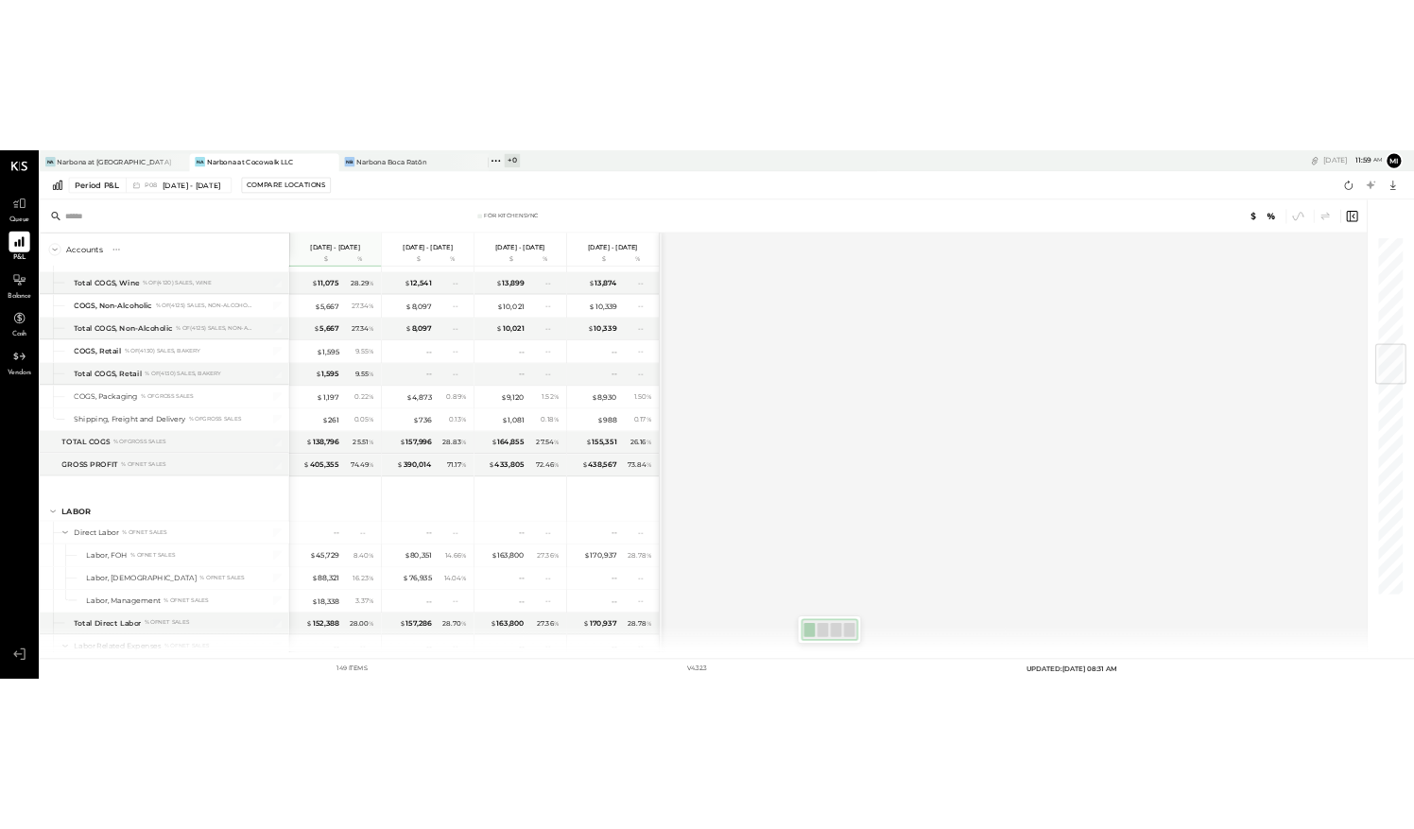
scroll to position [1537, 0]
